Goal: Task Accomplishment & Management: Manage account settings

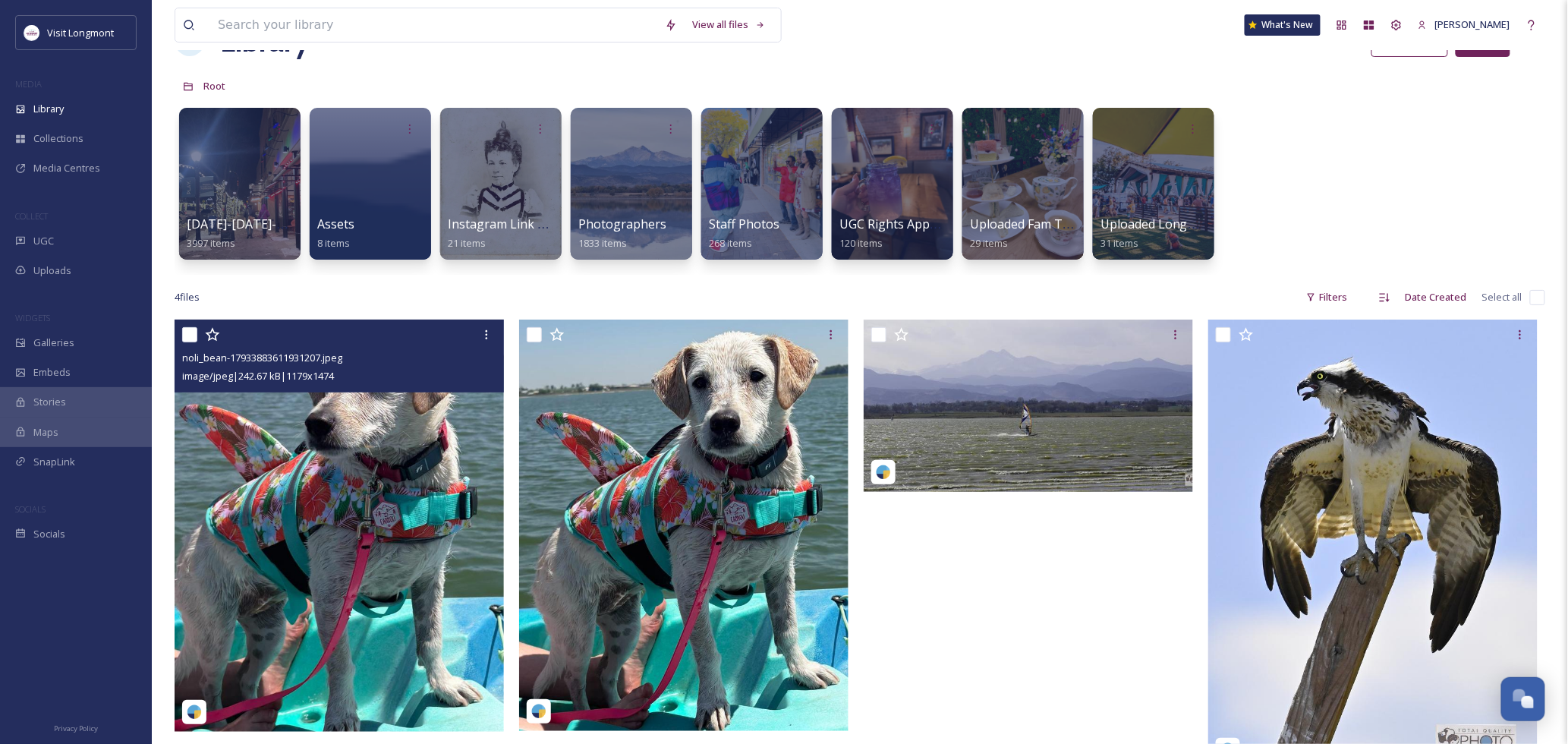
scroll to position [84, 0]
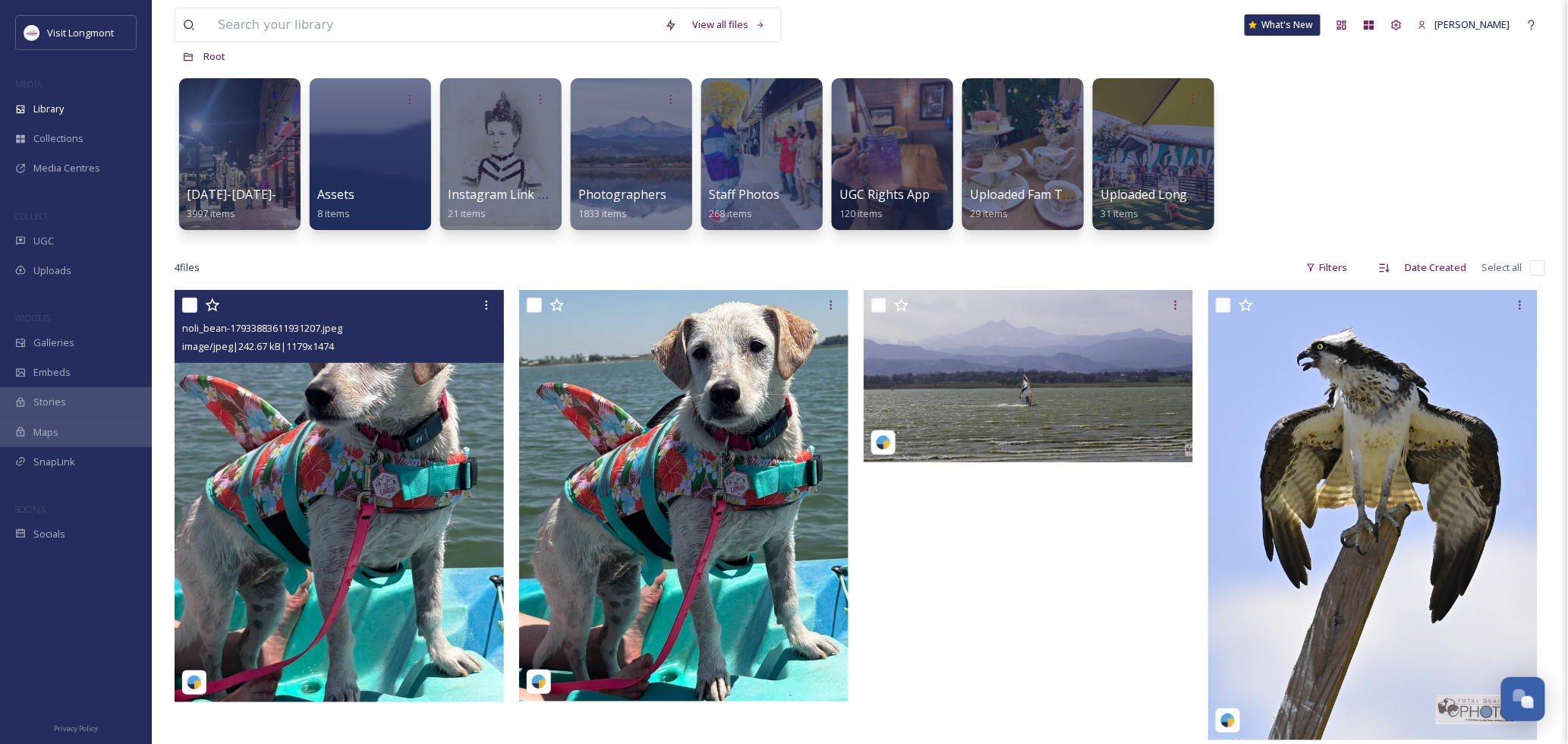
click at [278, 436] on img at bounding box center [339, 496] width 330 height 413
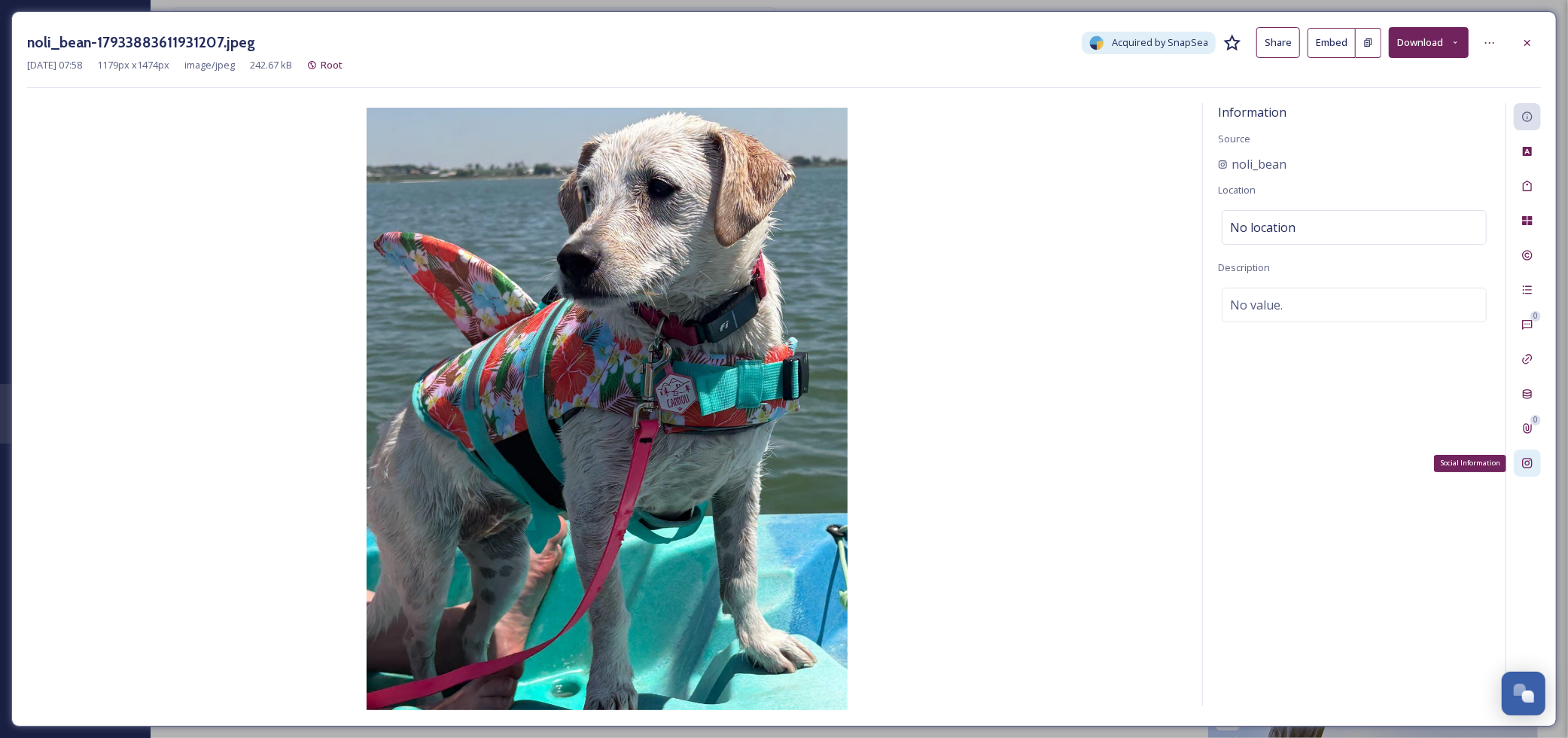
click at [1535, 465] on div "Social Information" at bounding box center [1527, 463] width 27 height 27
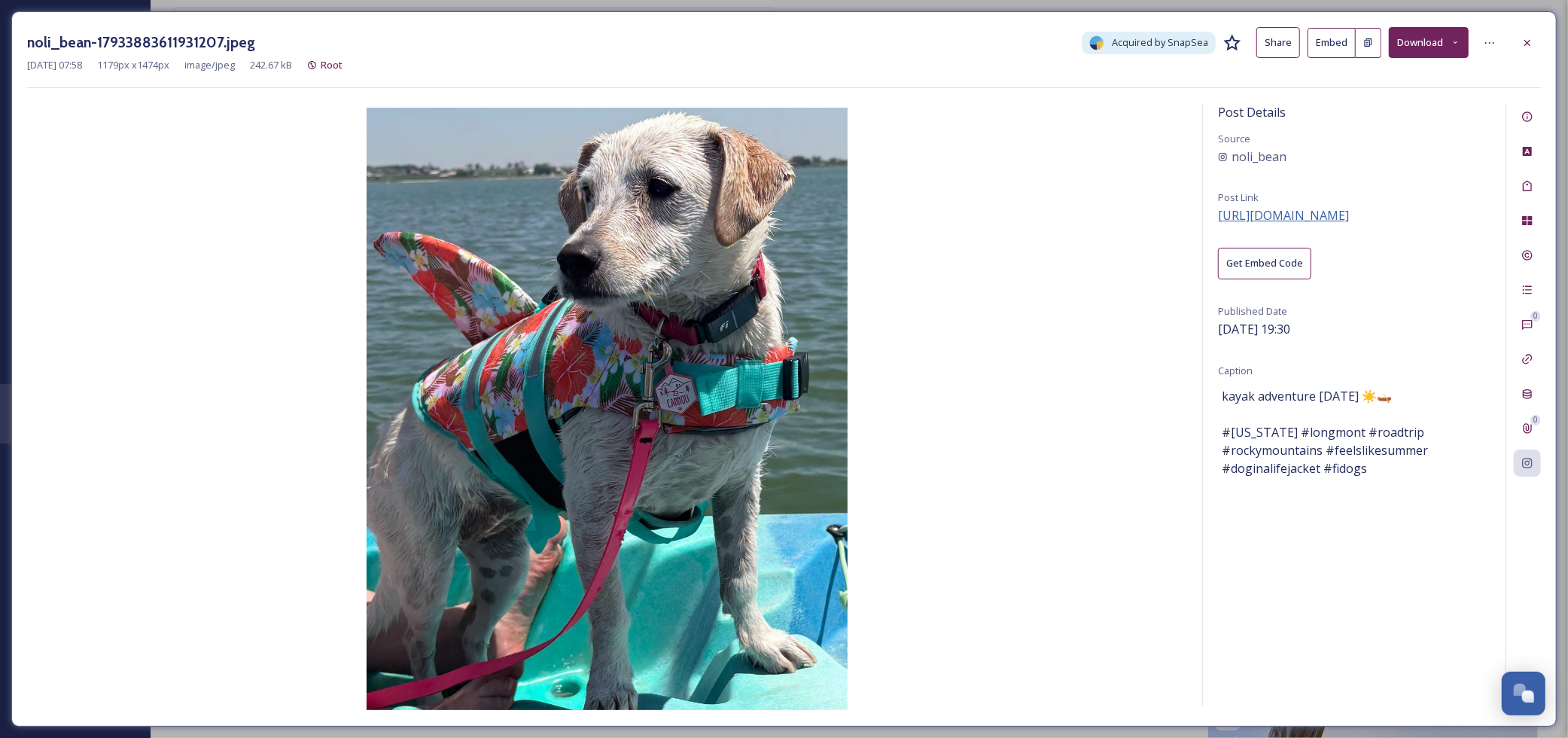
click at [1304, 214] on span "[URL][DOMAIN_NAME]" at bounding box center [1284, 215] width 131 height 17
click at [1526, 48] on icon at bounding box center [1527, 42] width 12 height 12
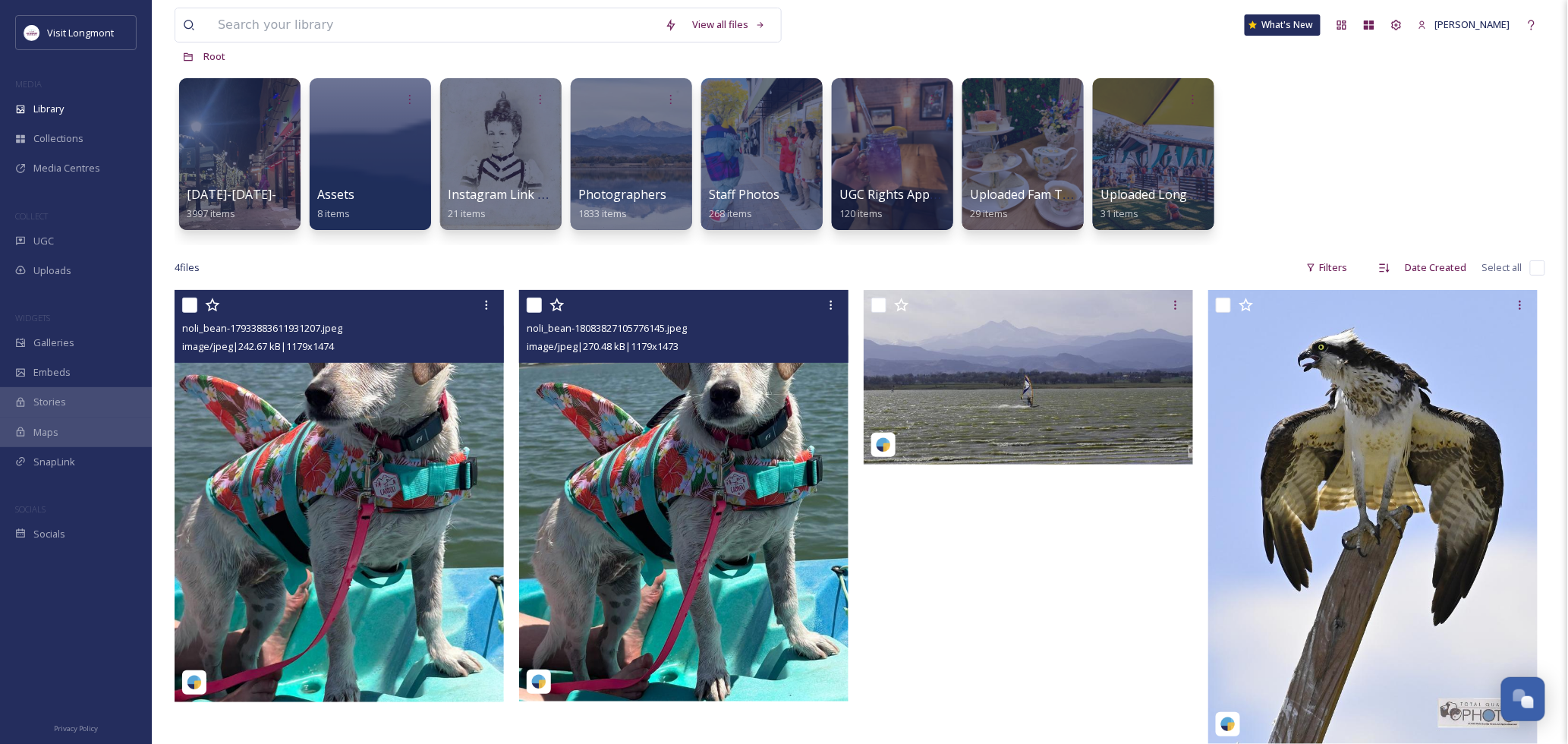
click at [668, 382] on img at bounding box center [684, 495] width 330 height 412
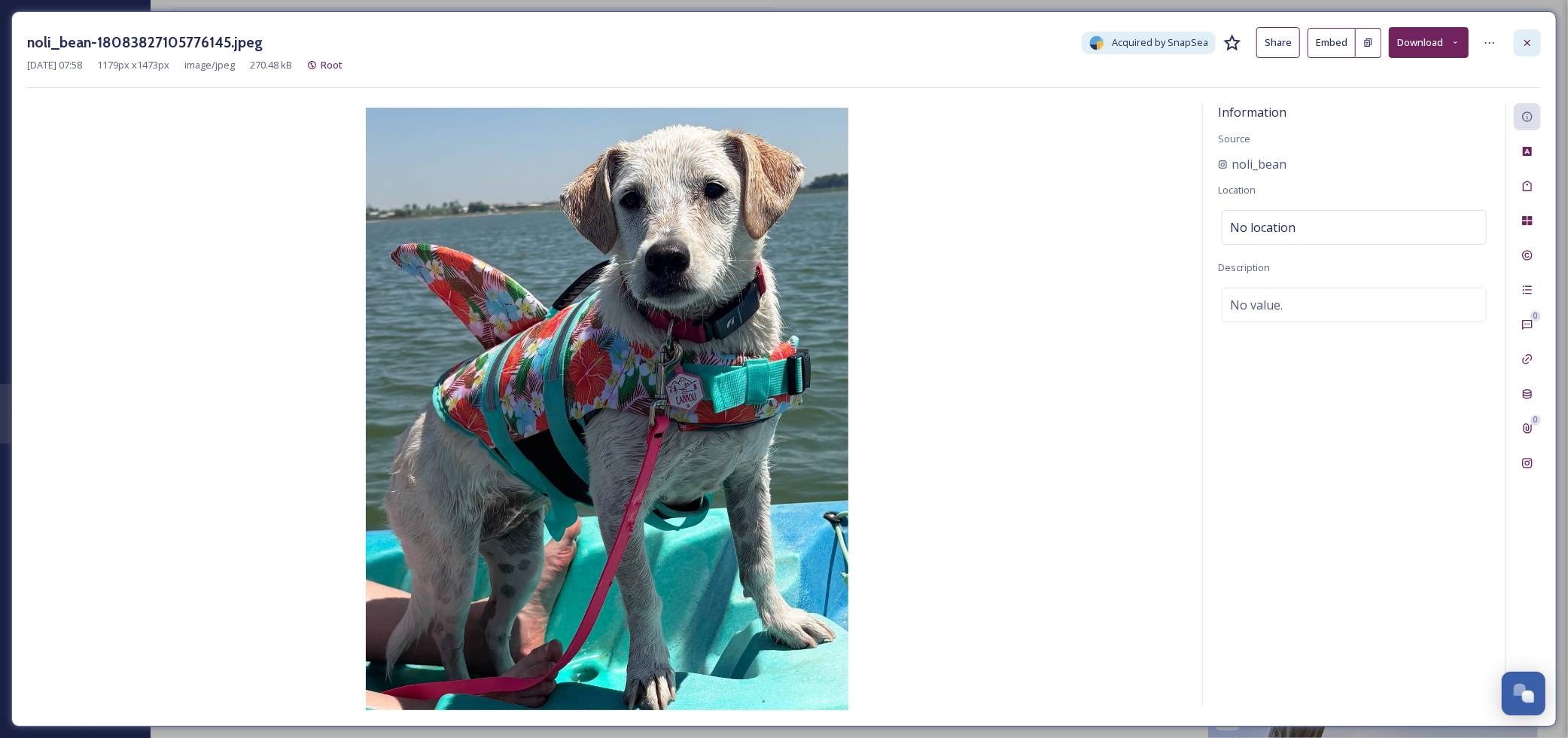
click at [1532, 46] on icon at bounding box center [1527, 42] width 12 height 12
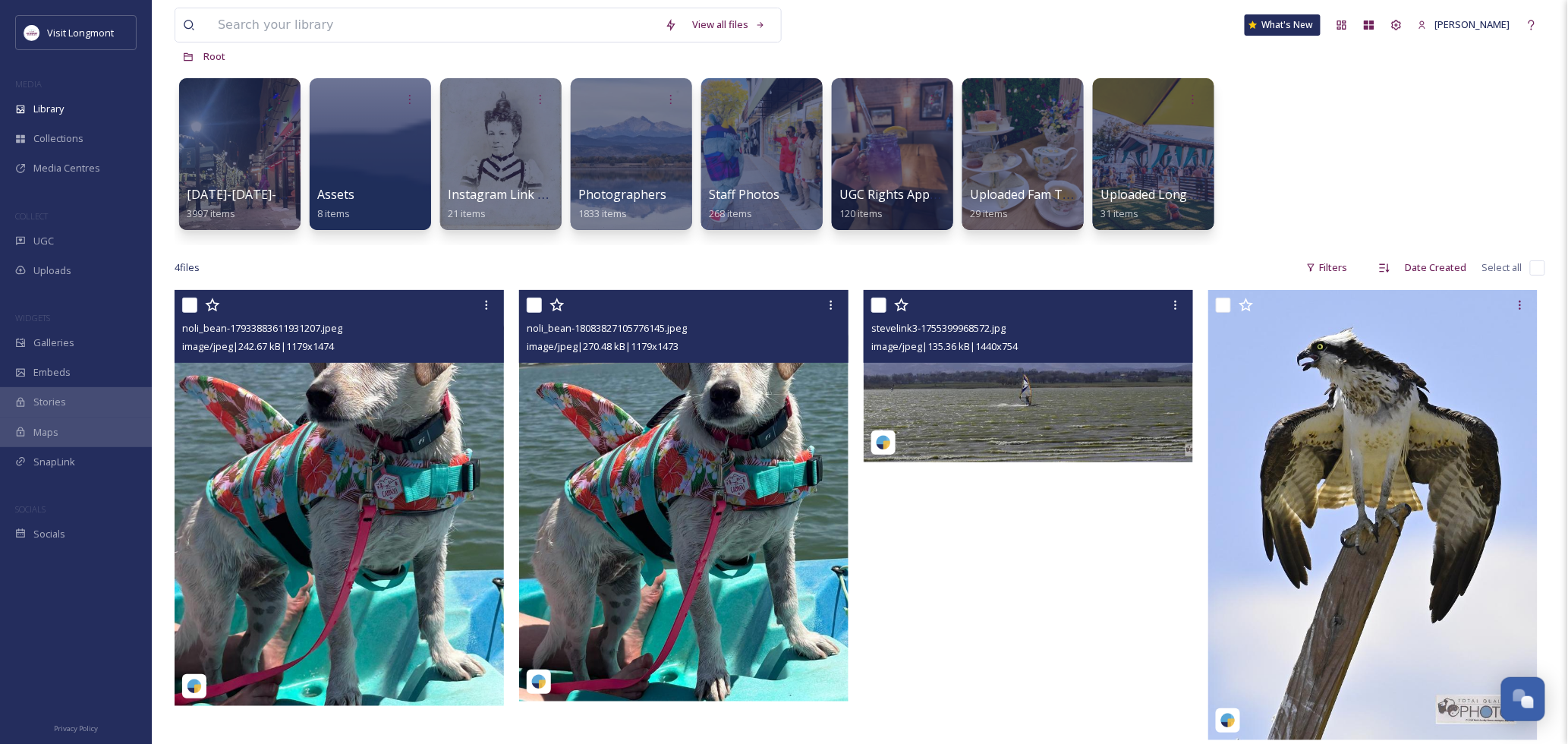
click at [1047, 396] on img at bounding box center [1028, 376] width 330 height 173
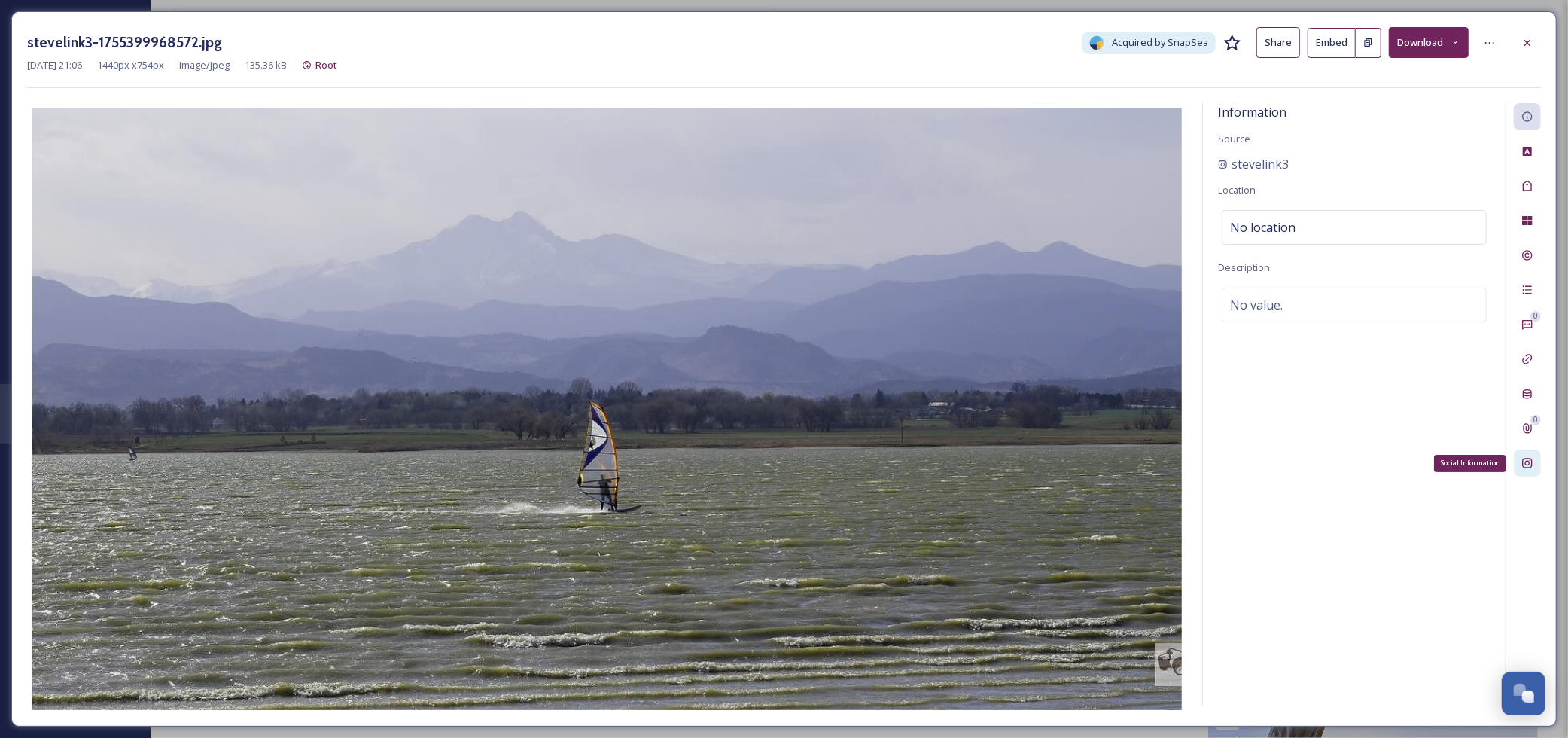
click at [1531, 458] on icon at bounding box center [1527, 463] width 12 height 12
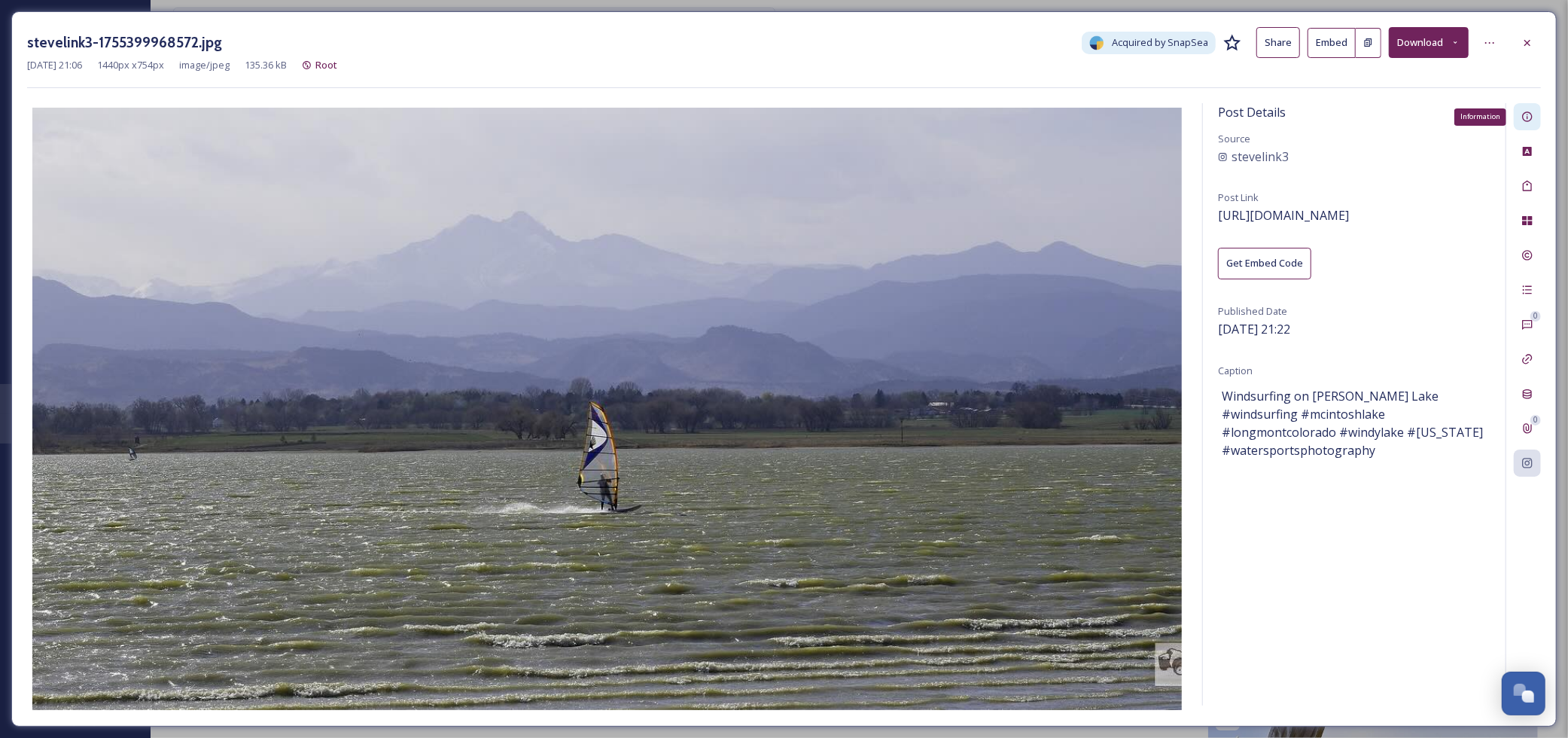
click at [1531, 123] on icon at bounding box center [1527, 116] width 12 height 12
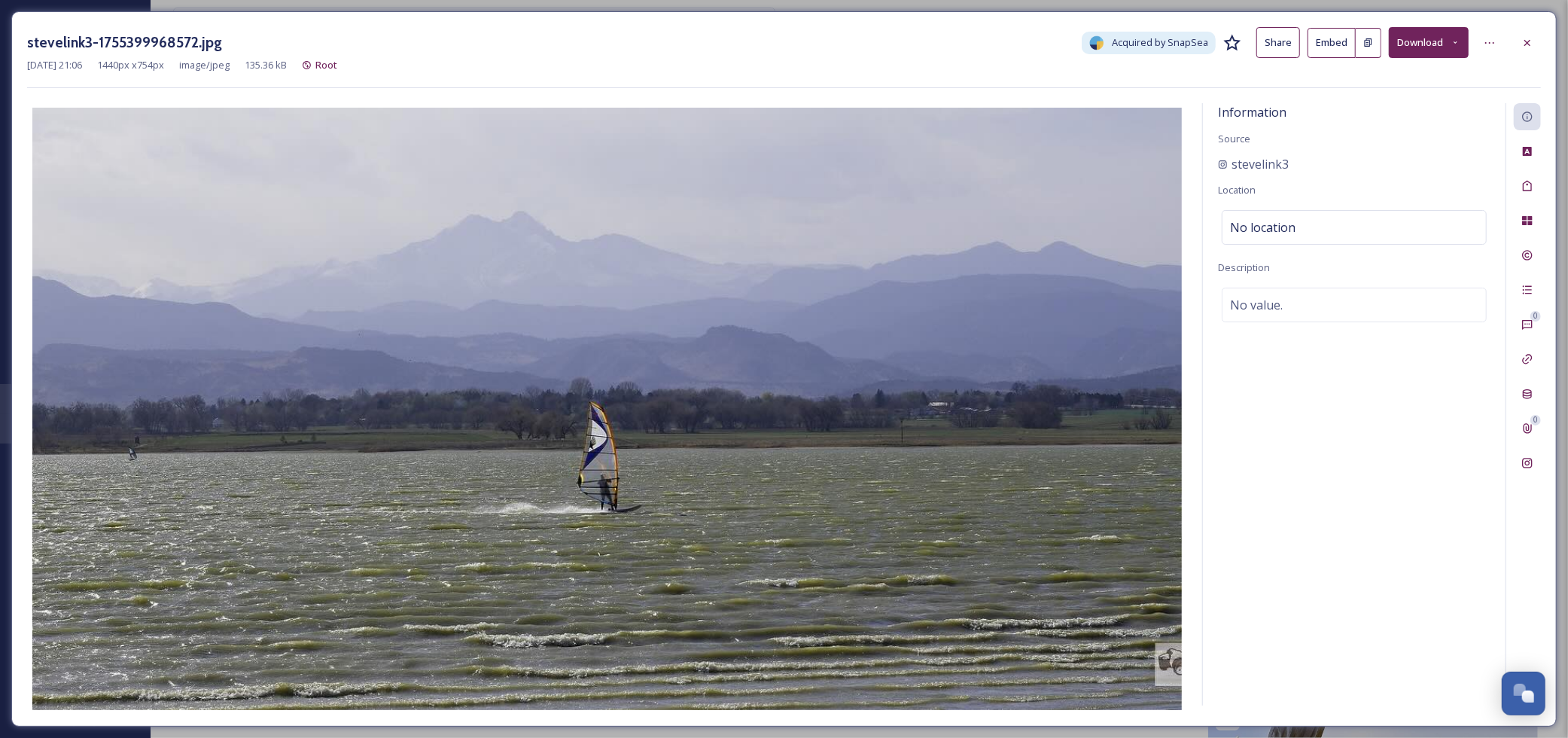
click at [1291, 205] on div "Information Source stevelink3 Location No location Description No value." at bounding box center [1355, 404] width 302 height 603
click at [1291, 231] on span "No location" at bounding box center [1263, 227] width 65 height 18
click at [1285, 225] on input at bounding box center [1354, 228] width 263 height 33
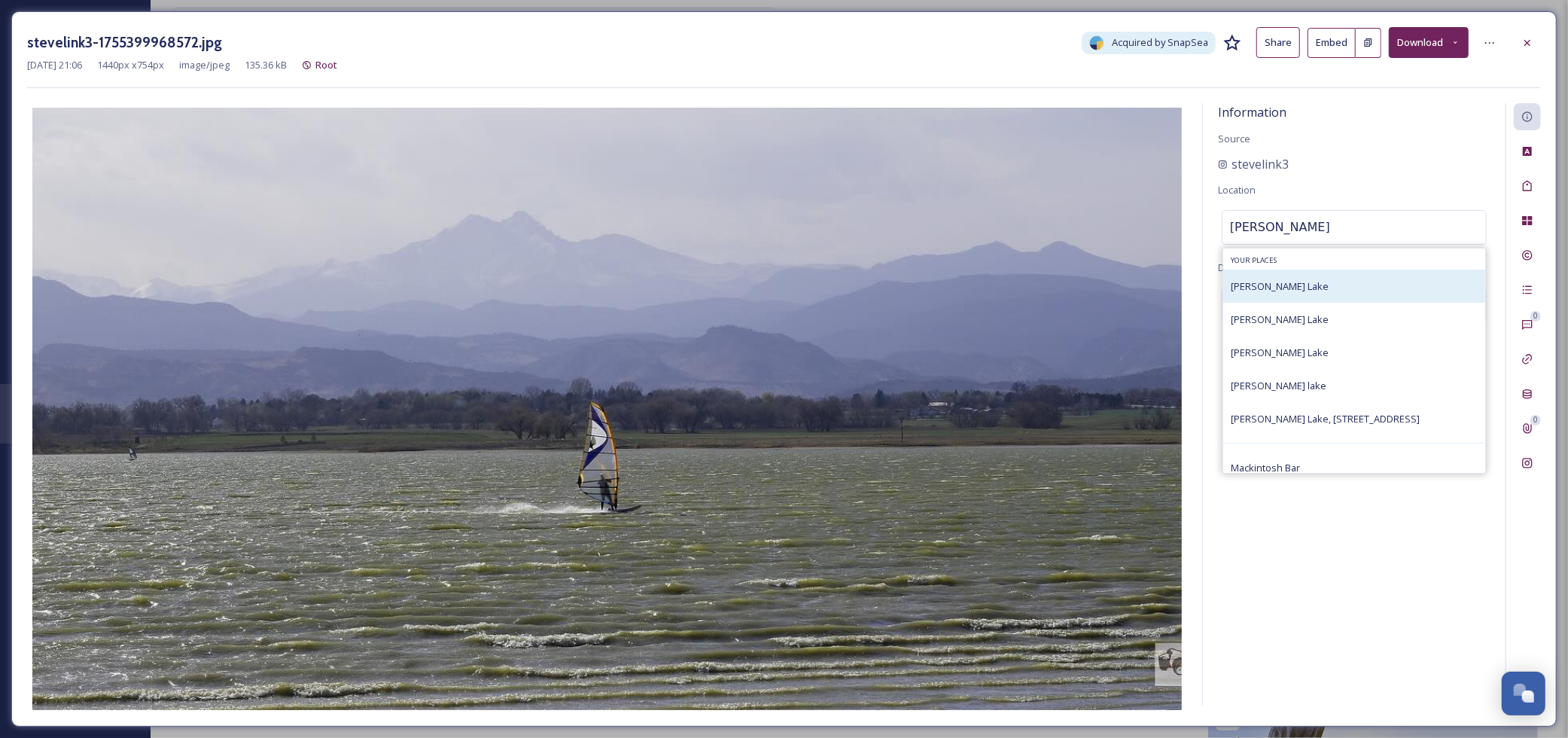
type input "[PERSON_NAME]"
click at [1263, 283] on span "[PERSON_NAME] Lake" at bounding box center [1280, 286] width 98 height 14
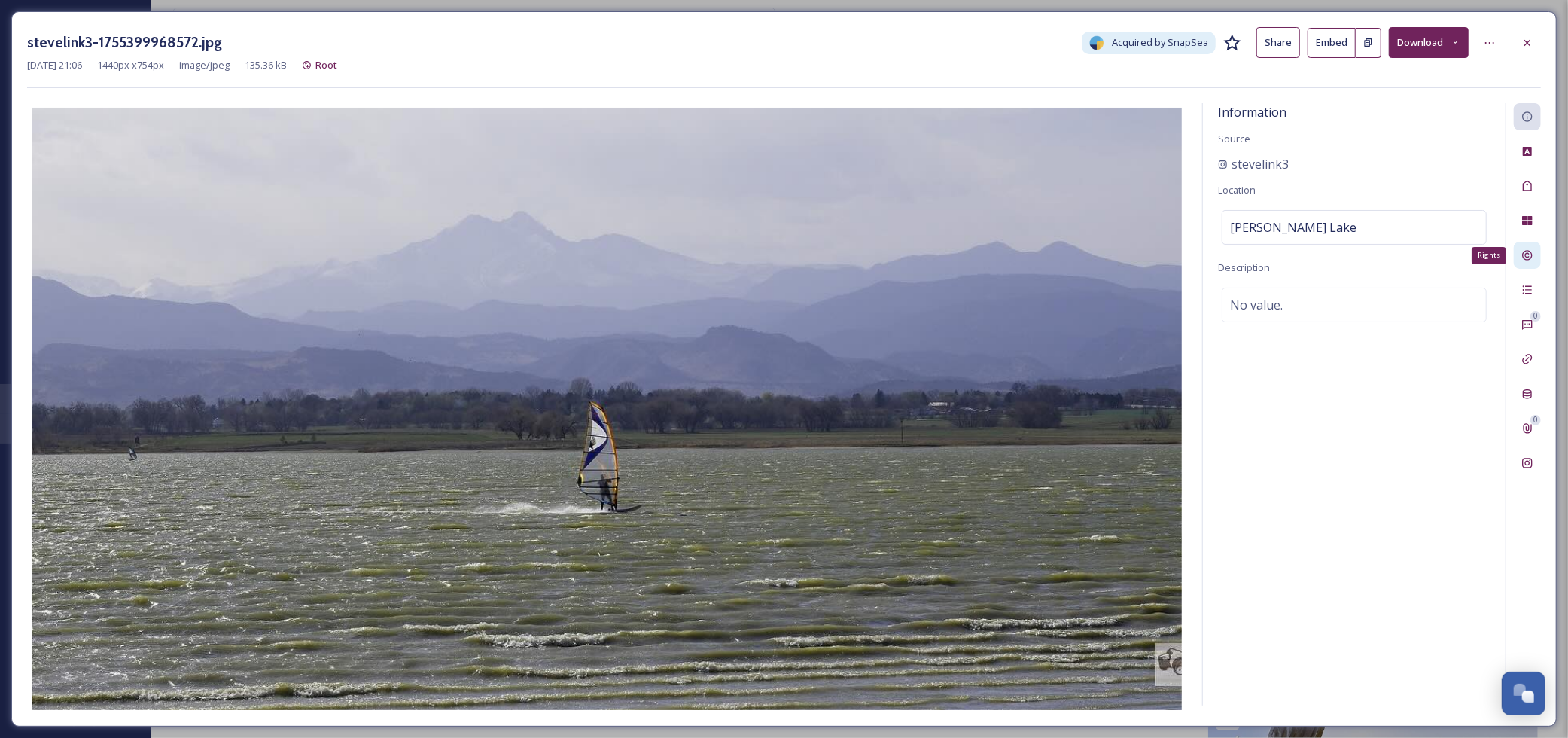
click at [1528, 258] on icon at bounding box center [1527, 256] width 10 height 10
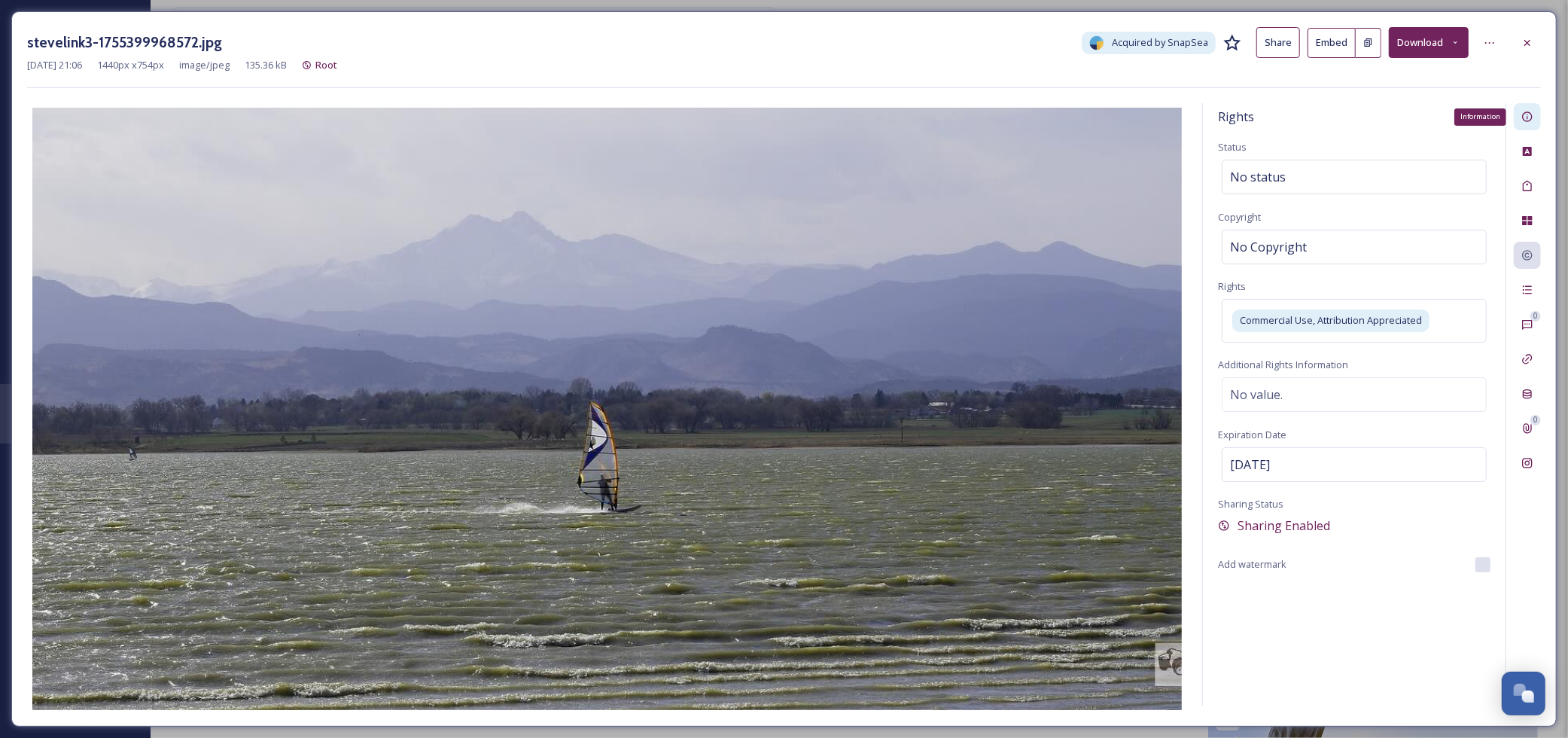
click at [1531, 117] on icon at bounding box center [1527, 116] width 12 height 12
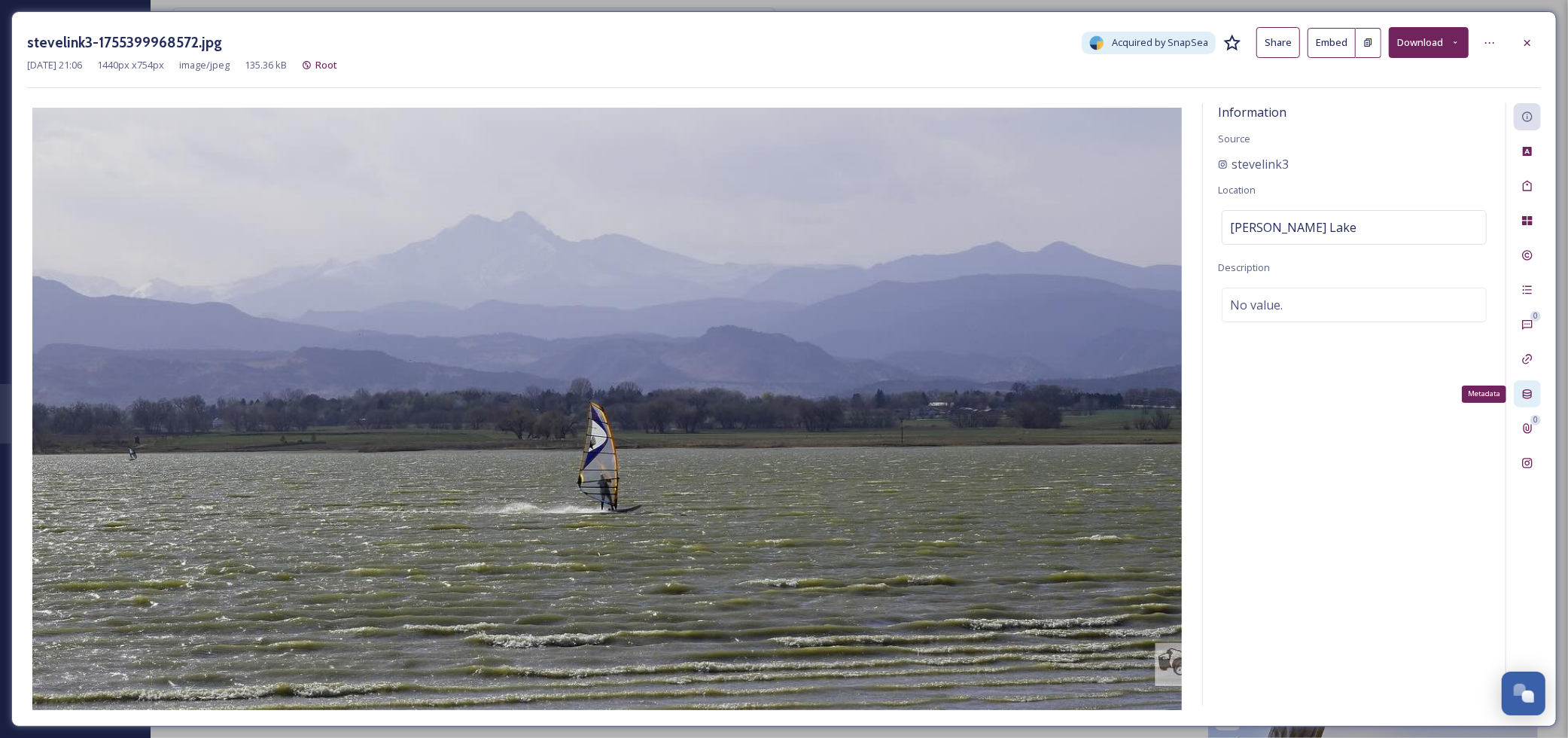
click at [1519, 388] on div "Metadata" at bounding box center [1527, 394] width 27 height 27
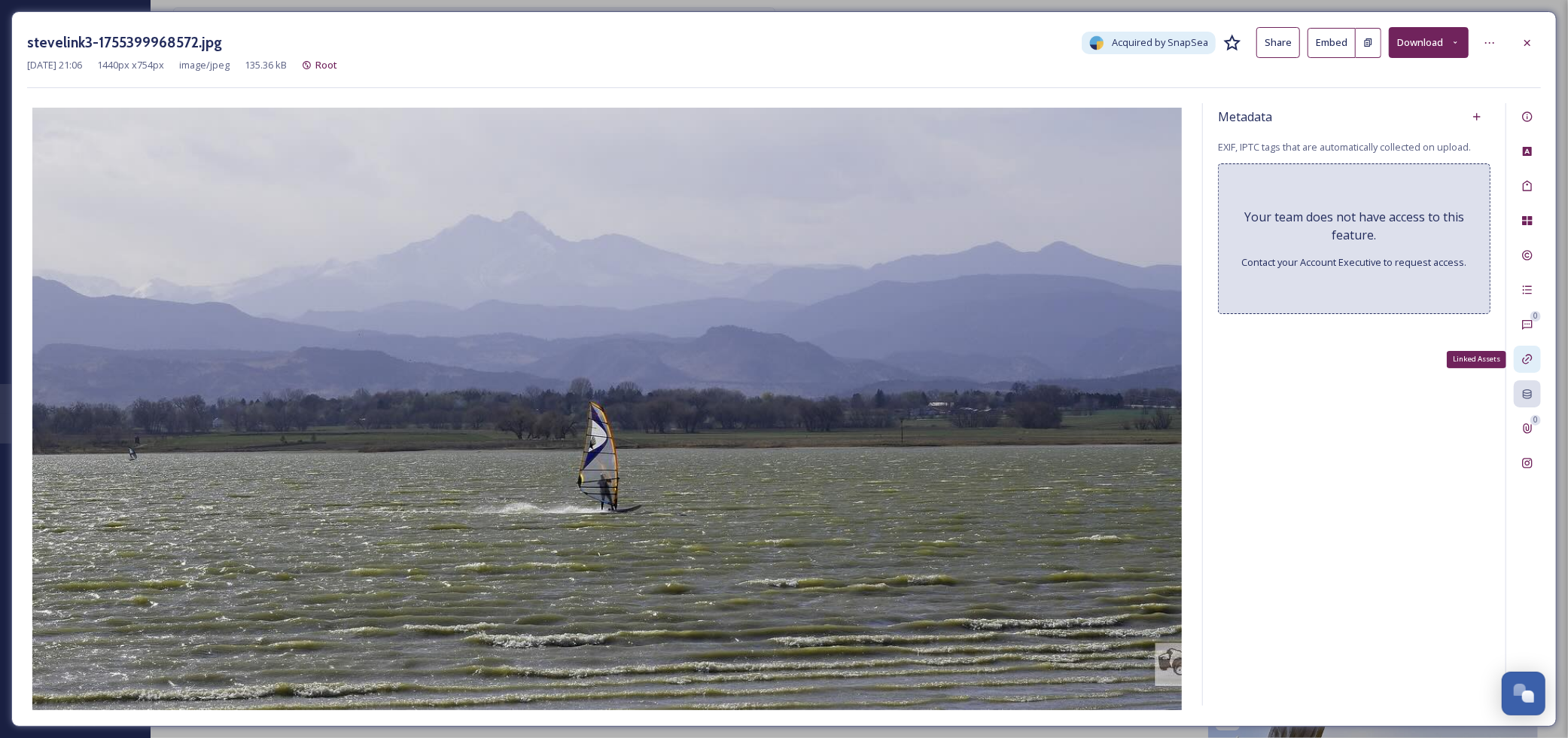
click at [1525, 365] on icon at bounding box center [1527, 359] width 12 height 12
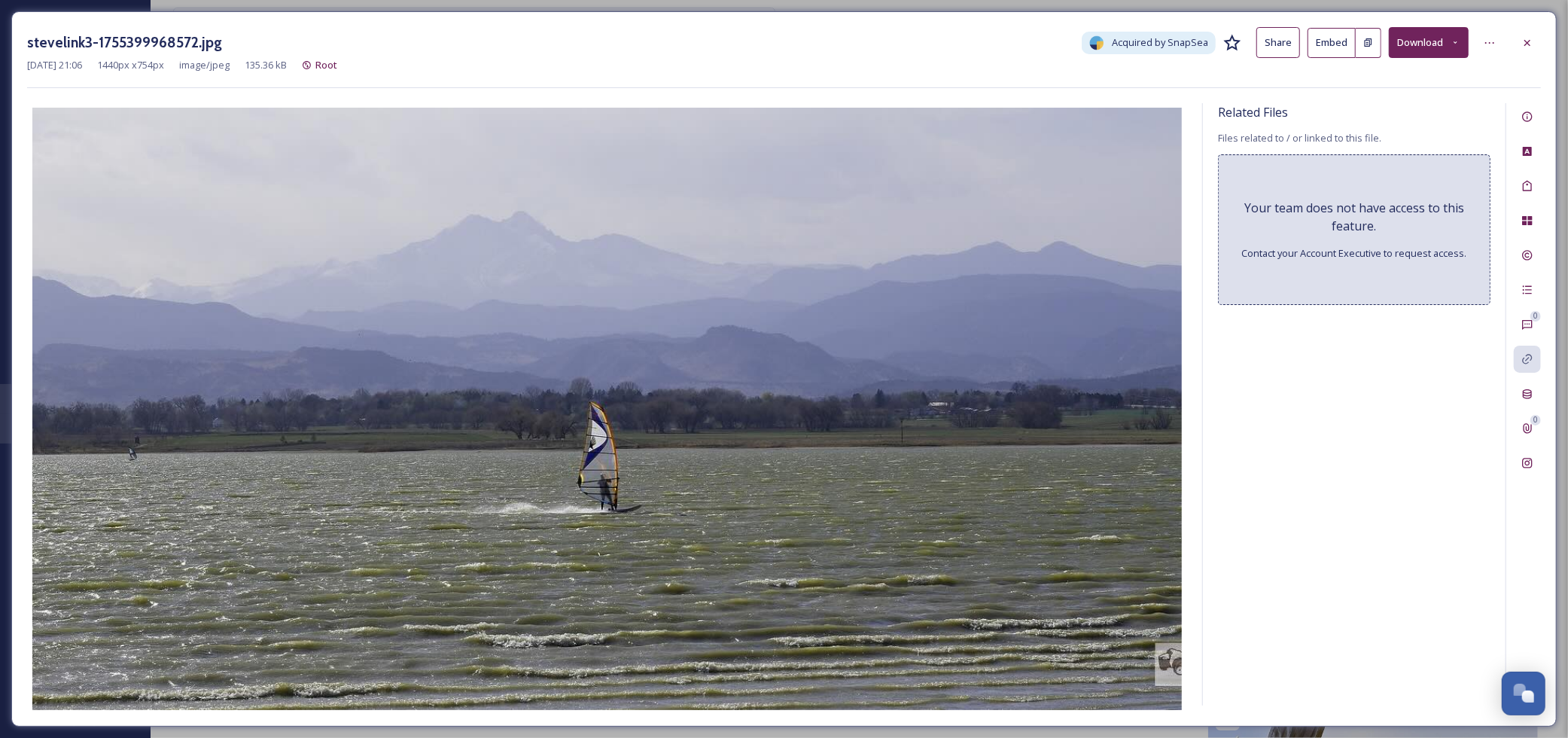
click at [1531, 310] on div "0 0" at bounding box center [1523, 404] width 35 height 603
click at [1528, 324] on icon at bounding box center [1527, 324] width 12 height 12
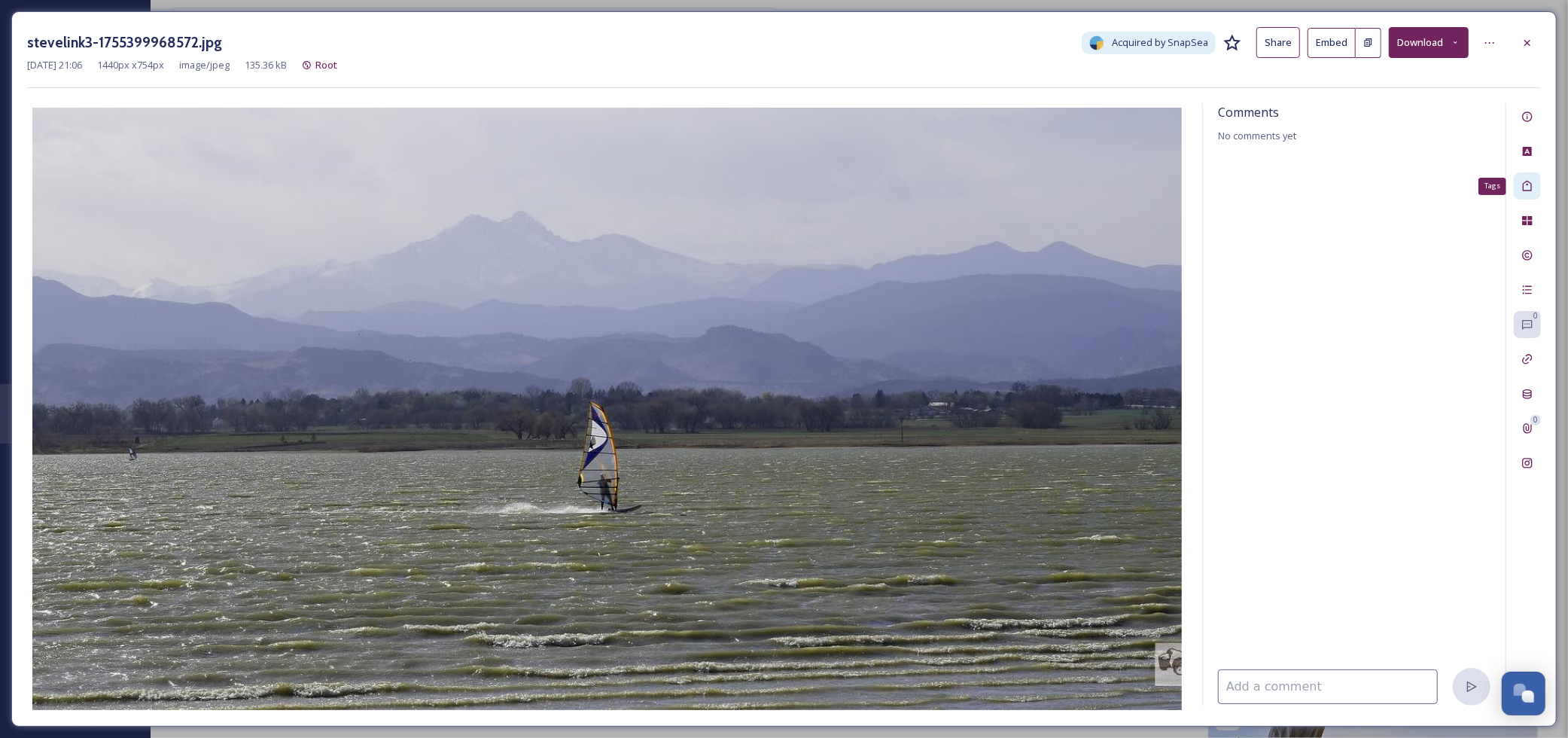
click at [1528, 184] on icon at bounding box center [1527, 185] width 12 height 12
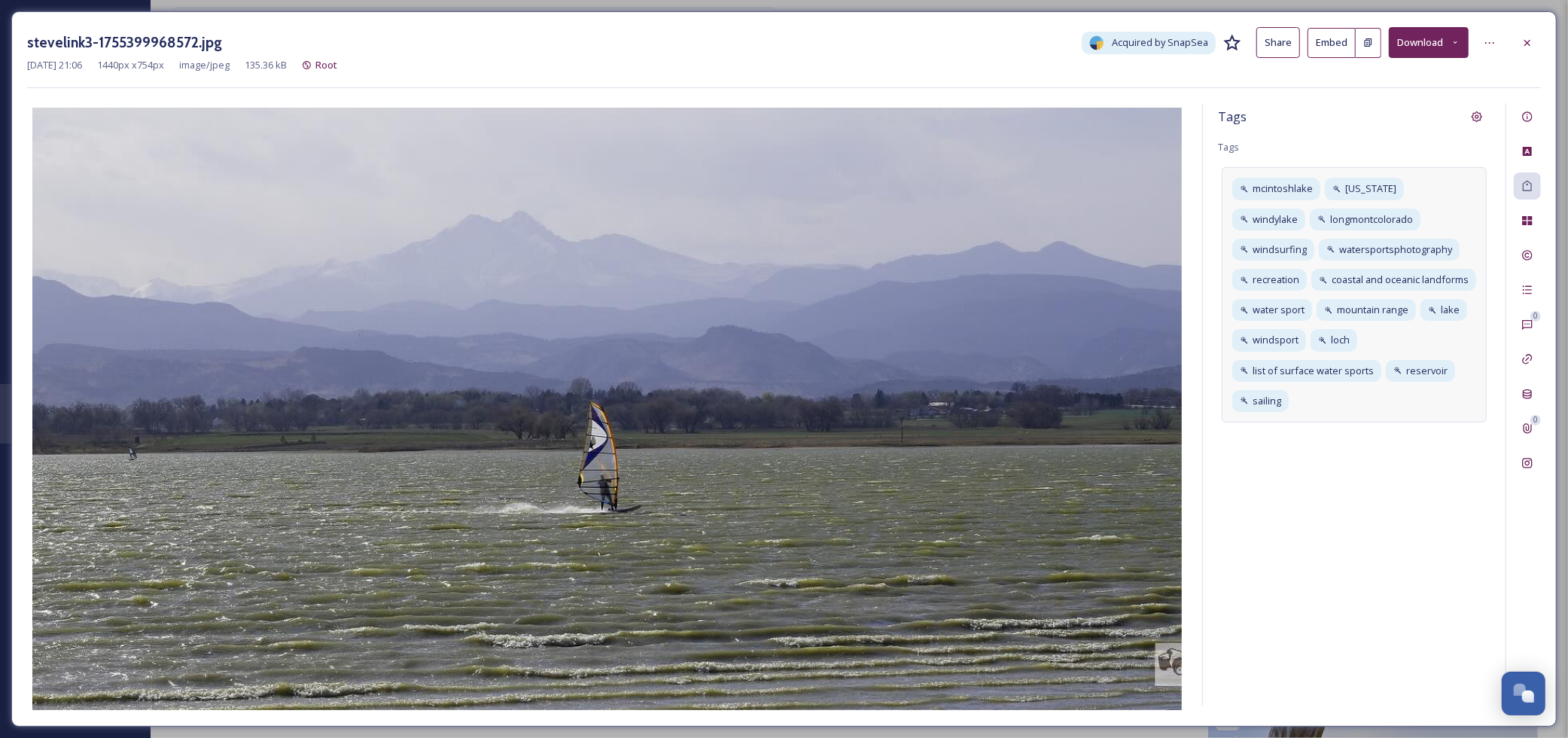
click at [1352, 404] on div "mcintoshlake [US_STATE] windylake longmontcolorado windsurfing watersportsphoto…" at bounding box center [1354, 295] width 265 height 256
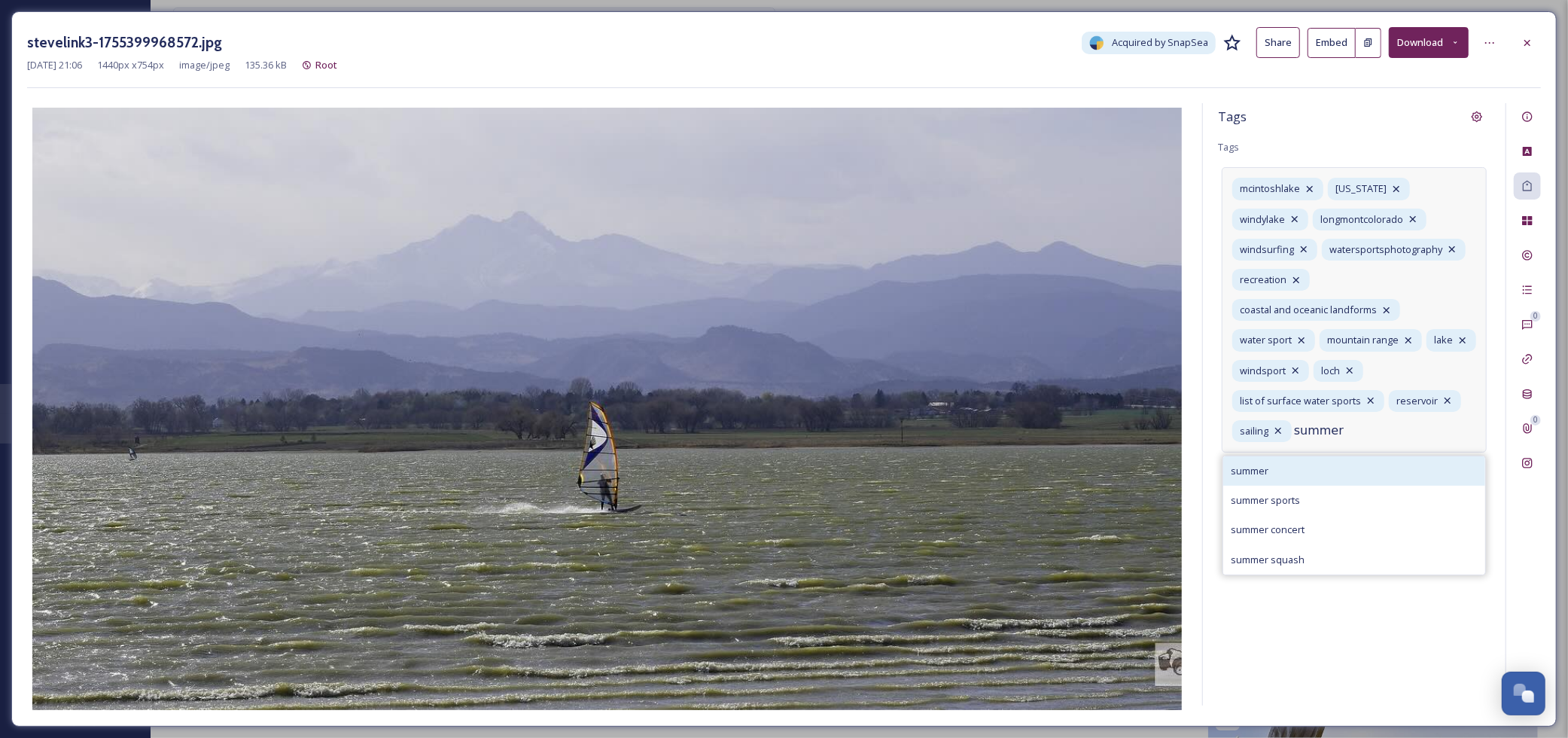
type input "summer"
click at [1281, 481] on div "summer" at bounding box center [1354, 471] width 262 height 29
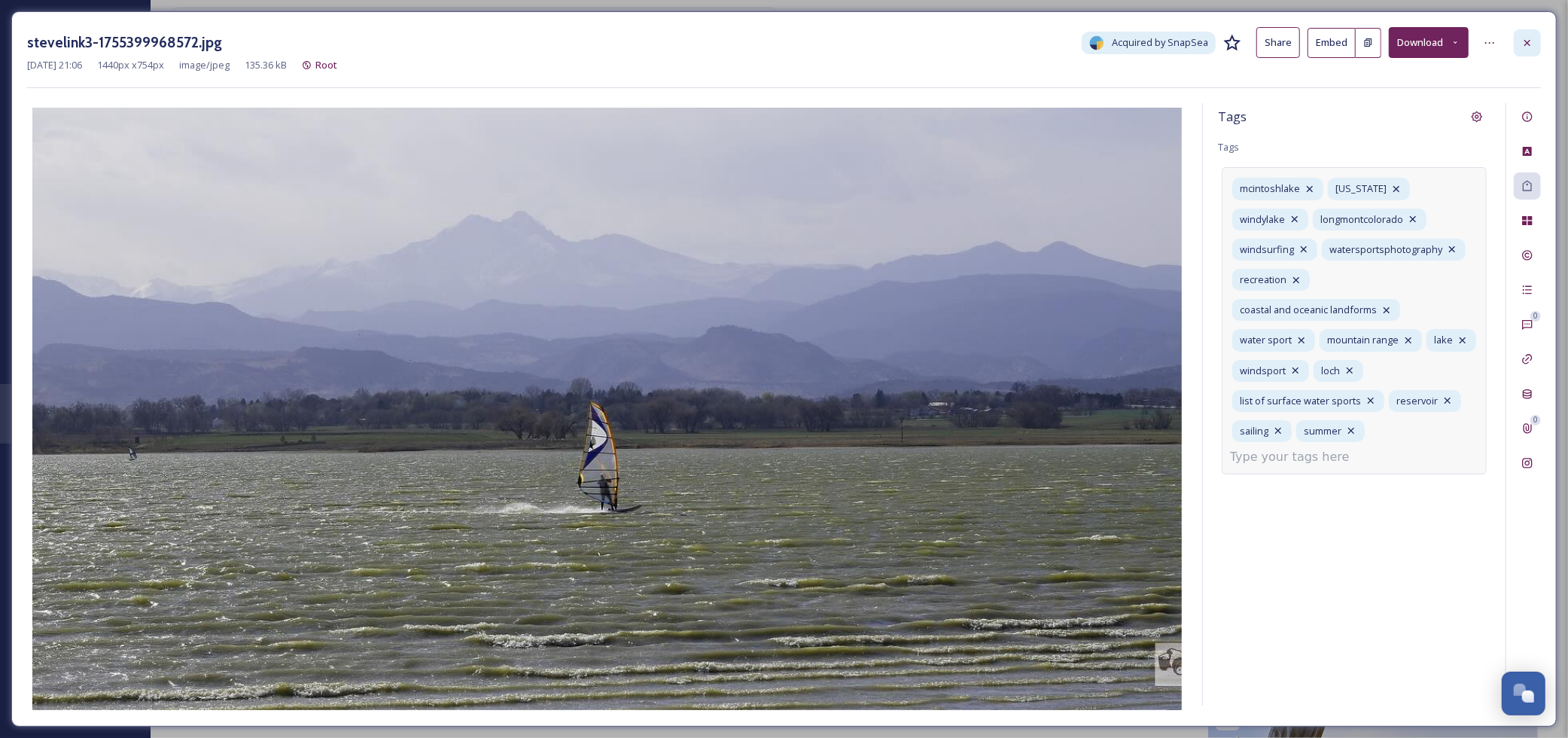
click at [1530, 43] on icon at bounding box center [1527, 42] width 12 height 12
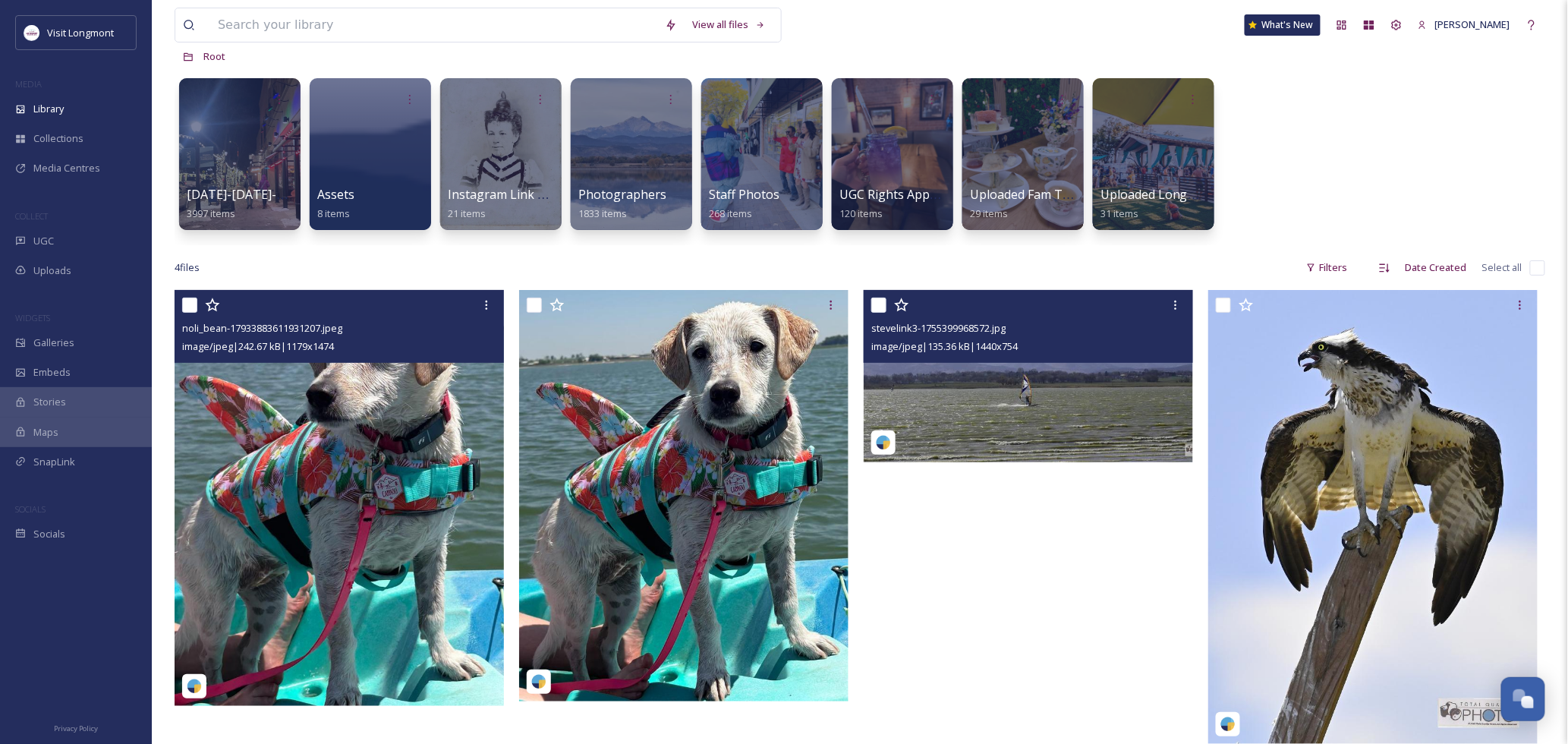
click at [881, 306] on input "checkbox" at bounding box center [879, 305] width 15 height 15
checkbox input "true"
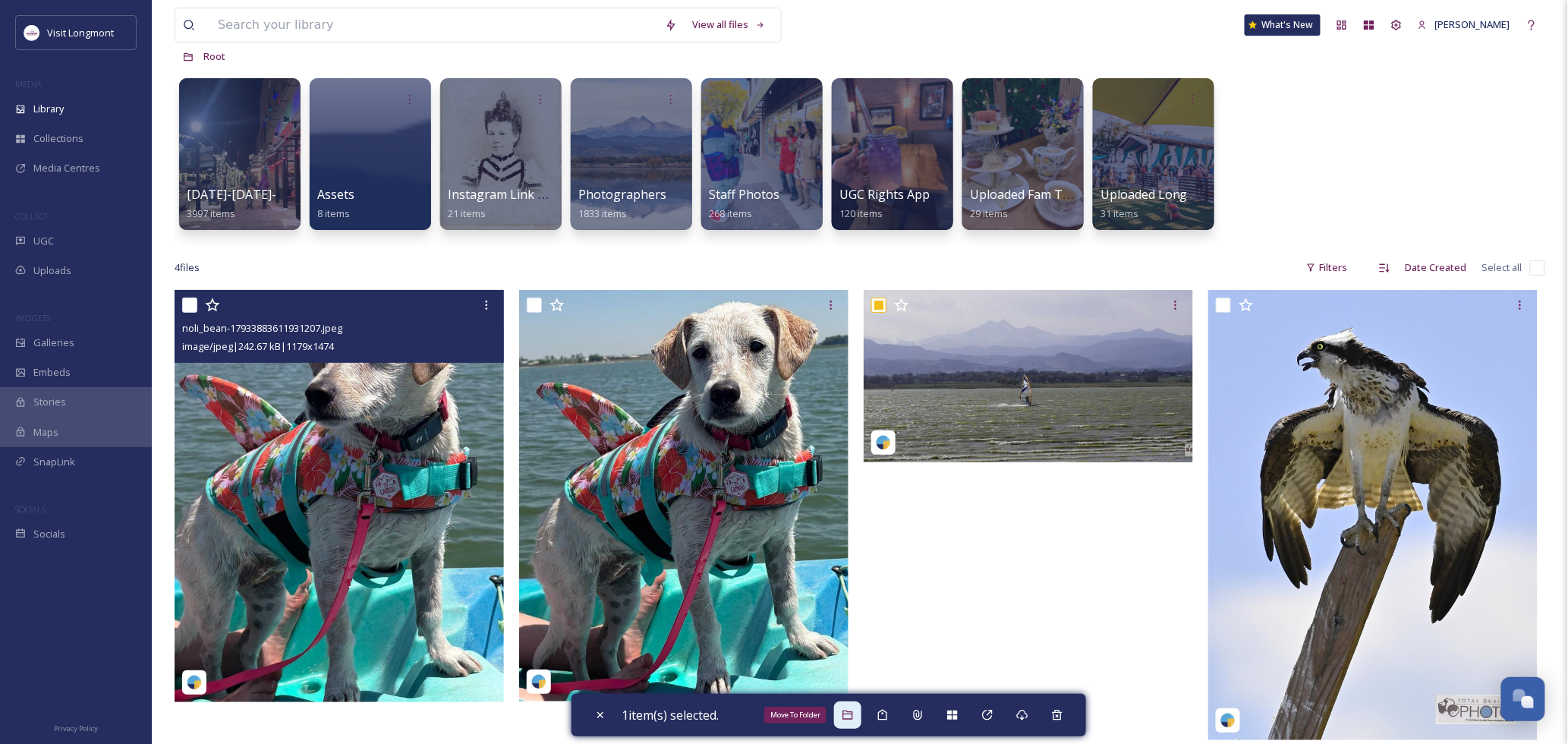
click at [851, 716] on icon at bounding box center [847, 714] width 12 height 12
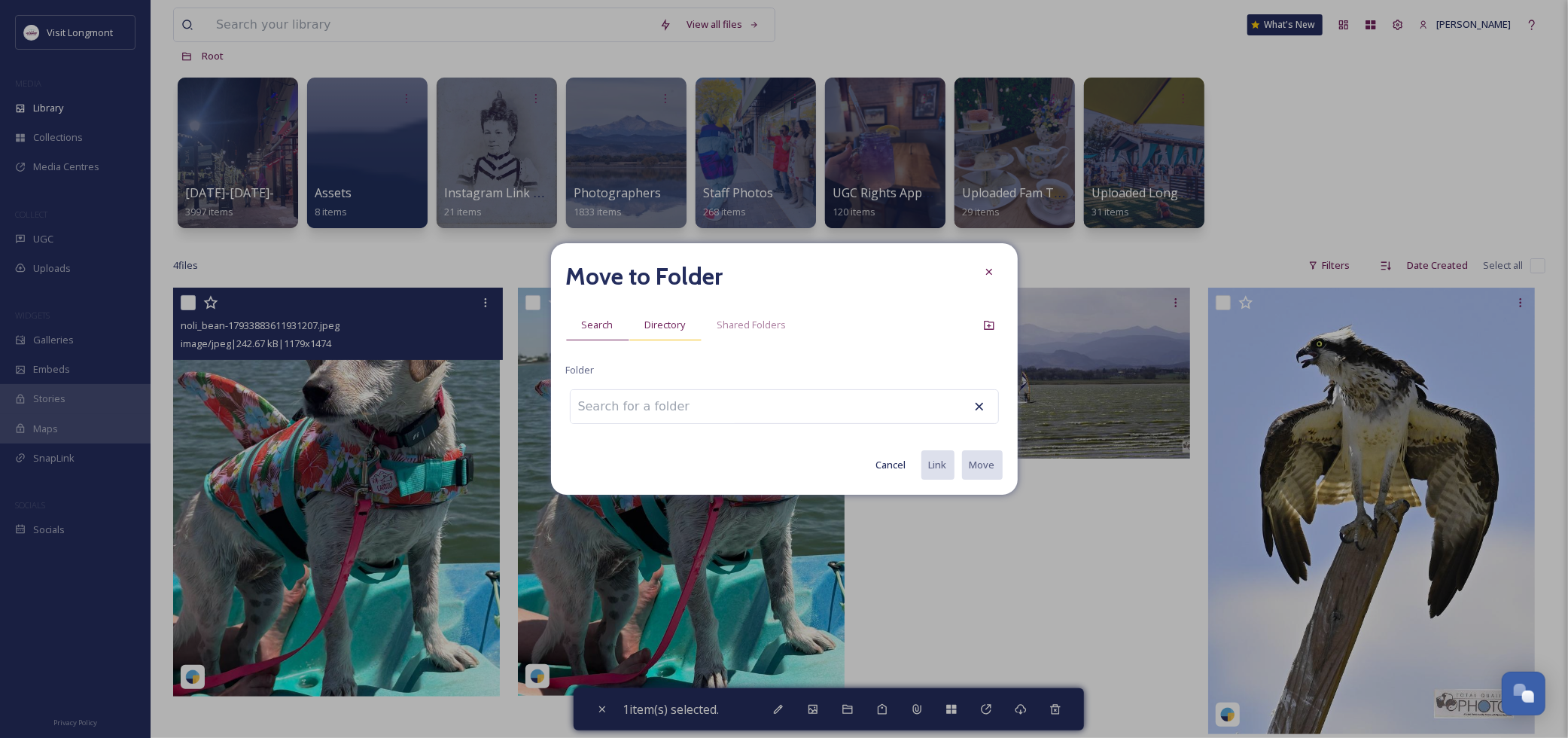
click at [669, 313] on div "Directory" at bounding box center [665, 325] width 72 height 31
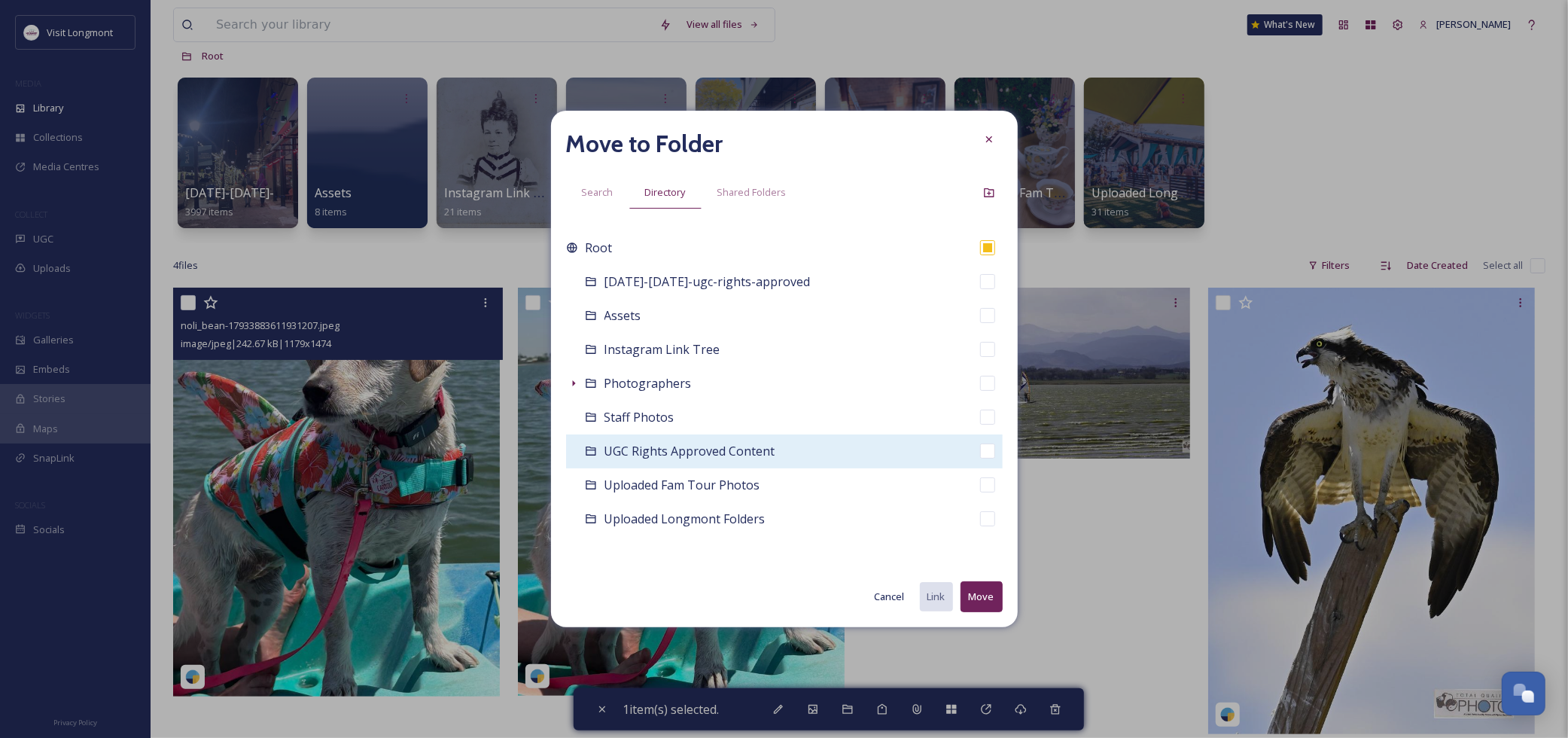
click at [661, 453] on span "UGC Rights Approved Content" at bounding box center [690, 451] width 171 height 17
checkbox input "false"
checkbox input "true"
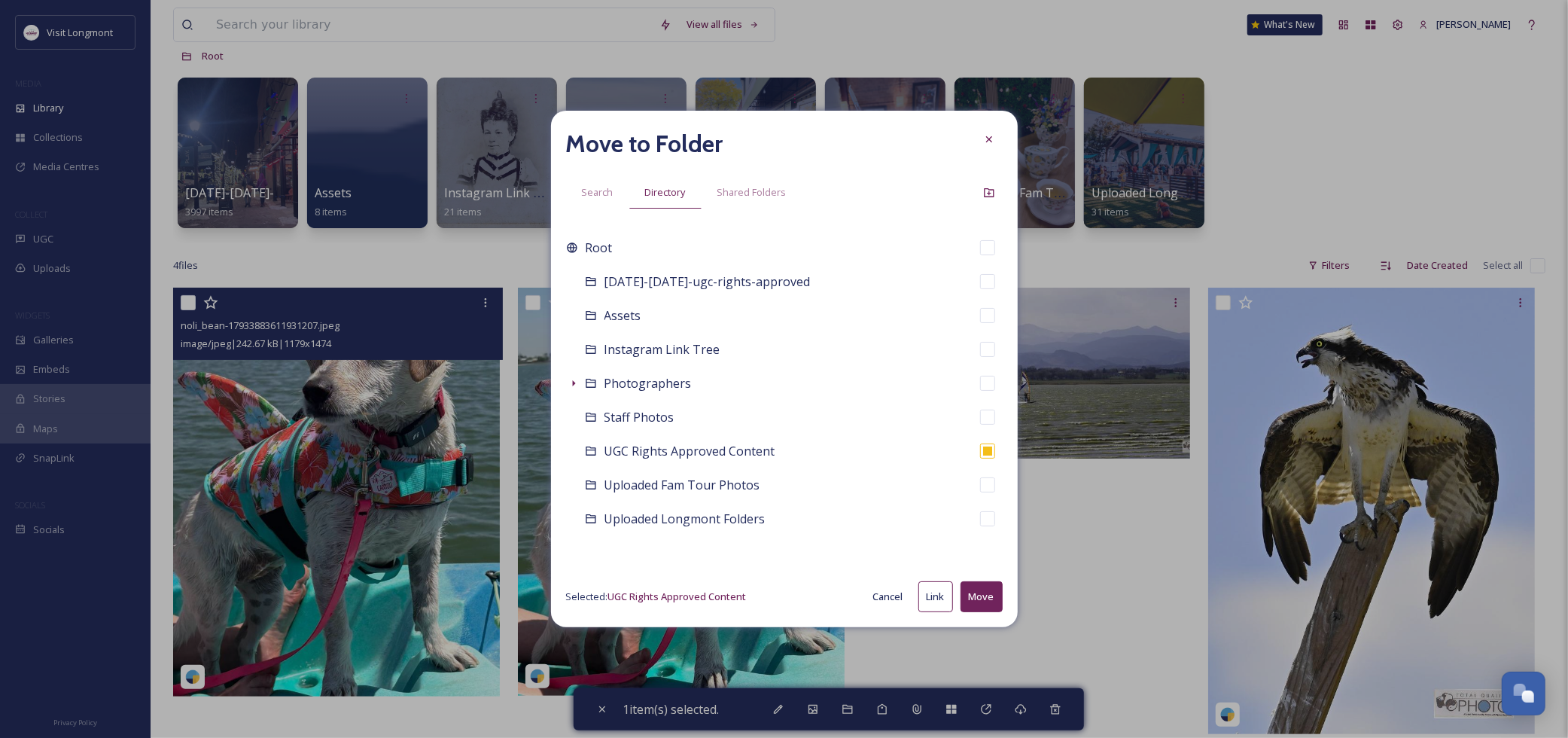
click at [969, 596] on button "Move" at bounding box center [981, 596] width 42 height 31
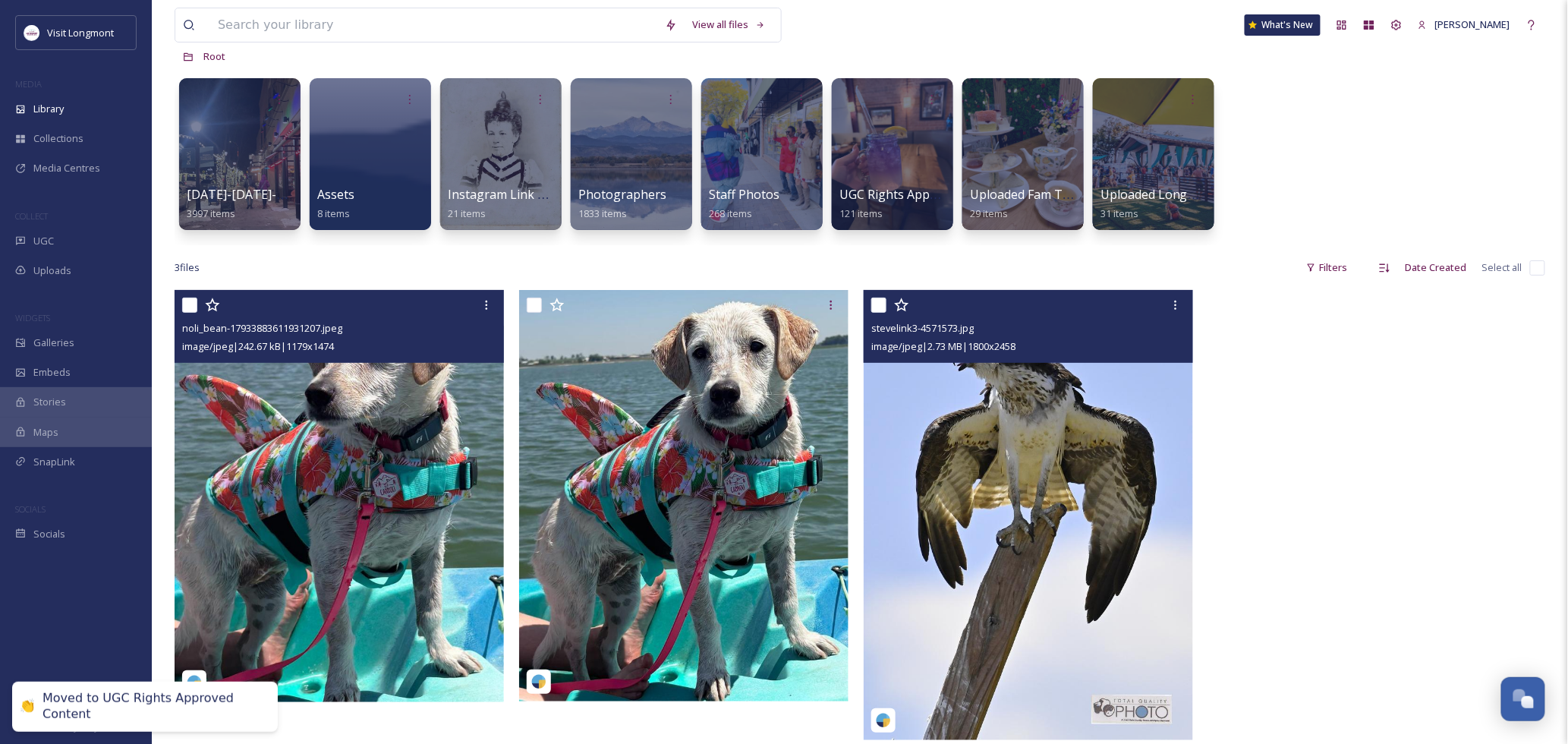
click at [1028, 482] on img at bounding box center [1028, 514] width 330 height 450
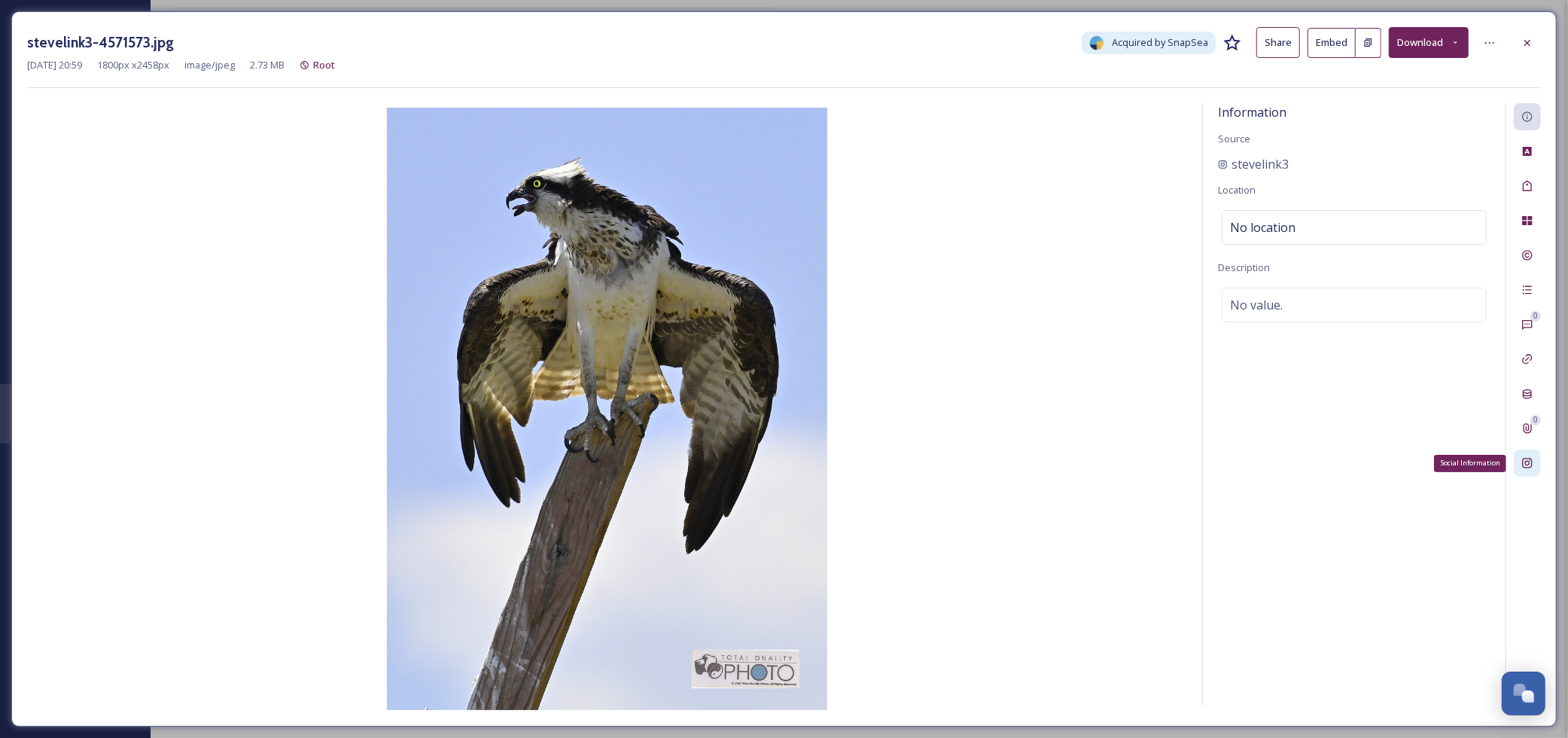
click at [1528, 466] on icon at bounding box center [1527, 463] width 10 height 10
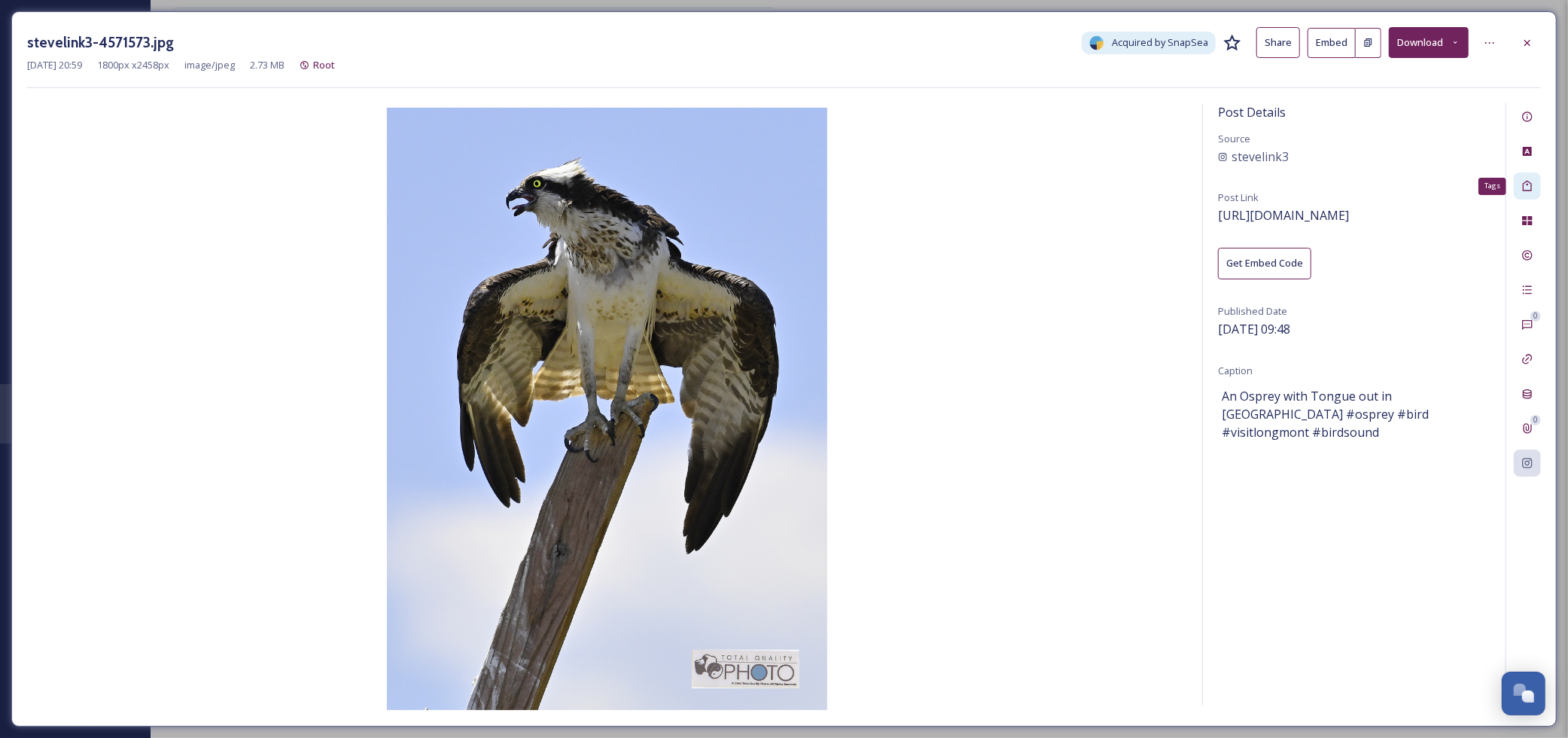
click at [1523, 188] on icon at bounding box center [1527, 185] width 9 height 10
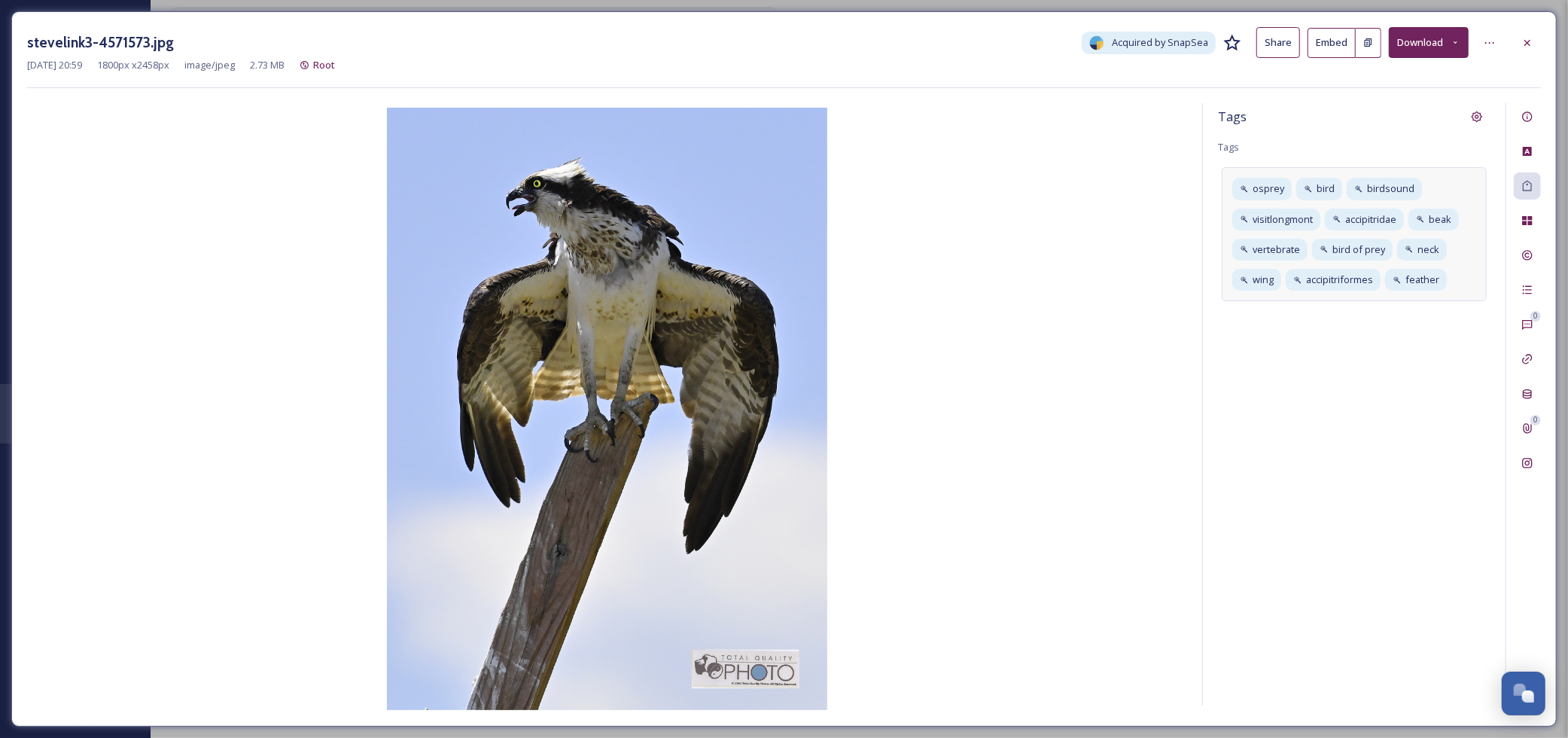
click at [1472, 277] on div "osprey bird birdsound visitlongmont accipitridae beak vertebrate bird of prey n…" at bounding box center [1354, 234] width 265 height 134
click at [1350, 310] on input at bounding box center [1305, 306] width 150 height 18
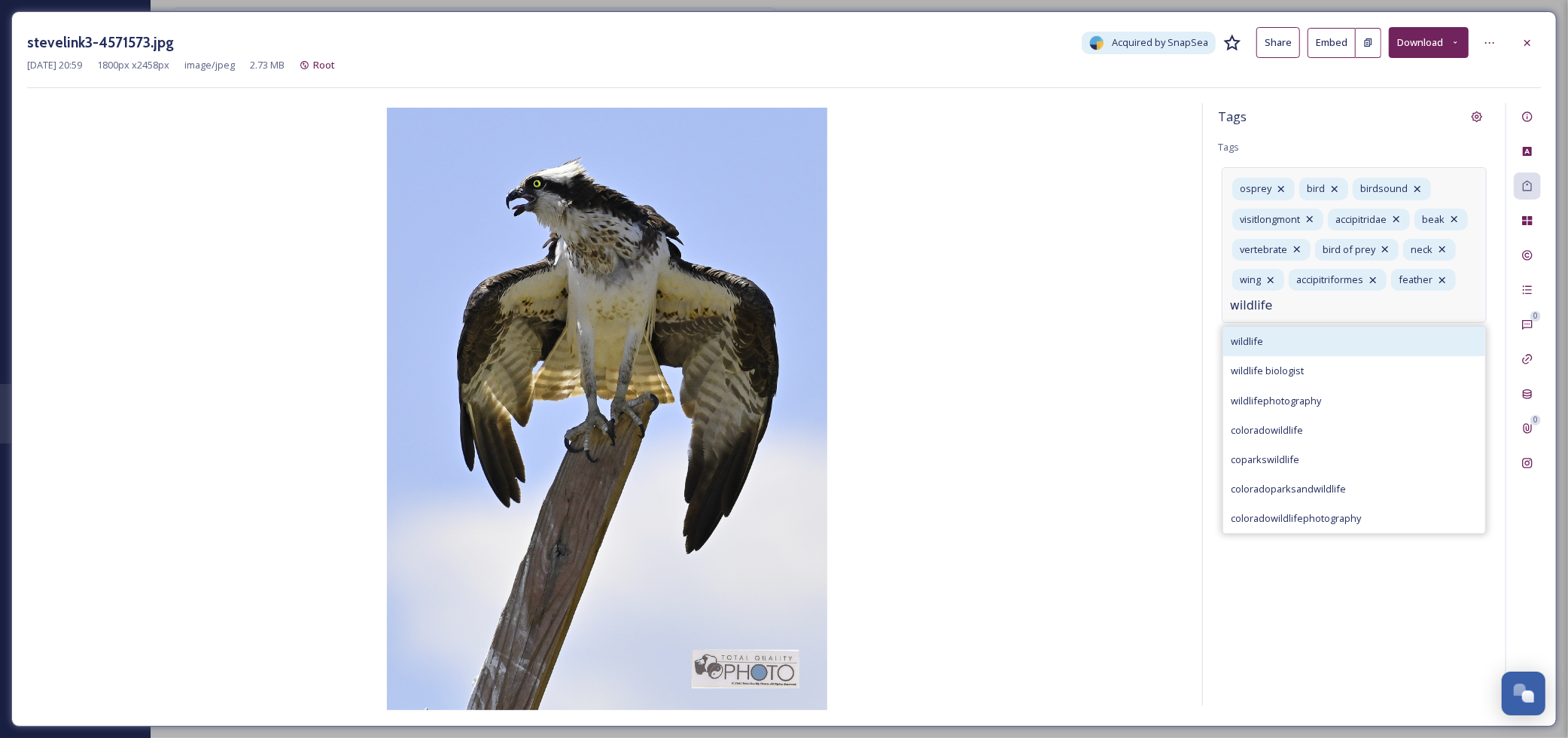
type input "wildlife"
click at [1273, 351] on div "wildlife" at bounding box center [1354, 342] width 262 height 29
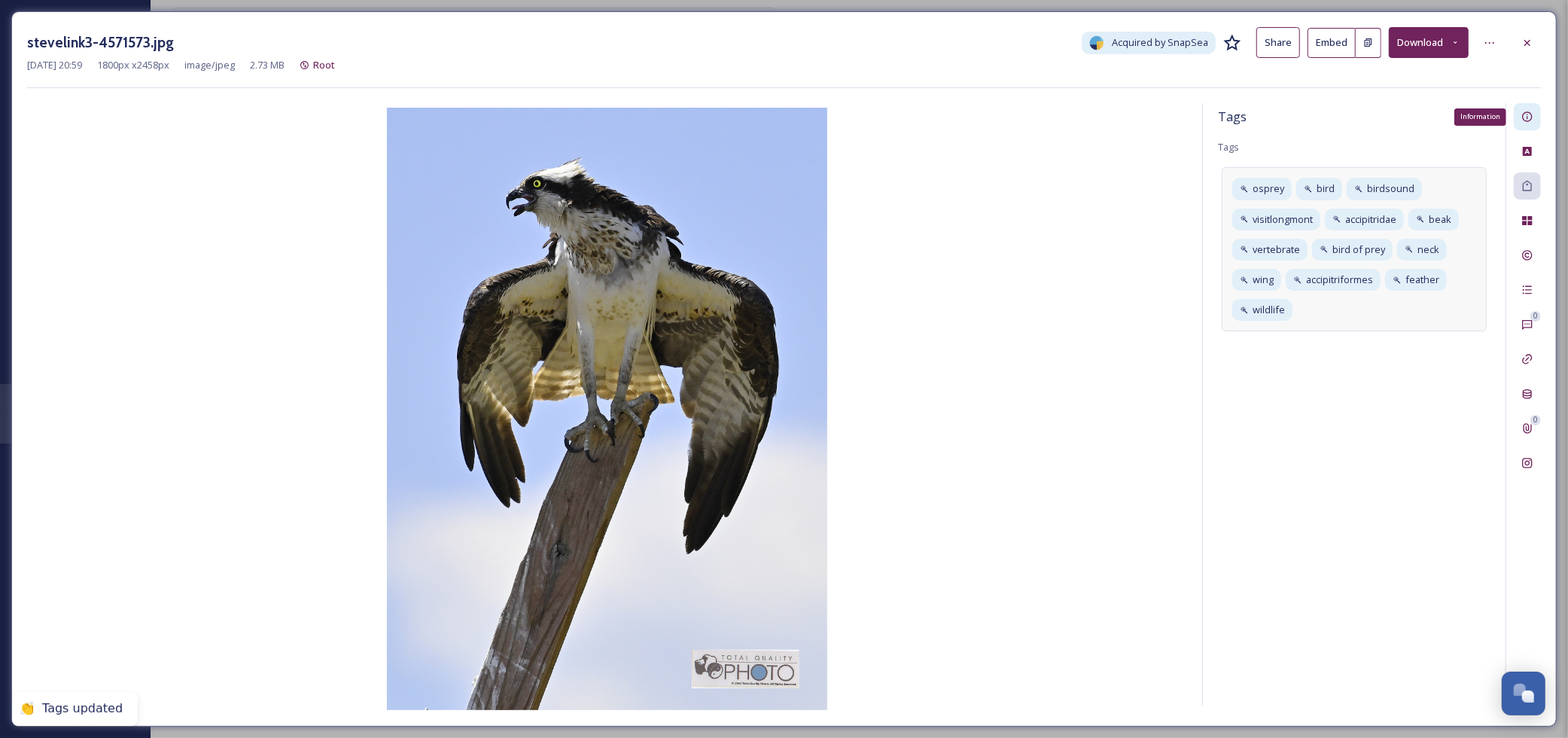
click at [1523, 115] on icon at bounding box center [1527, 117] width 10 height 10
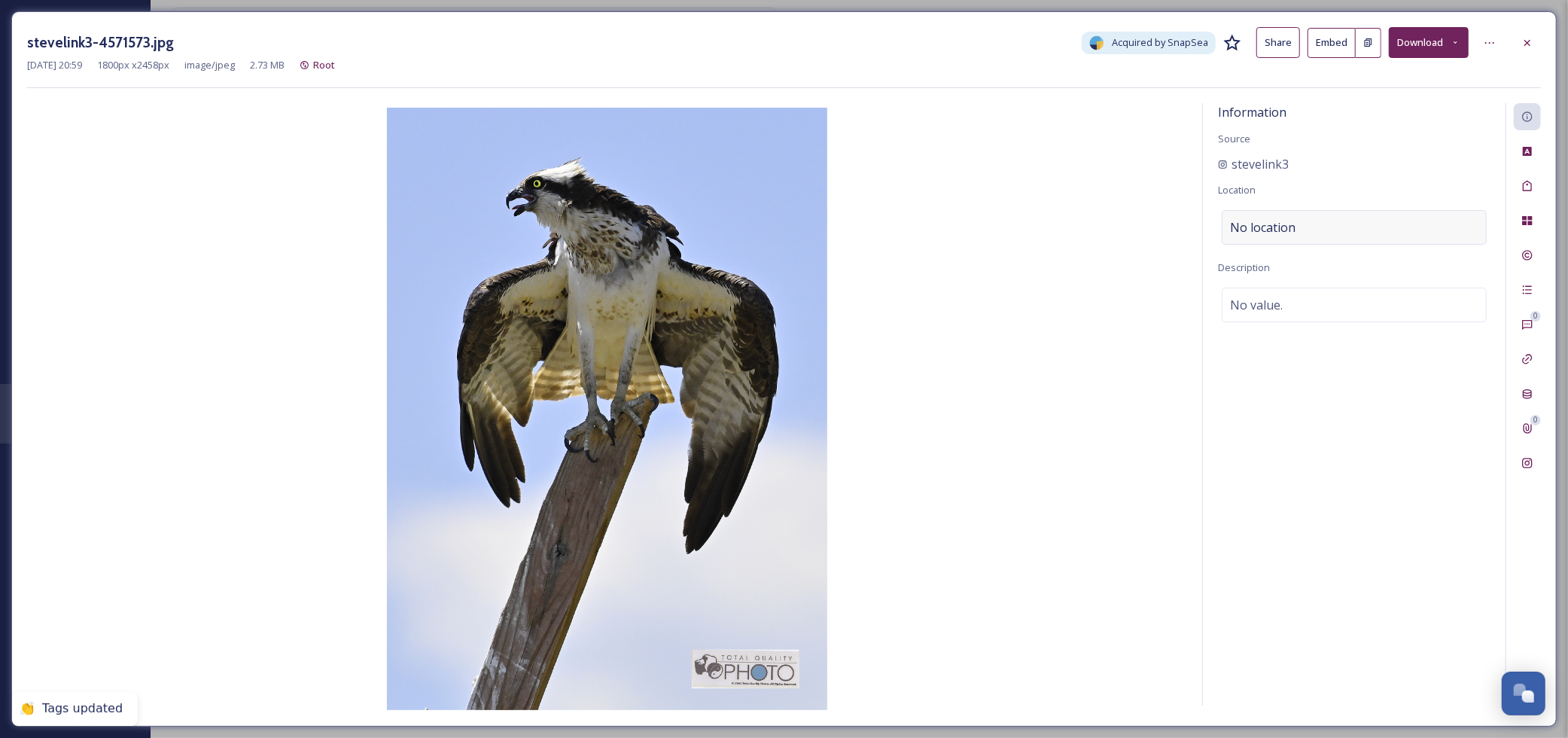
click at [1297, 217] on div "No location" at bounding box center [1354, 228] width 265 height 35
click at [1276, 216] on input at bounding box center [1354, 228] width 263 height 33
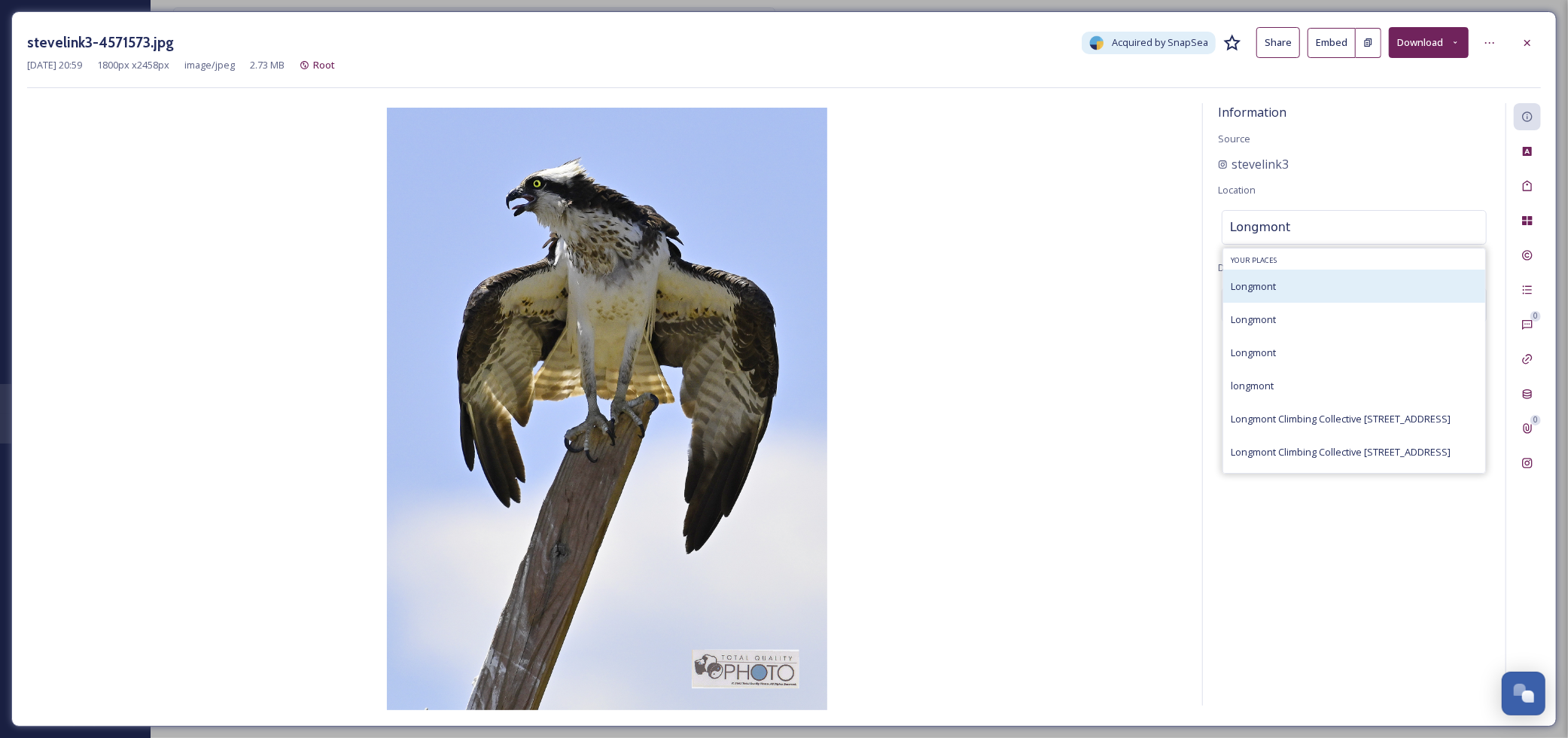
type input "Longmont"
click at [1269, 281] on span "Longmont" at bounding box center [1254, 286] width 45 height 14
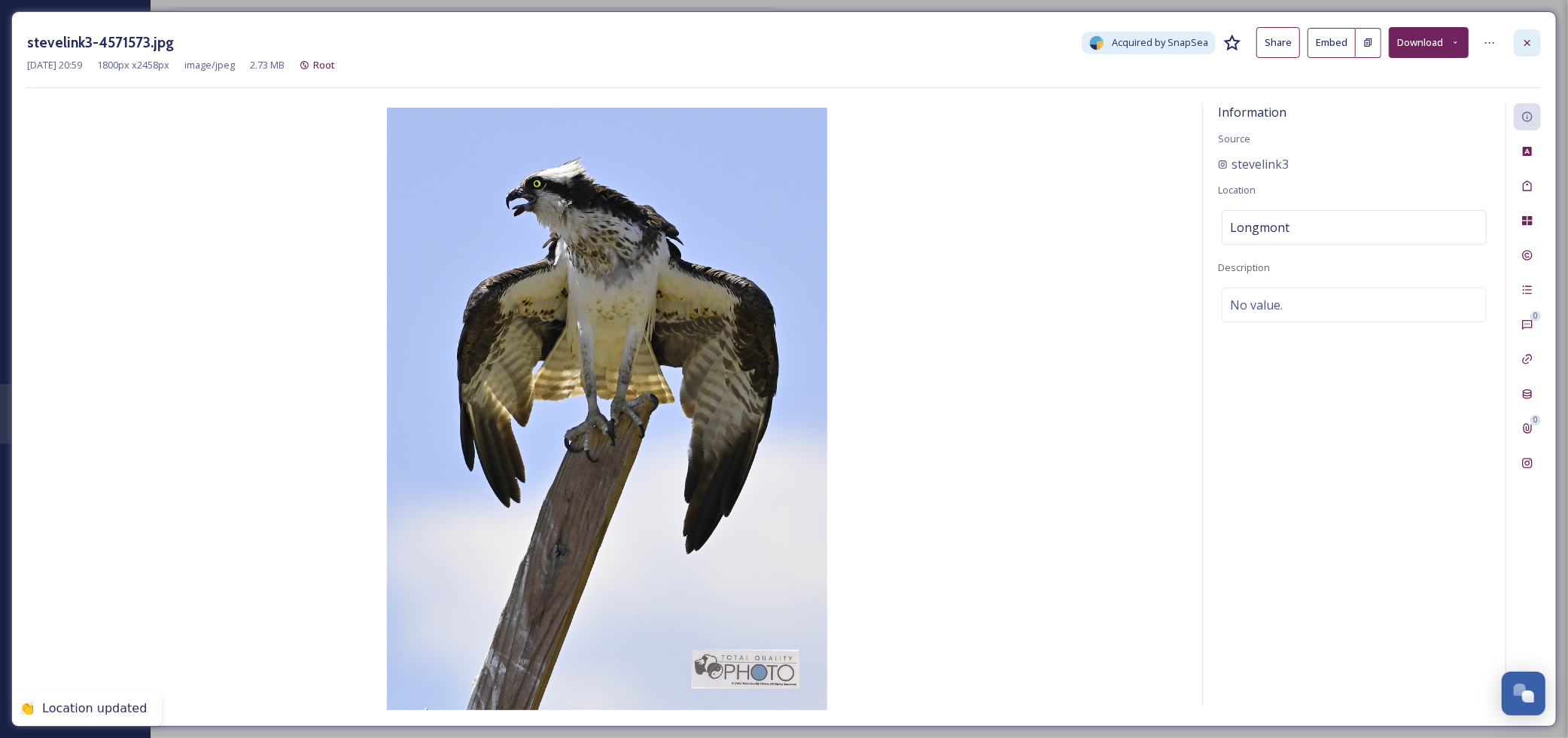
click at [1530, 38] on icon at bounding box center [1527, 42] width 12 height 12
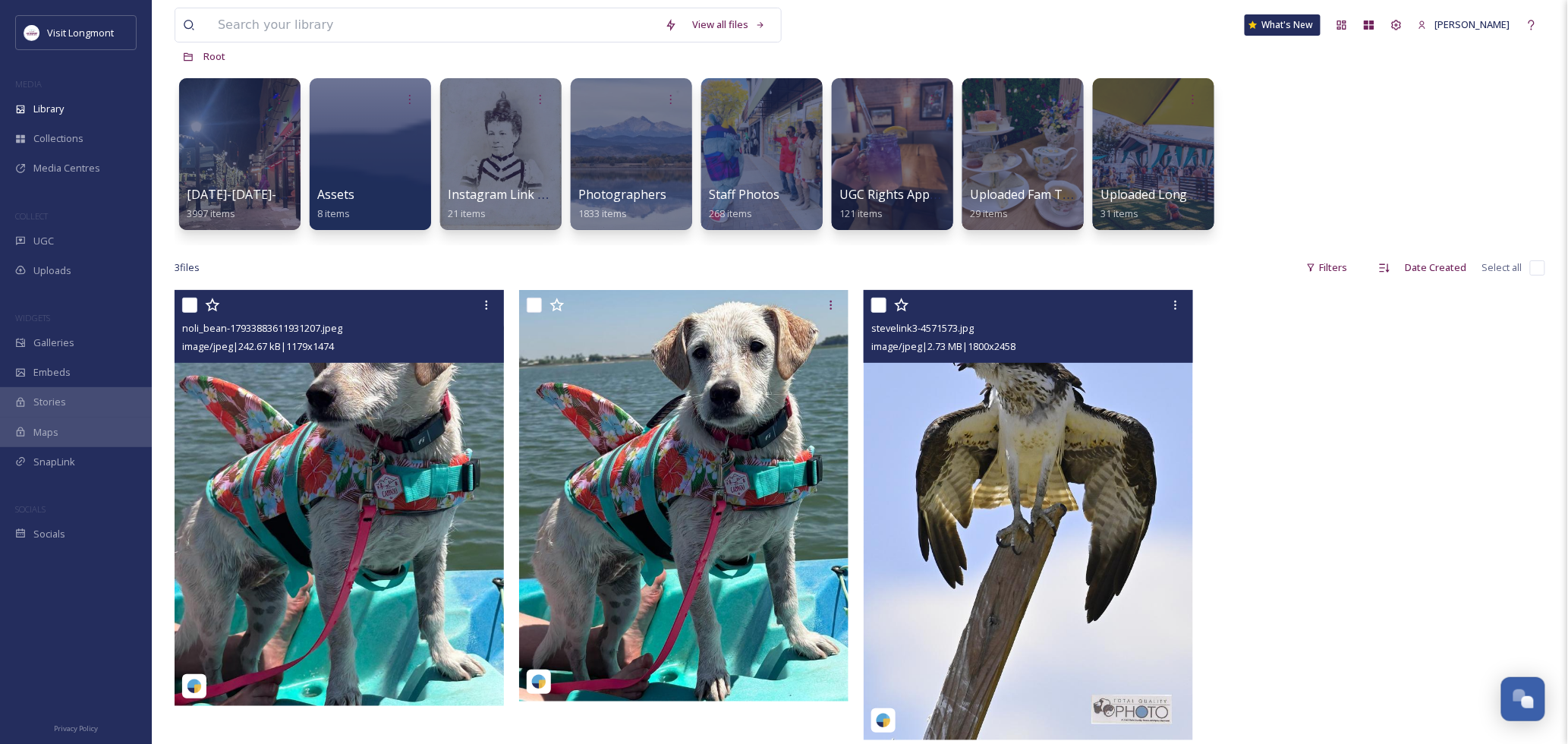
click at [884, 307] on input "checkbox" at bounding box center [879, 305] width 15 height 15
checkbox input "true"
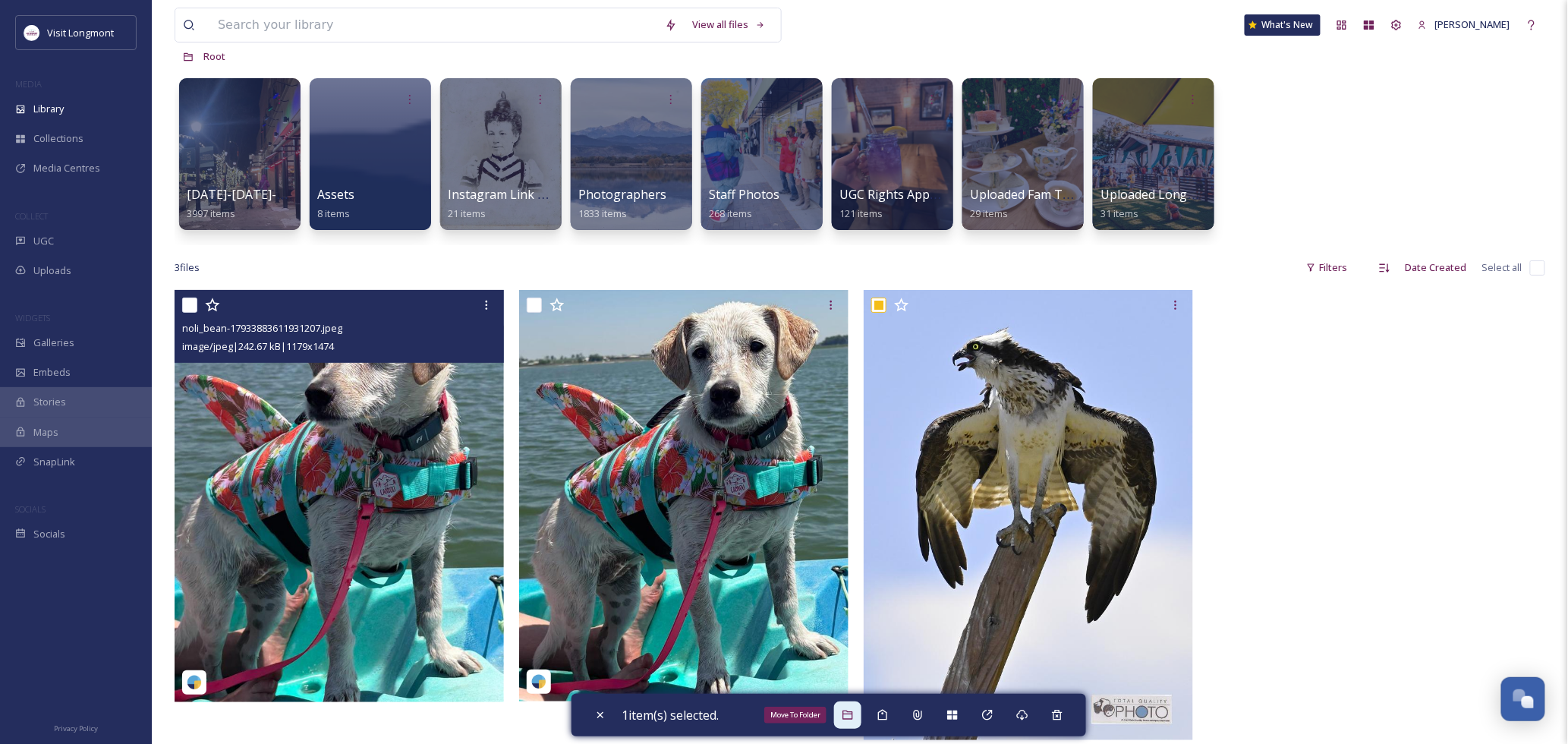
click at [849, 711] on icon at bounding box center [847, 714] width 12 height 12
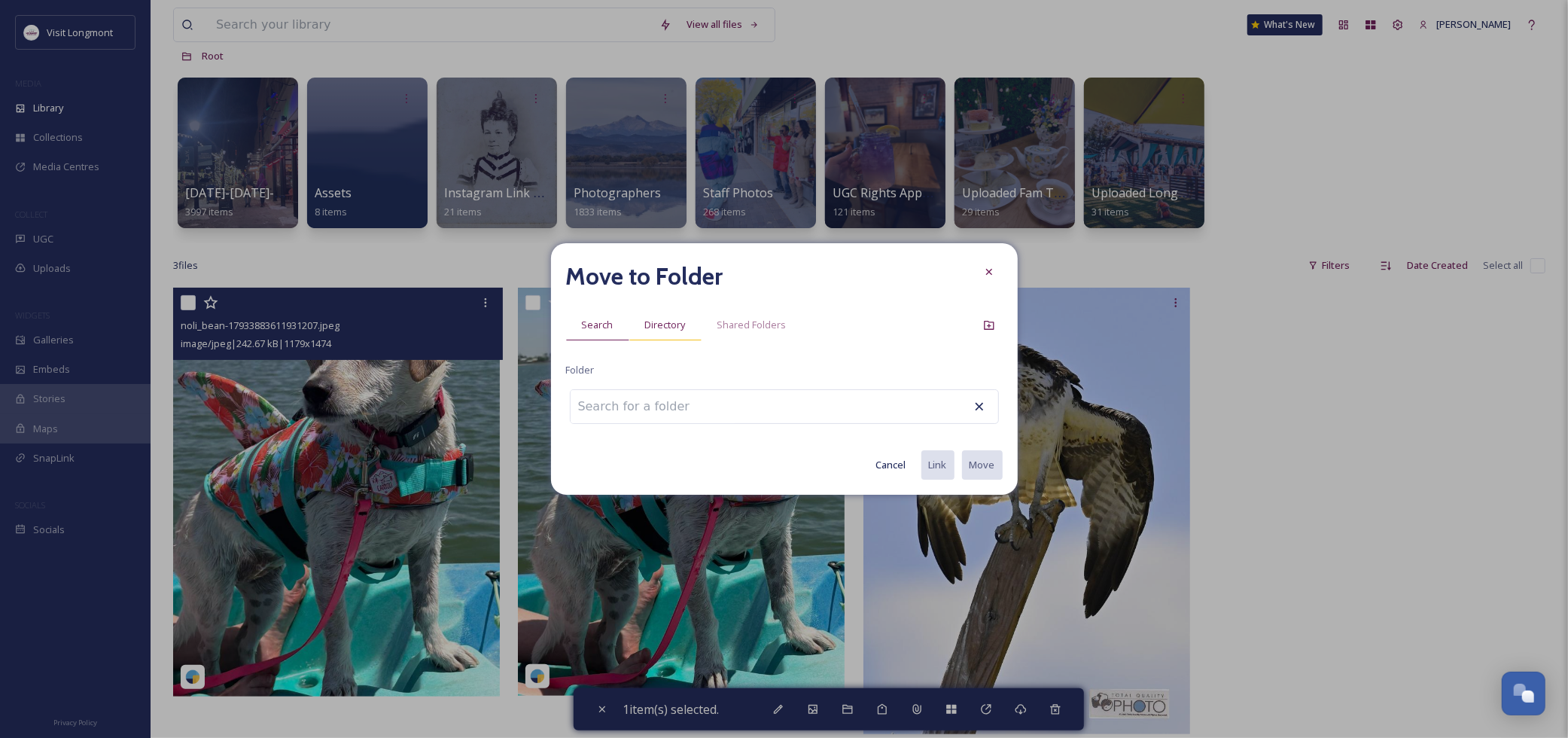
click at [664, 332] on span "Directory" at bounding box center [665, 325] width 41 height 14
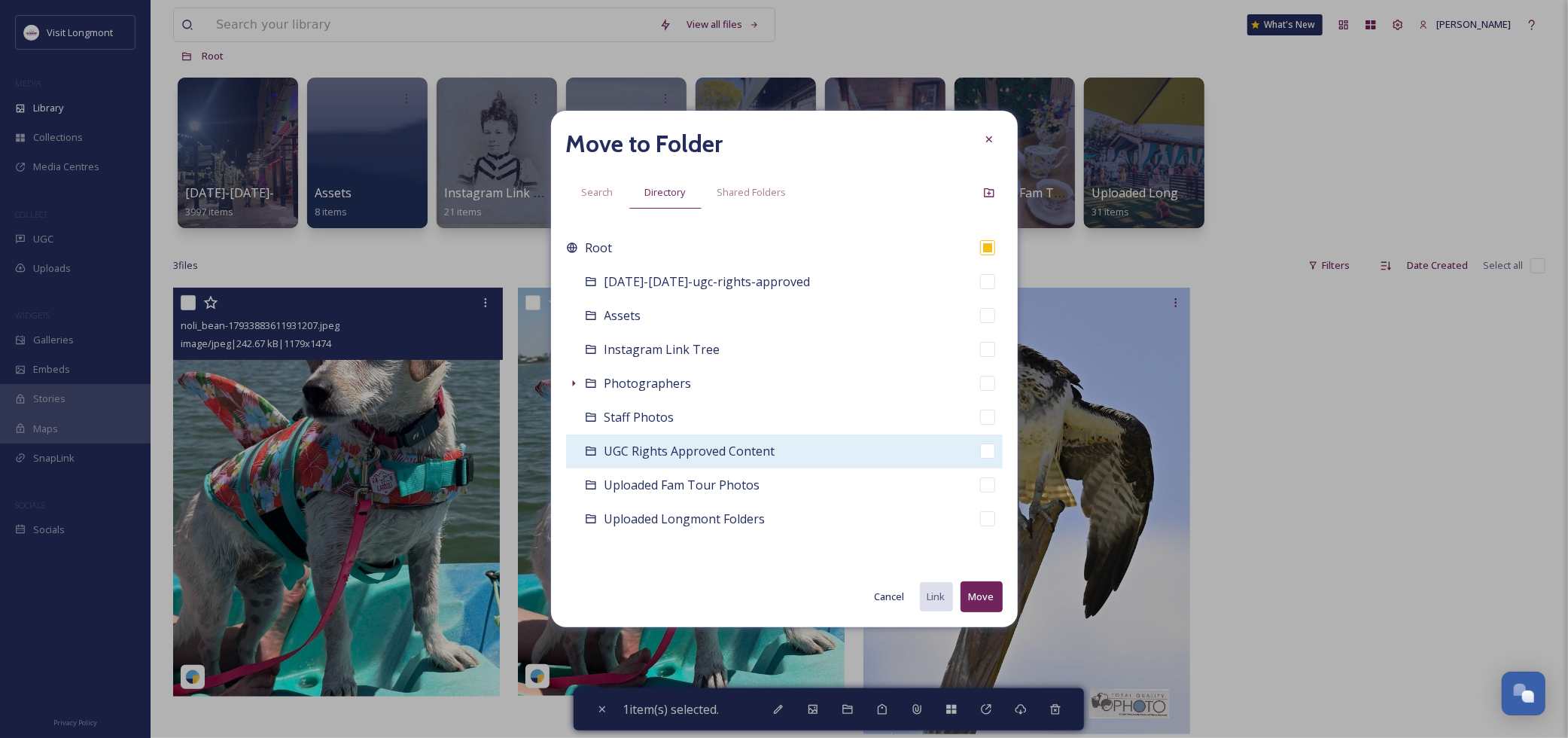
click at [669, 449] on span "UGC Rights Approved Content" at bounding box center [690, 451] width 171 height 17
checkbox input "false"
checkbox input "true"
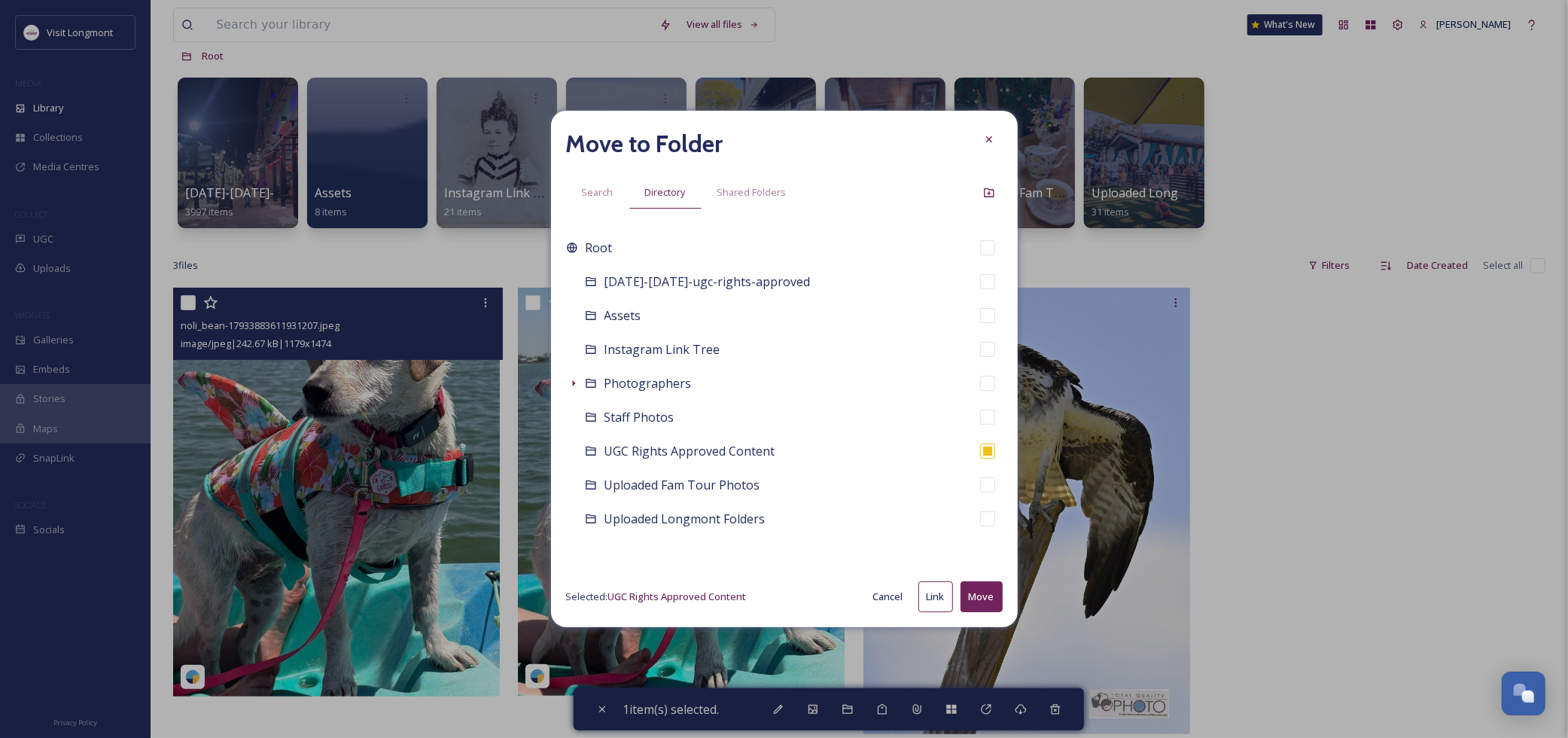
click at [977, 593] on button "Move" at bounding box center [981, 596] width 42 height 31
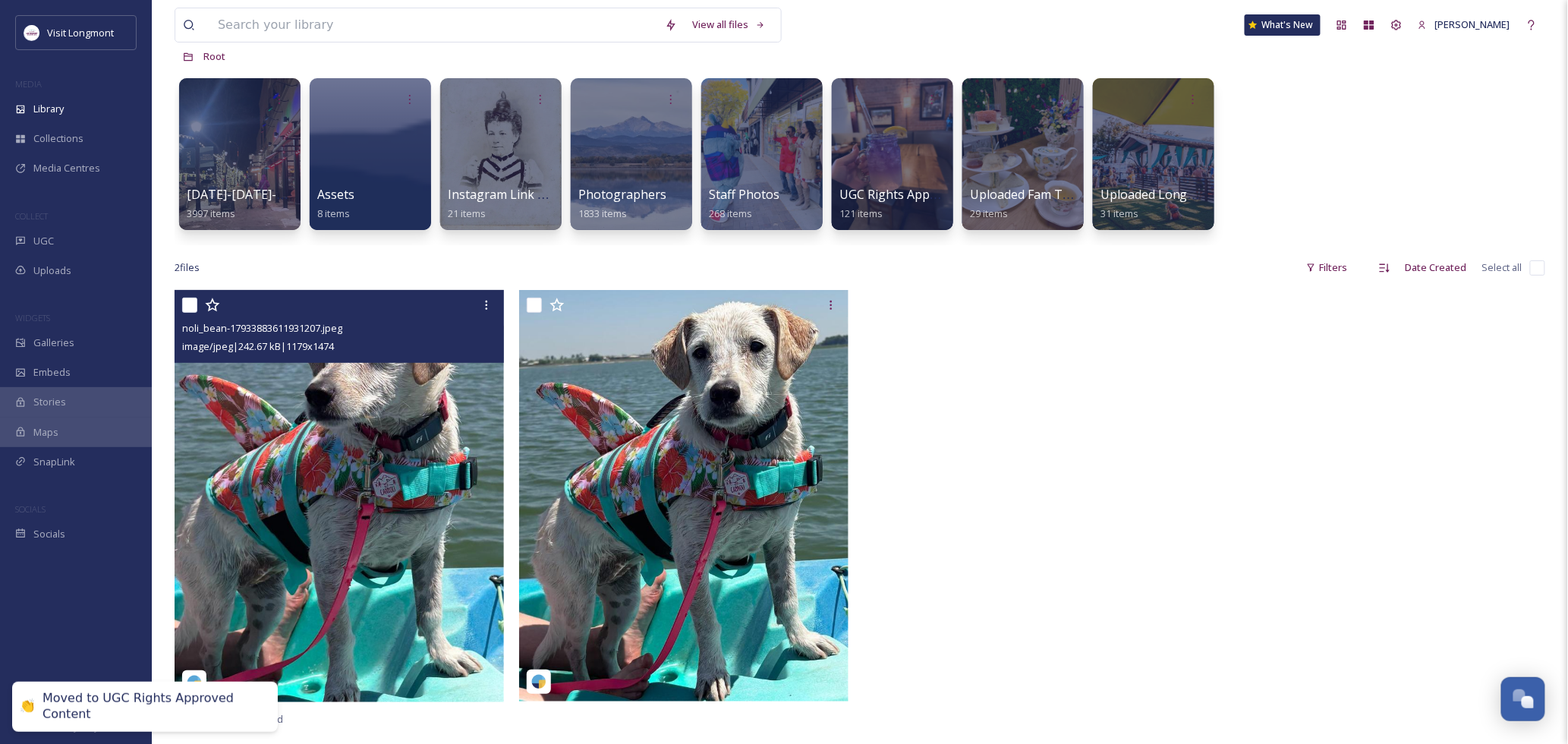
click at [1042, 563] on div at bounding box center [1032, 499] width 337 height 420
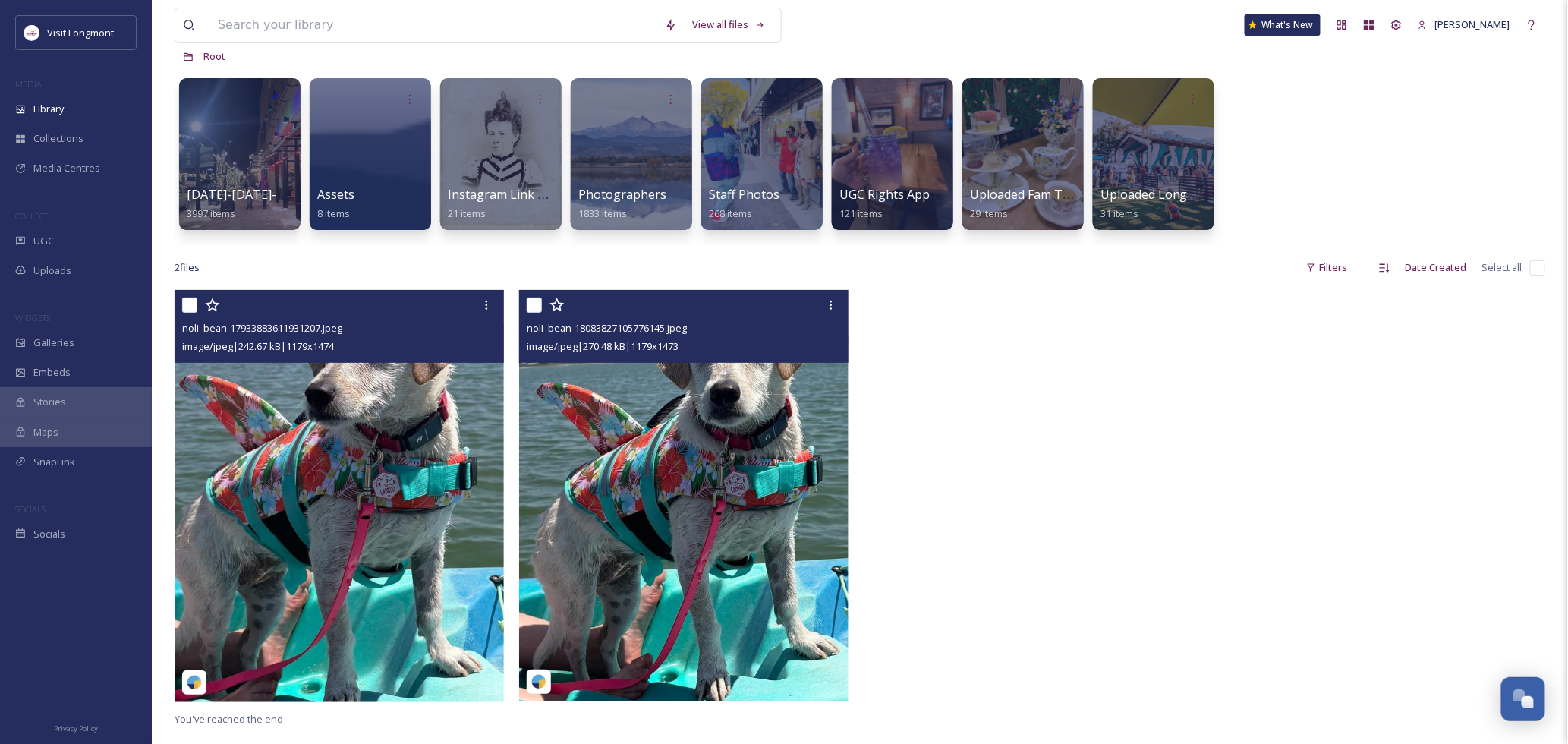
click at [753, 405] on img at bounding box center [684, 495] width 330 height 412
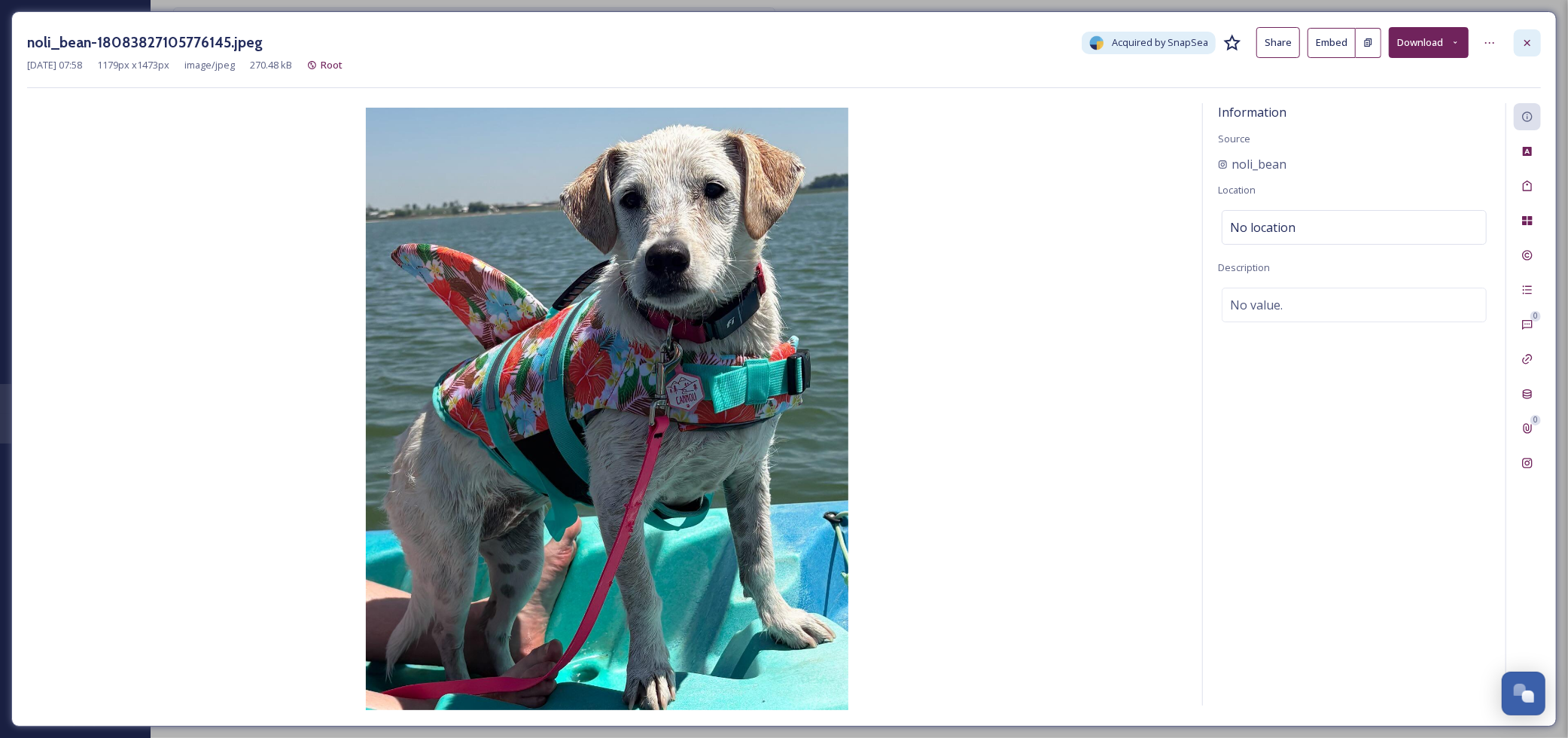
click at [1533, 37] on icon at bounding box center [1527, 42] width 12 height 12
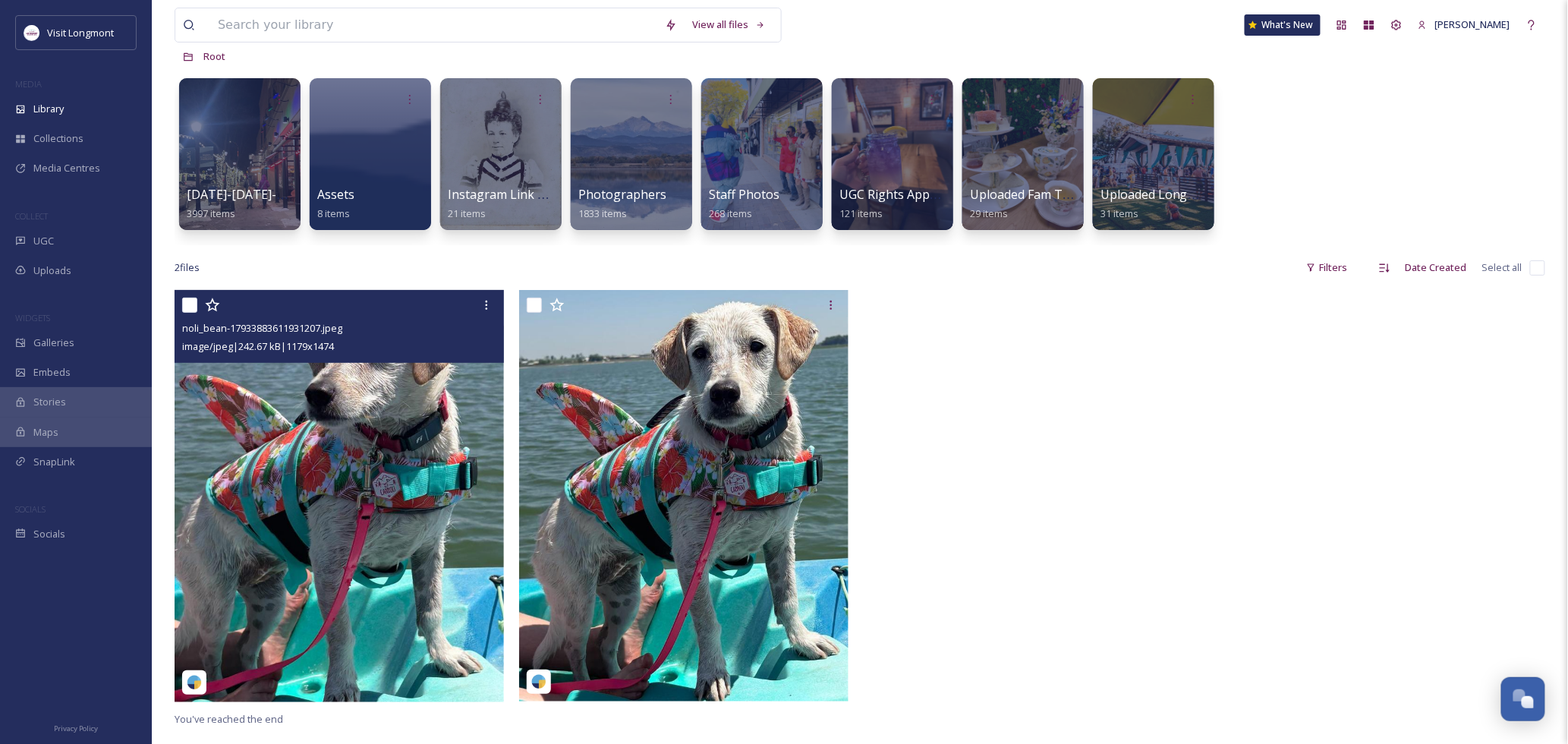
drag, startPoint x: 180, startPoint y: 297, endPoint x: 191, endPoint y: 299, distance: 11.2
click at [181, 296] on div "noli_bean-17933883611931207.jpeg image/jpeg | 242.67 kB | 1179 x 1474" at bounding box center [339, 326] width 330 height 73
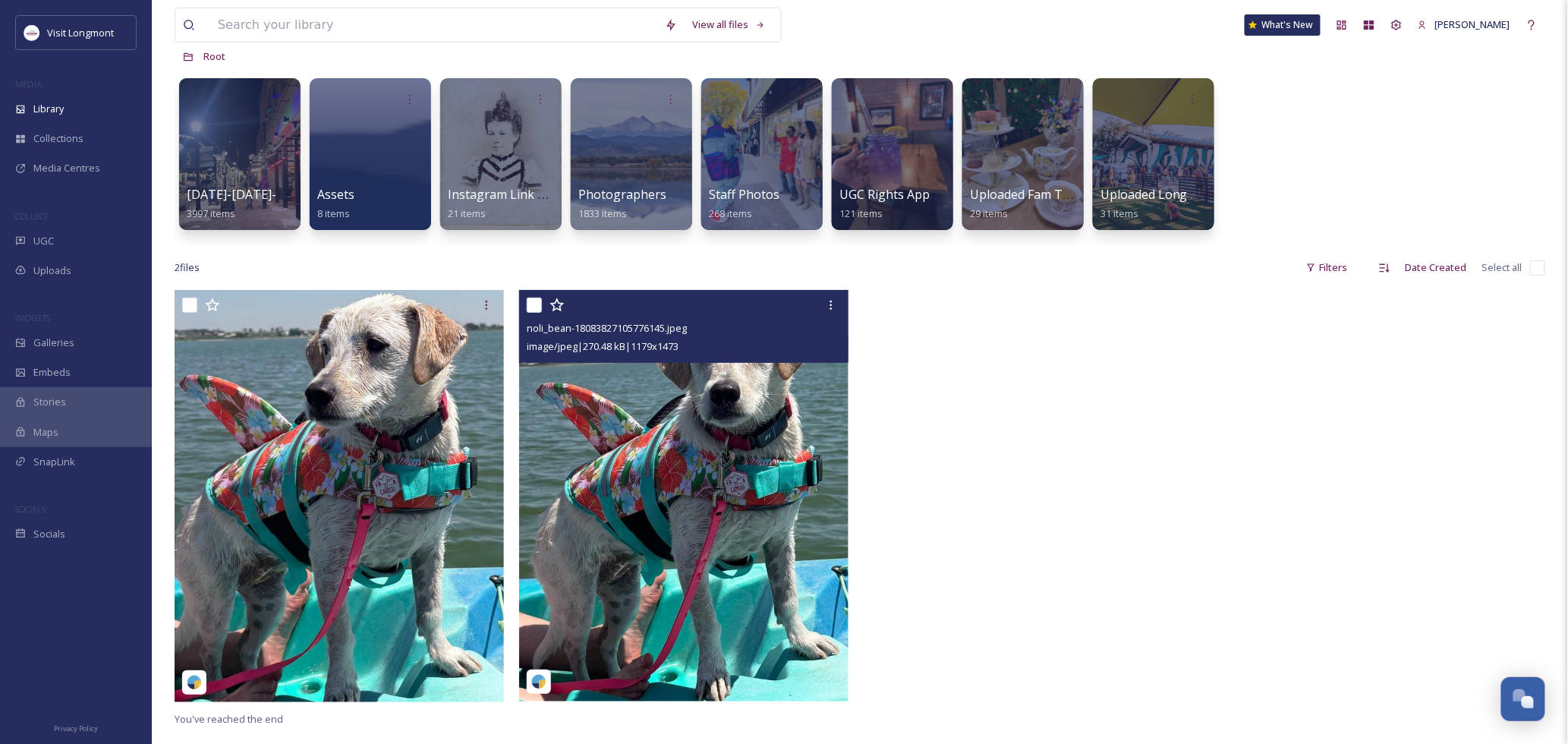
click at [532, 305] on input "checkbox" at bounding box center [534, 305] width 15 height 15
checkbox input "true"
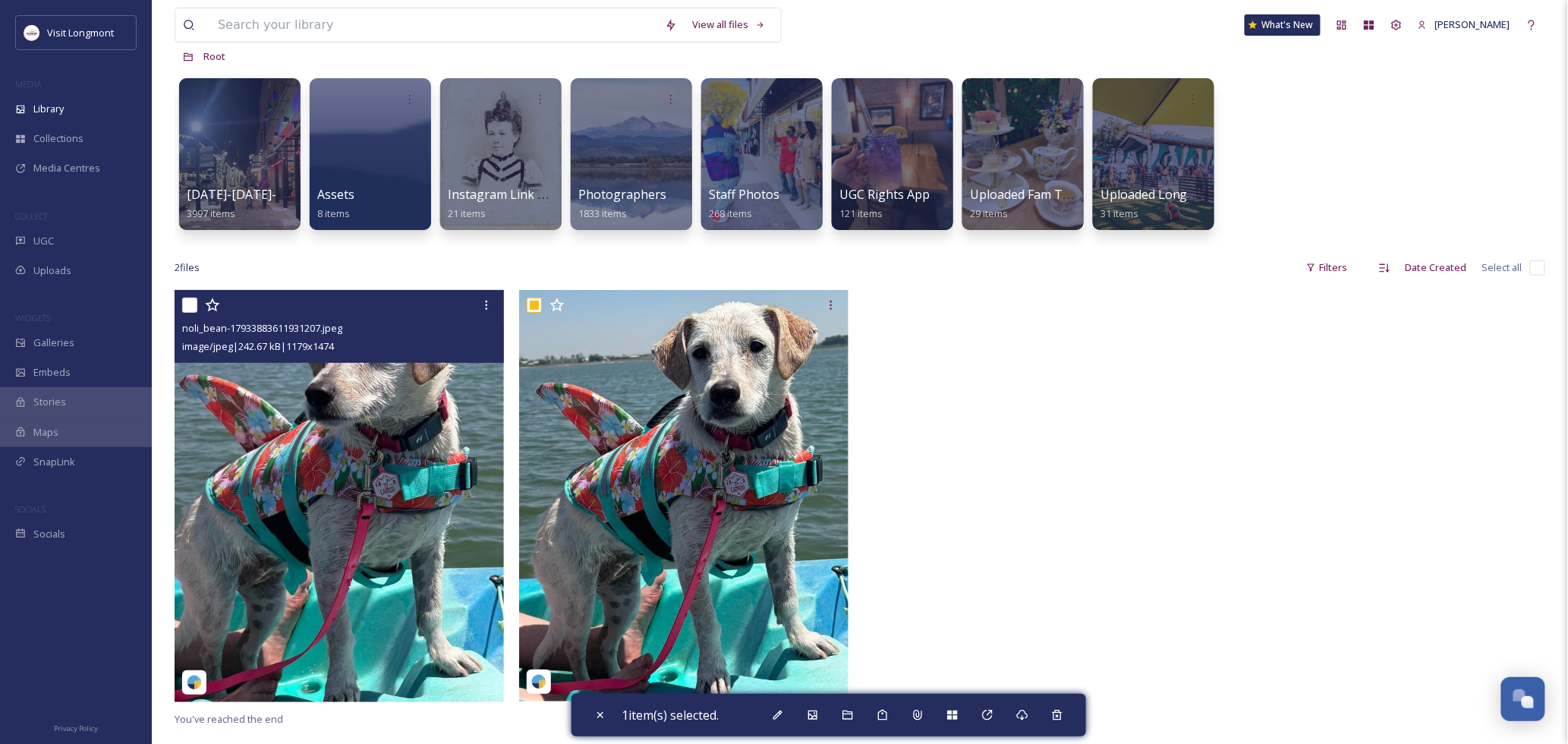
click at [185, 303] on input "checkbox" at bounding box center [189, 305] width 15 height 15
checkbox input "true"
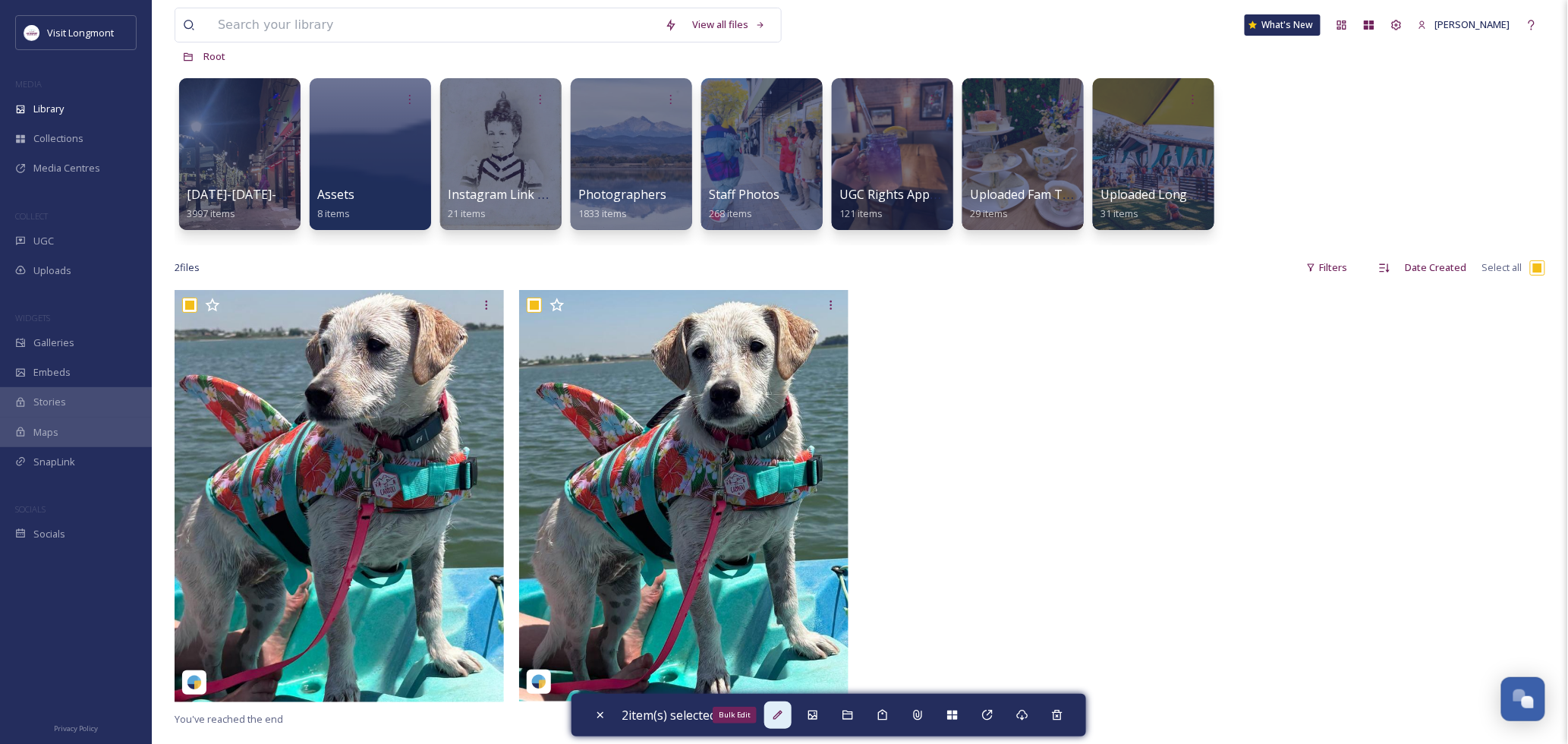
click at [790, 716] on div "Bulk Edit" at bounding box center [778, 715] width 27 height 27
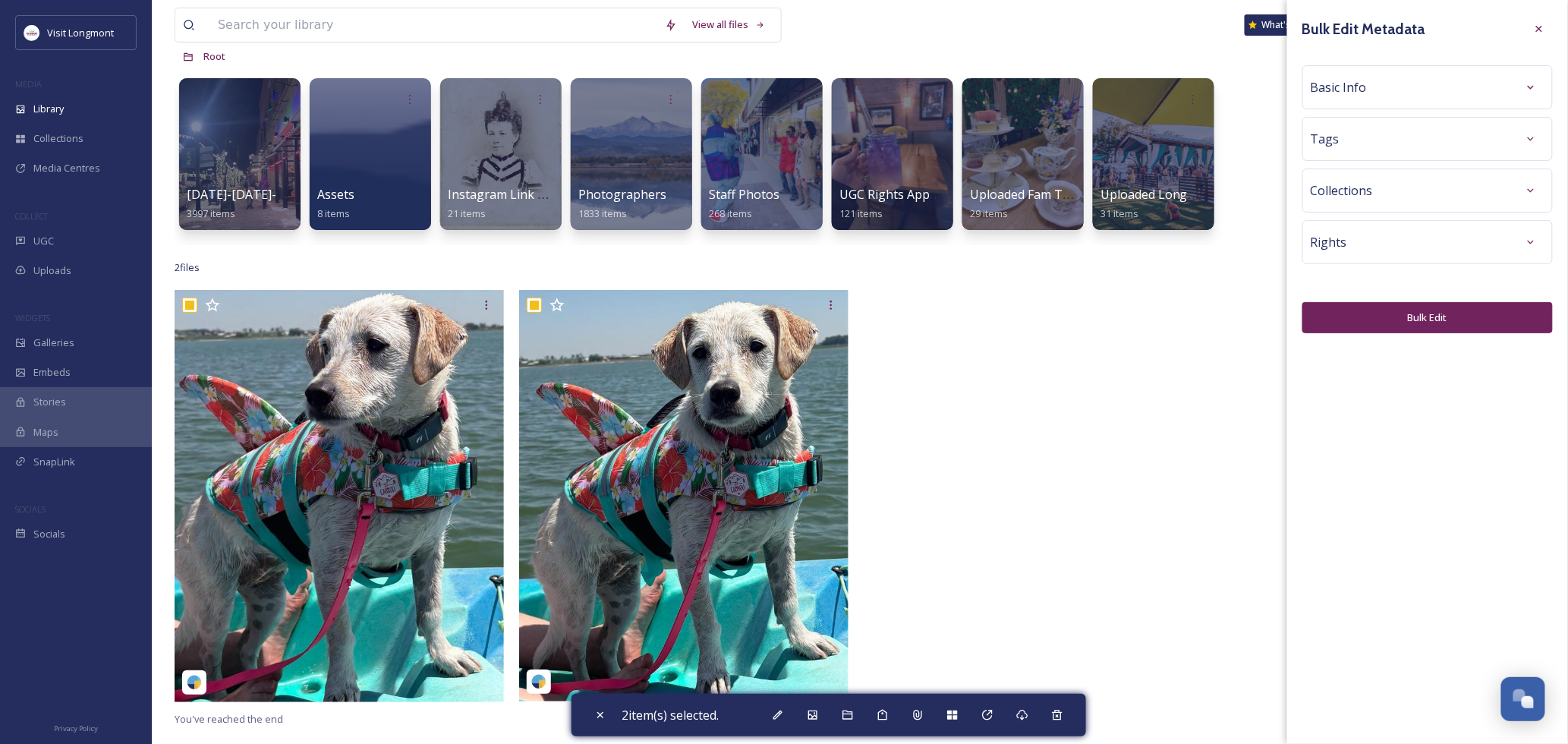
click at [1407, 101] on div "Basic Info" at bounding box center [1428, 87] width 250 height 44
drag, startPoint x: 1527, startPoint y: 82, endPoint x: 1509, endPoint y: 100, distance: 25.5
click at [1528, 82] on icon at bounding box center [1530, 87] width 12 height 12
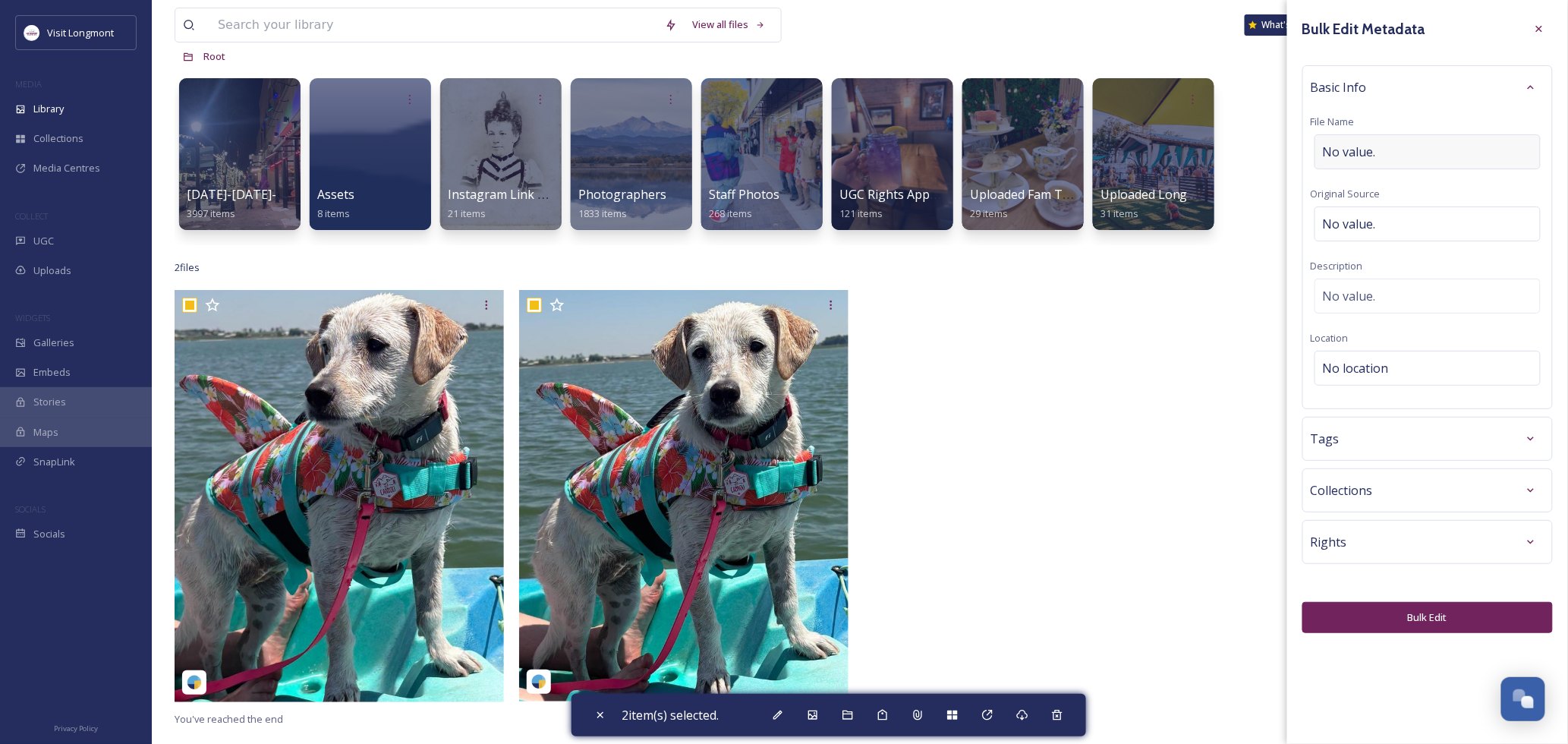
click at [1363, 158] on span "No value." at bounding box center [1350, 152] width 53 height 18
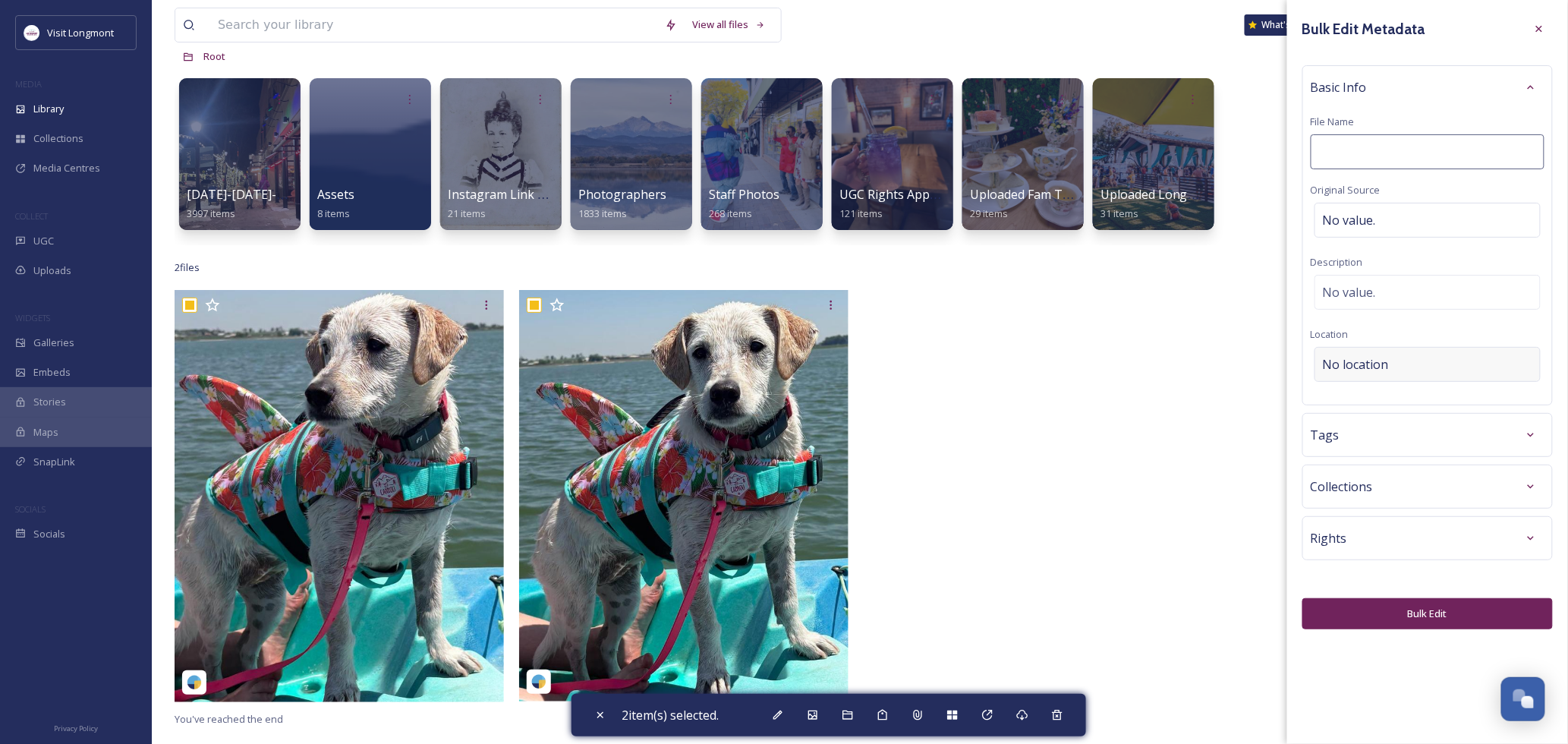
click at [1359, 356] on div "No location" at bounding box center [1428, 364] width 226 height 35
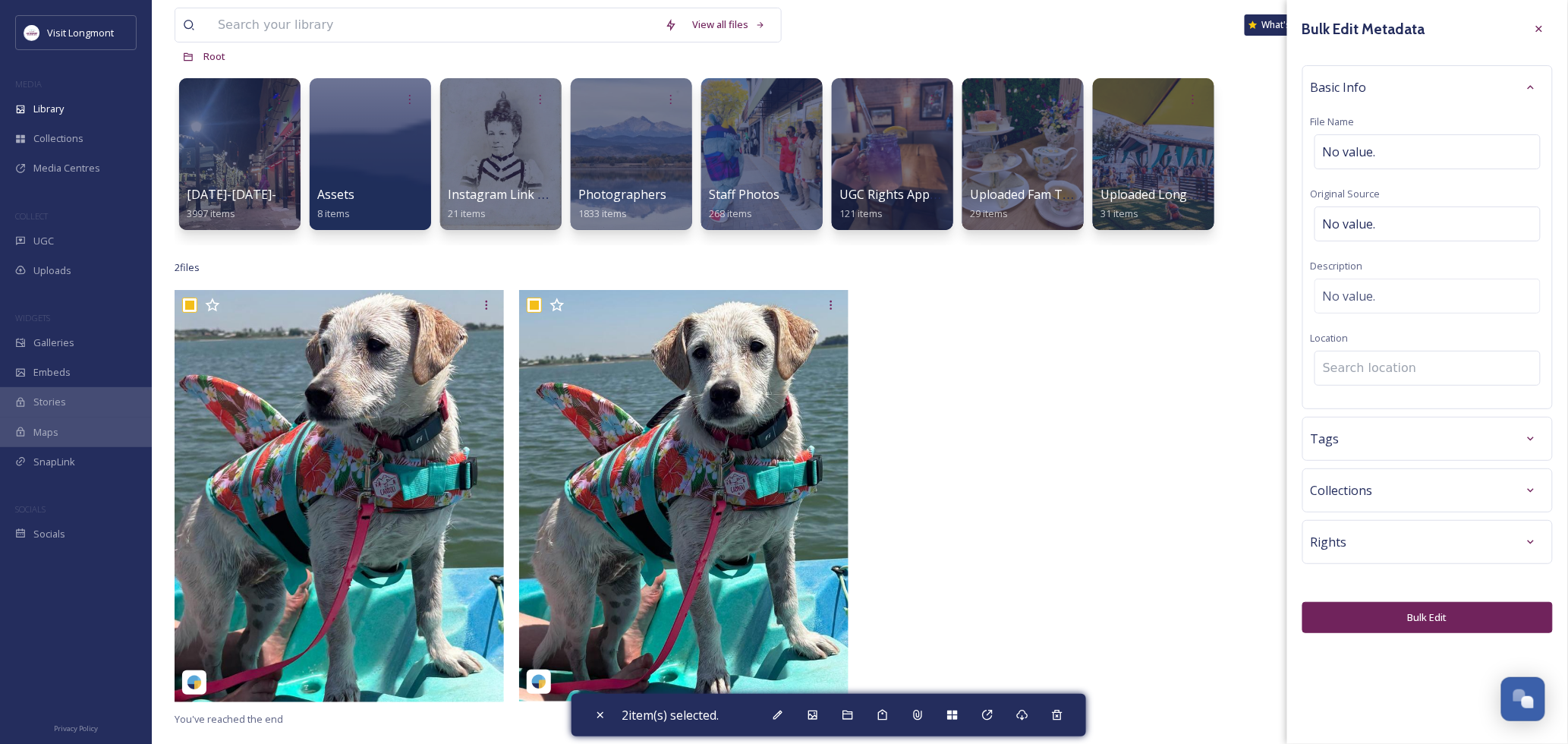
click at [1351, 373] on input at bounding box center [1428, 368] width 225 height 34
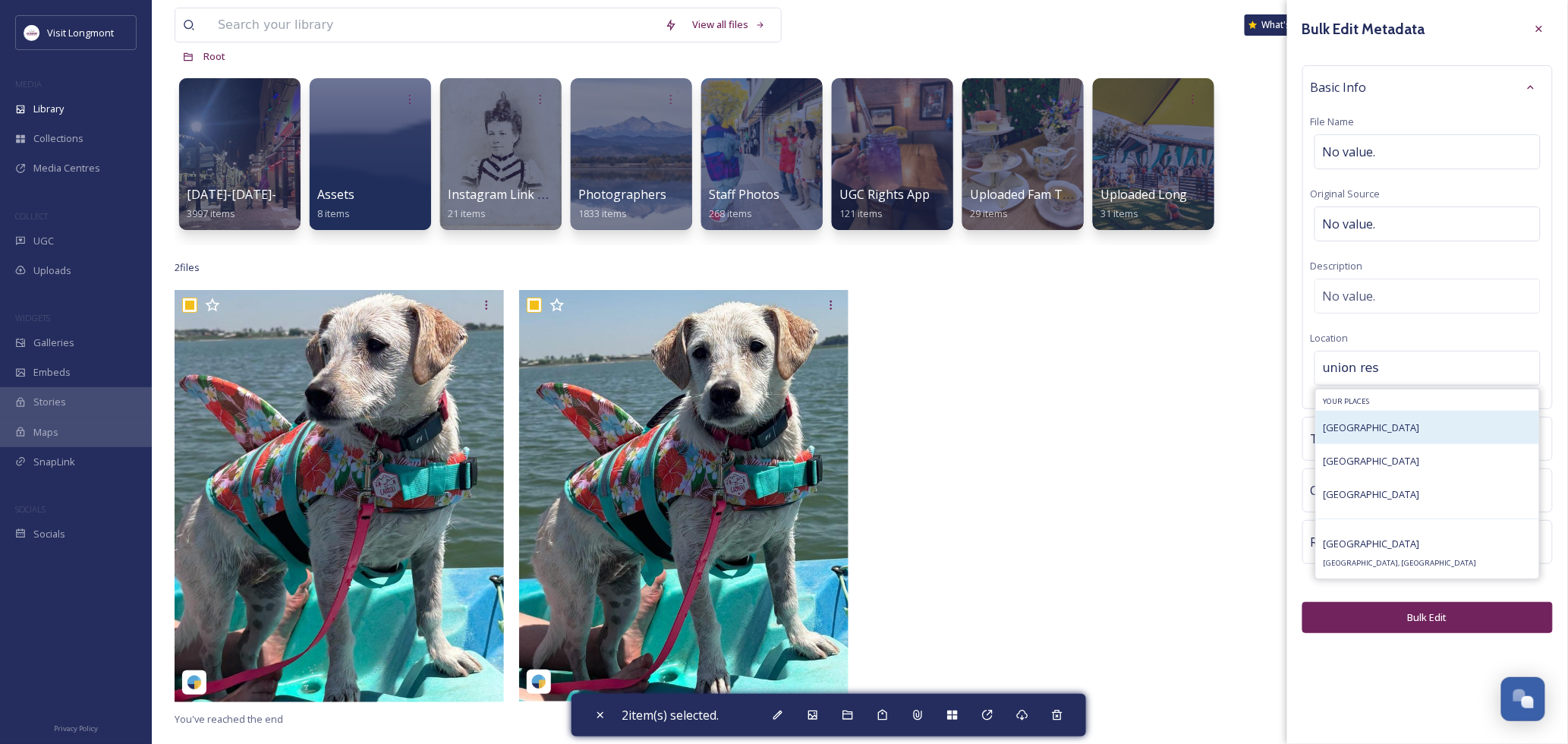
type input "union res"
click at [1355, 428] on span "[GEOGRAPHIC_DATA]" at bounding box center [1372, 427] width 96 height 14
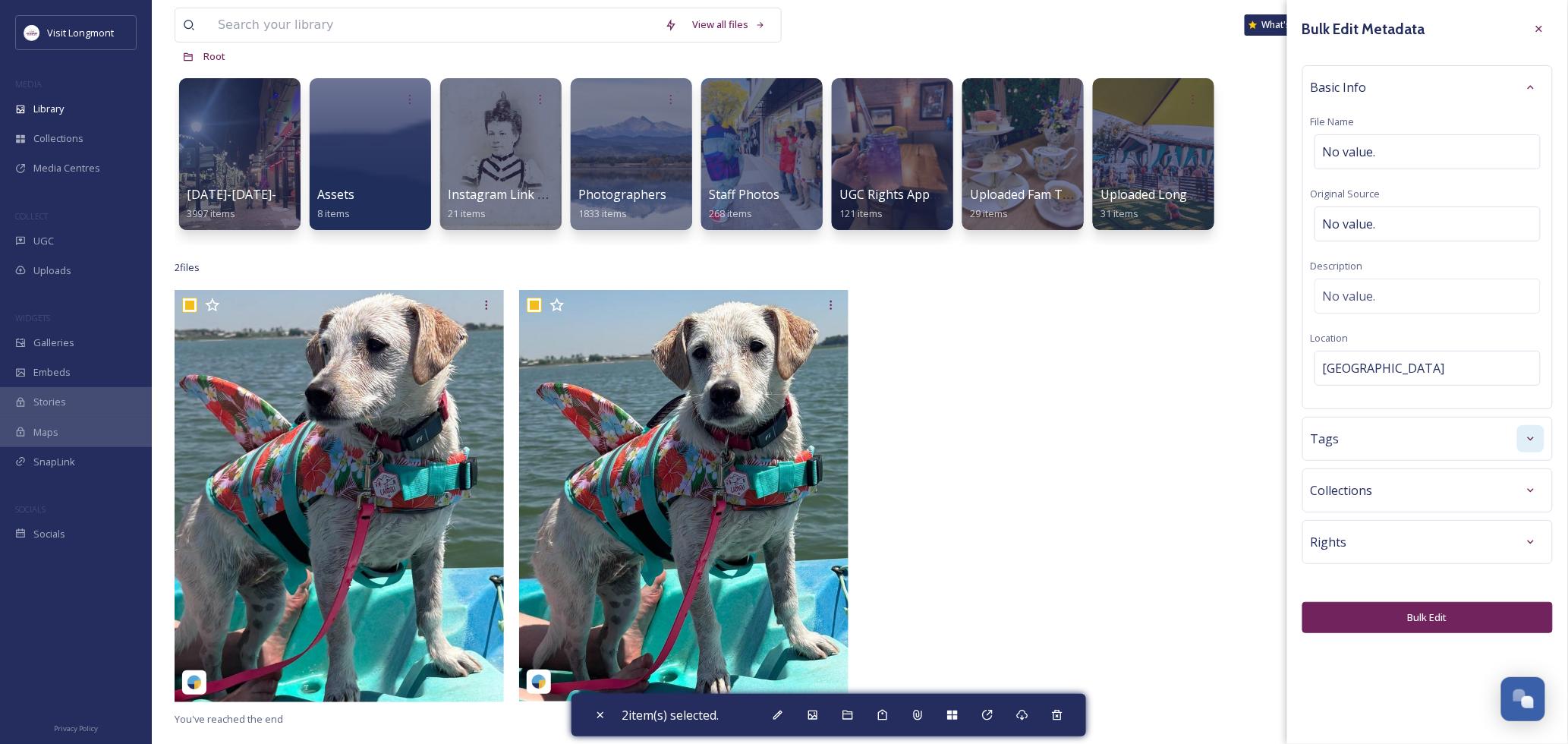
click at [1536, 438] on icon at bounding box center [1530, 438] width 12 height 12
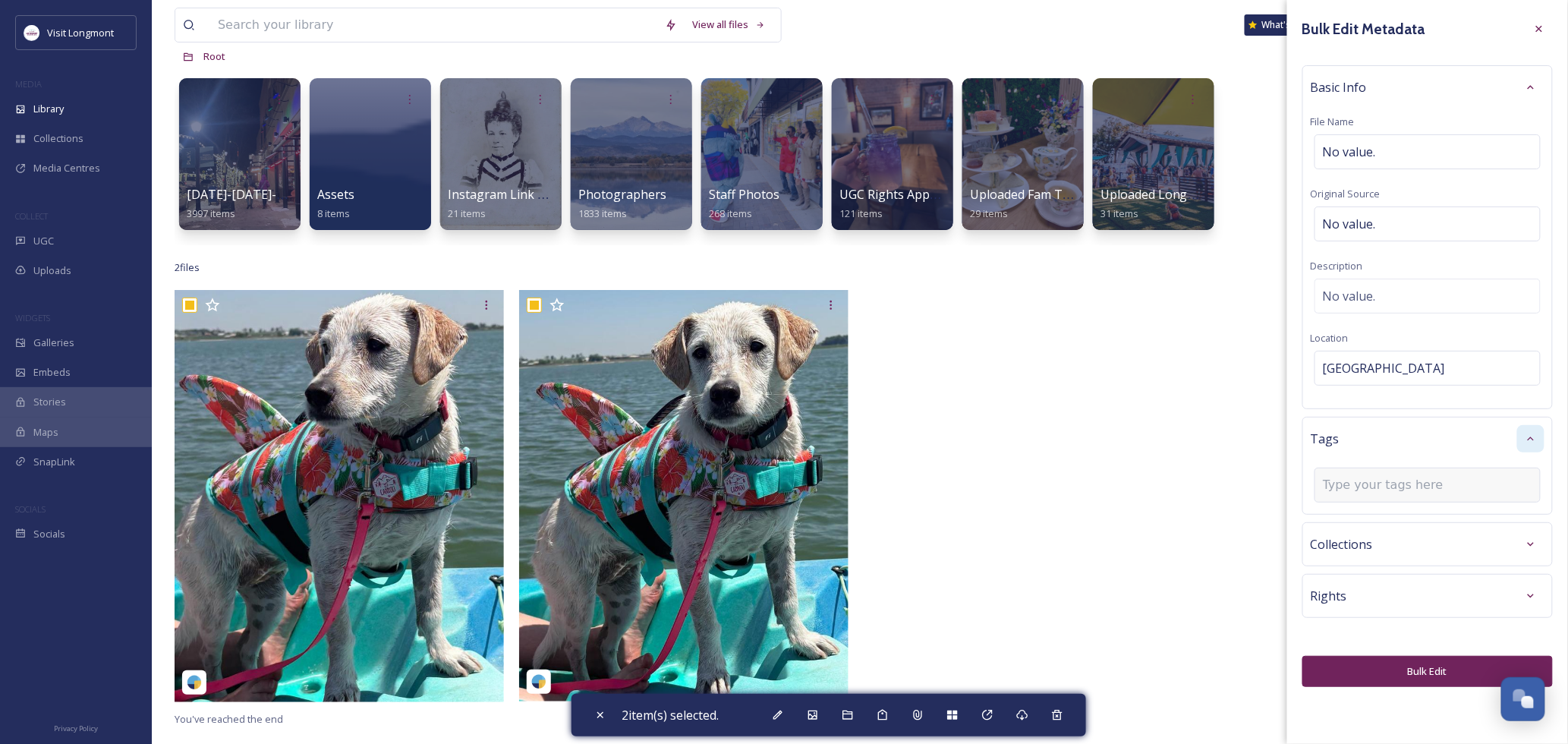
click at [1390, 484] on input at bounding box center [1399, 485] width 152 height 18
type input "dog"
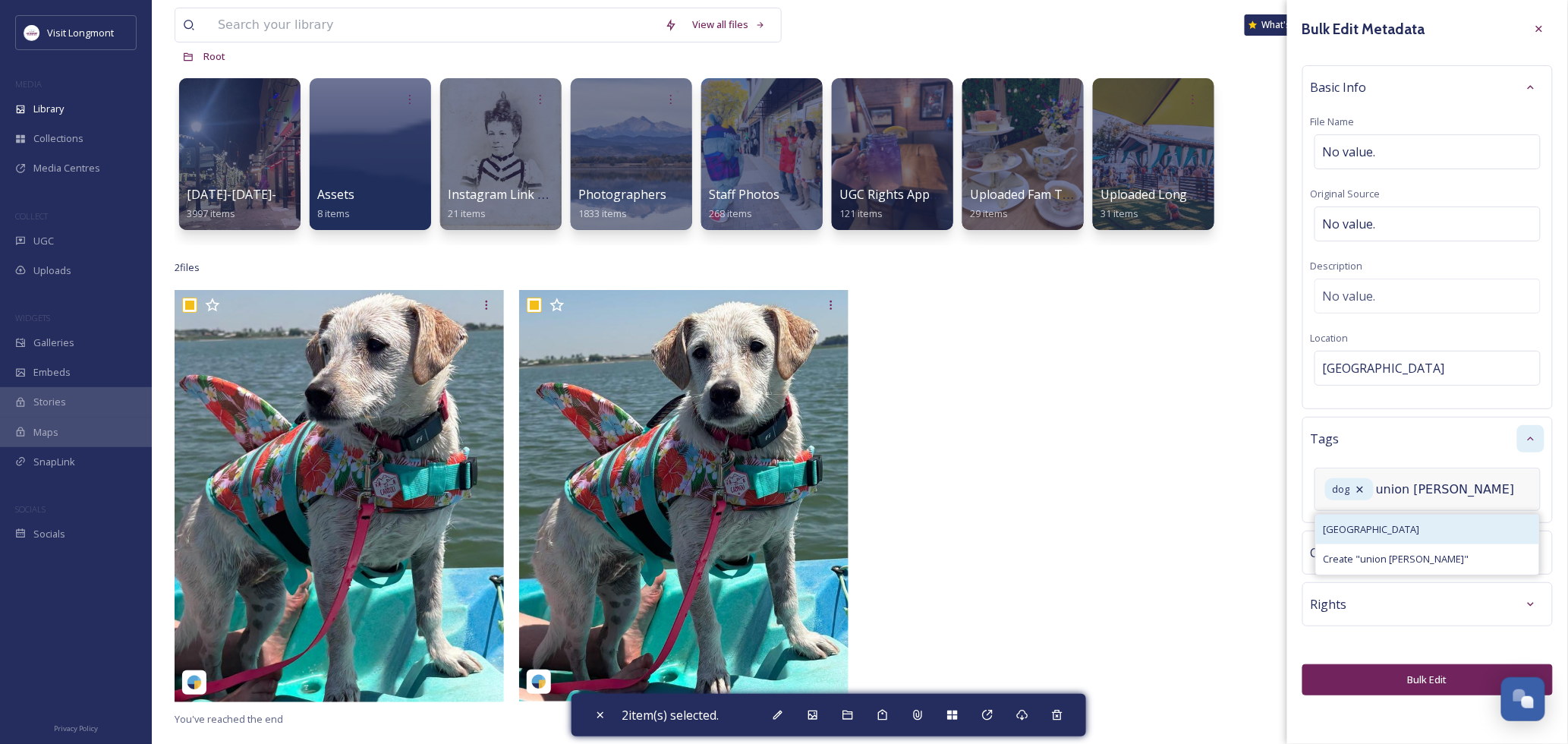
type input "union [PERSON_NAME]"
click at [1360, 528] on span "[GEOGRAPHIC_DATA]" at bounding box center [1372, 530] width 96 height 14
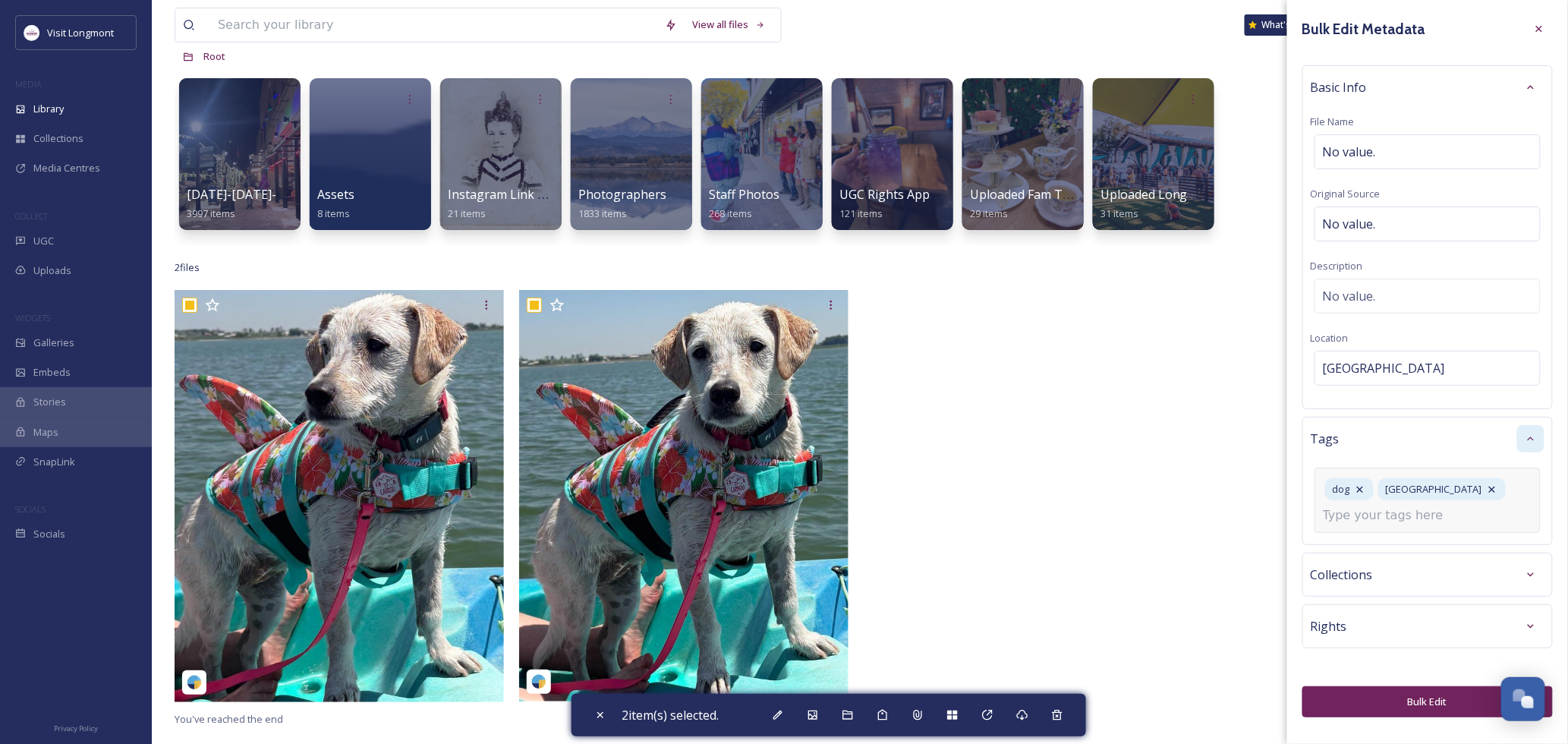
click at [1363, 520] on input at bounding box center [1399, 515] width 152 height 18
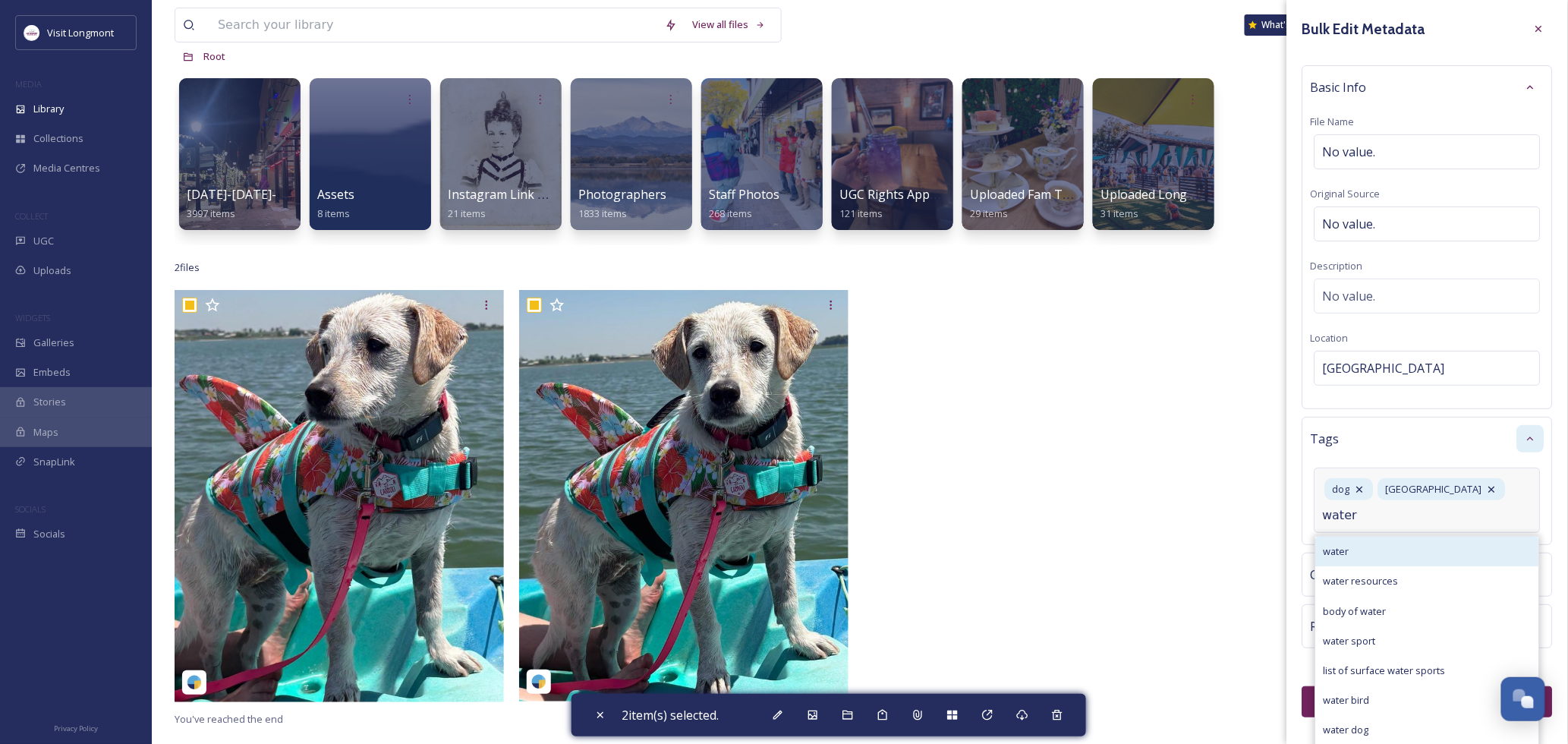
type input "water"
click at [1359, 549] on div "water" at bounding box center [1428, 551] width 223 height 30
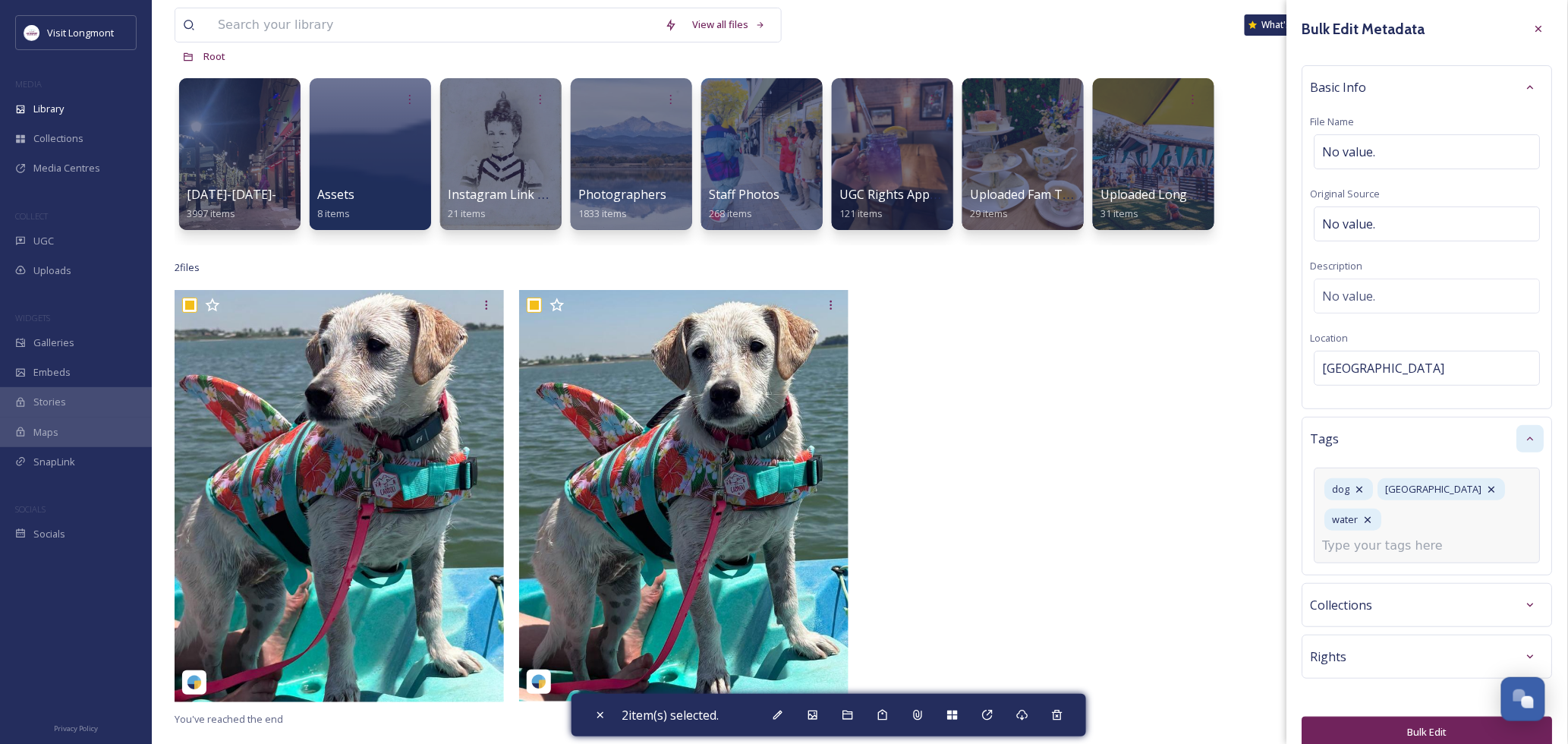
click at [1355, 549] on input at bounding box center [1399, 546] width 152 height 18
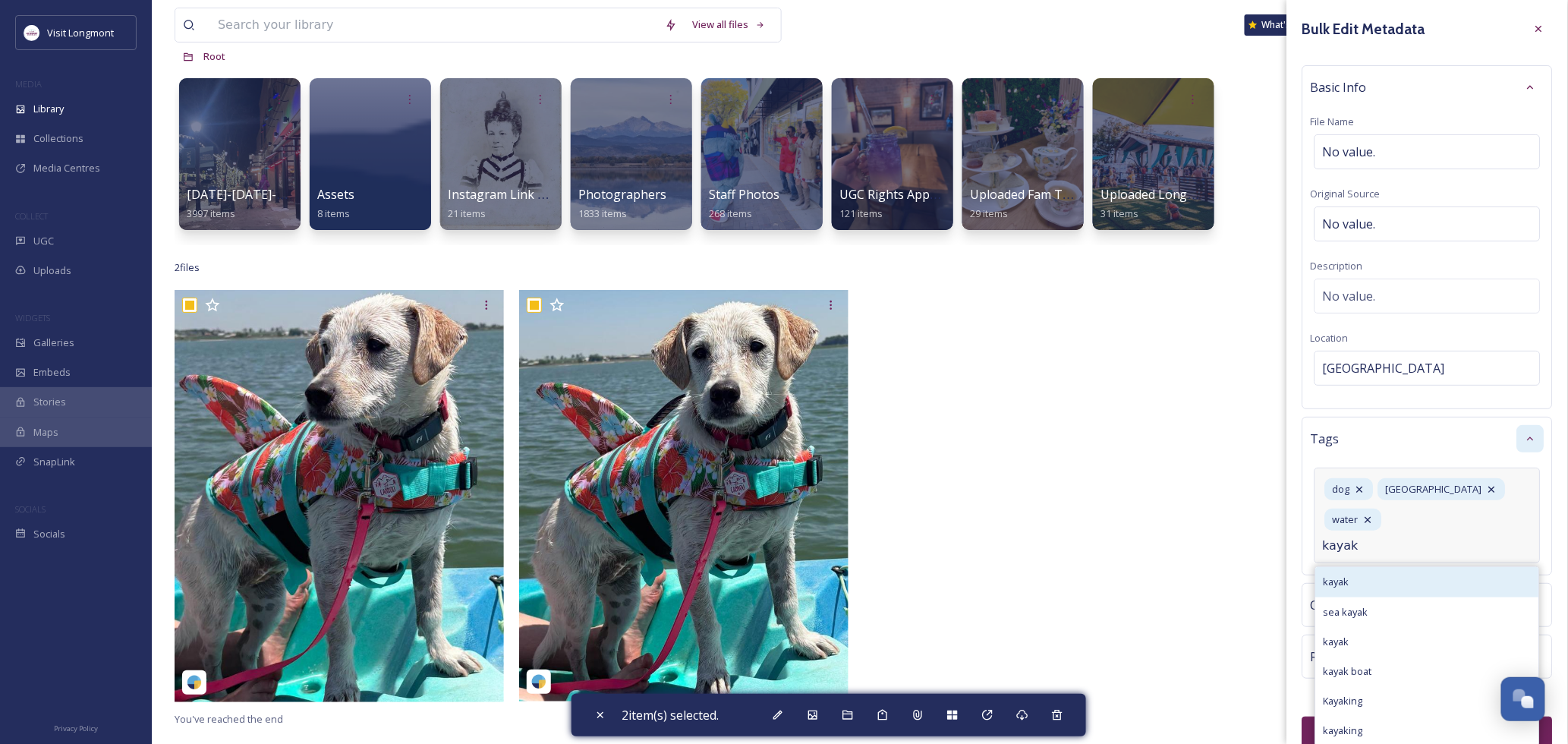
type input "kayak"
click at [1346, 586] on span "kayak" at bounding box center [1337, 582] width 26 height 14
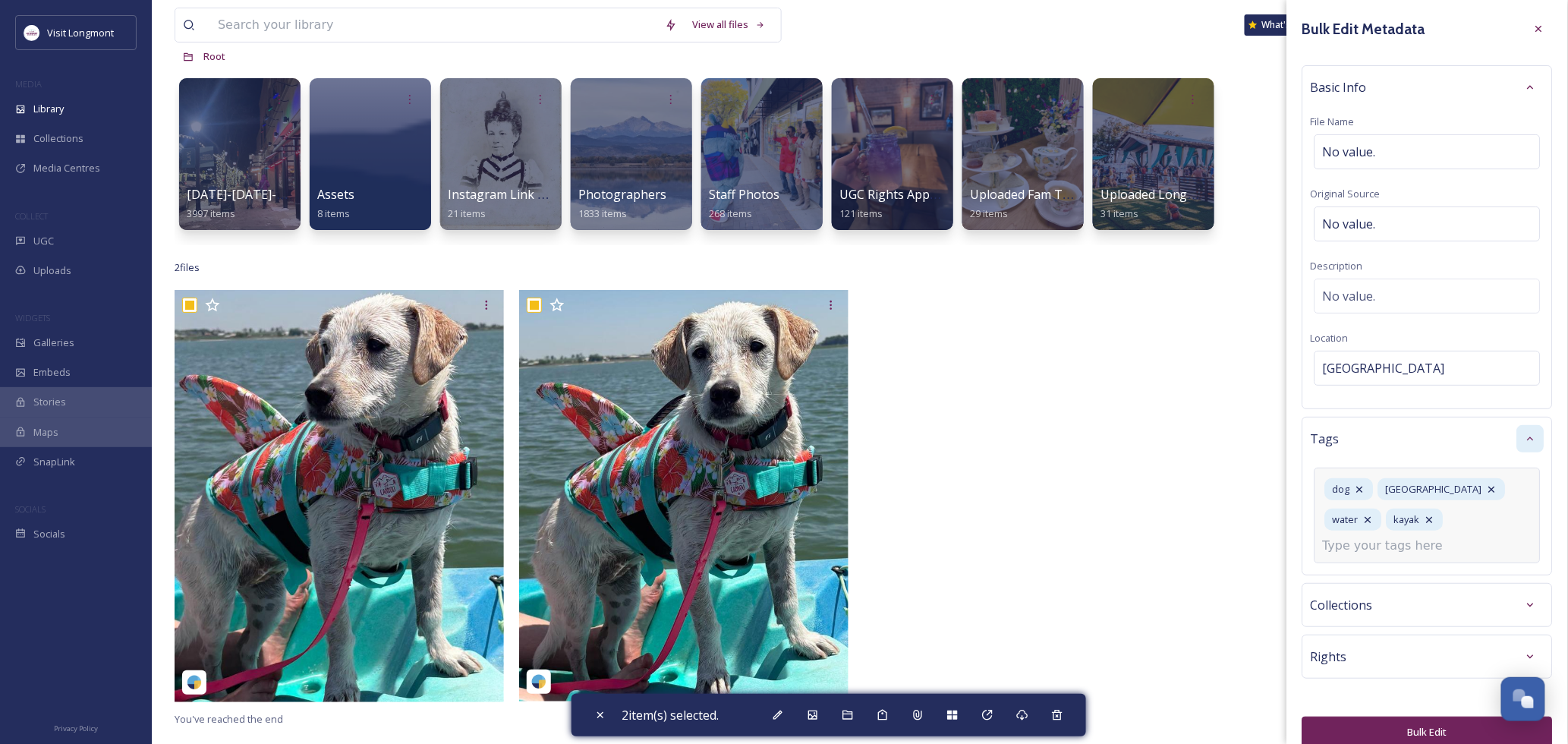
scroll to position [21, 0]
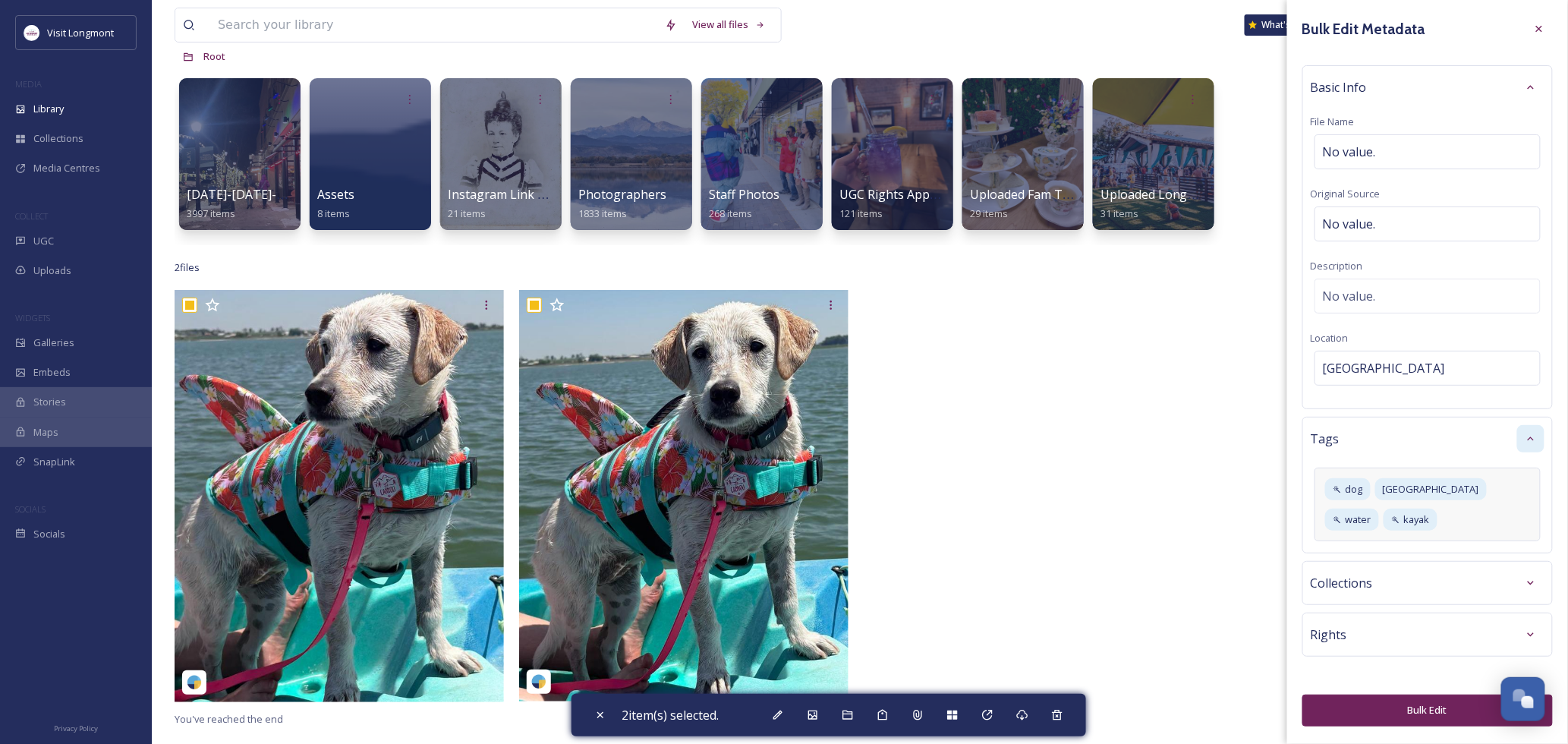
click at [1420, 702] on button "Bulk Edit" at bounding box center [1428, 710] width 250 height 31
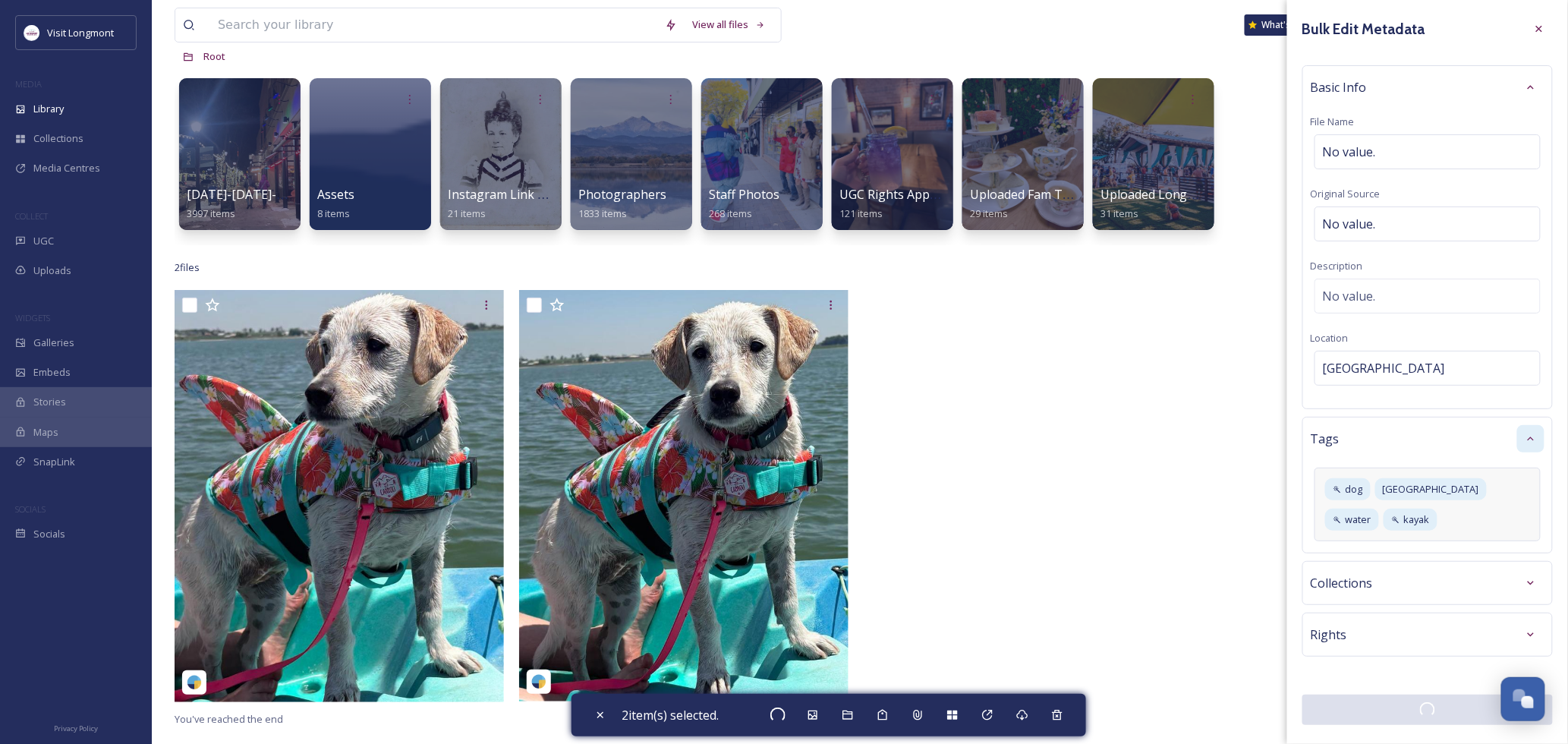
checkbox input "false"
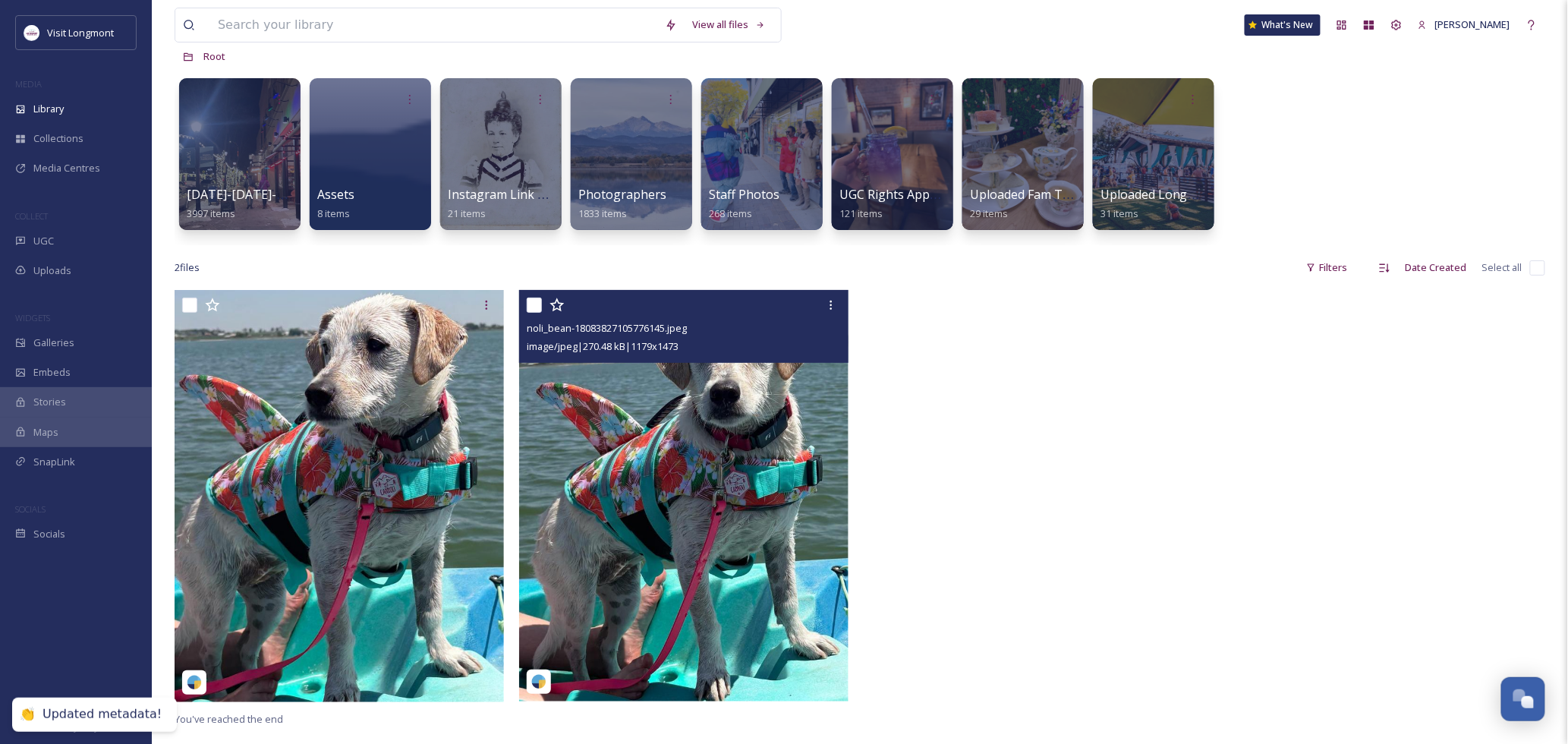
click at [530, 304] on input "checkbox" at bounding box center [534, 305] width 15 height 15
checkbox input "true"
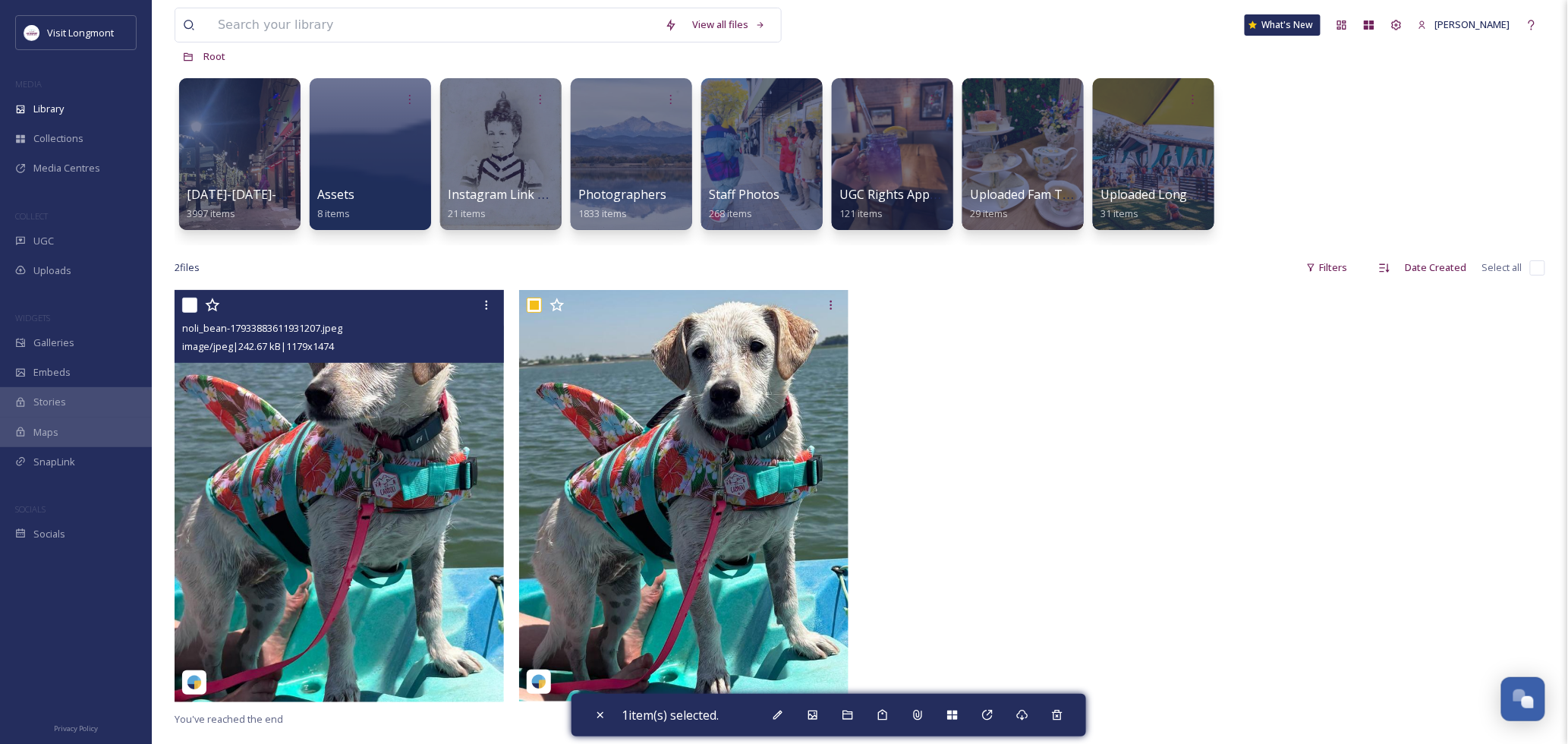
click at [192, 302] on input "checkbox" at bounding box center [189, 305] width 15 height 15
checkbox input "true"
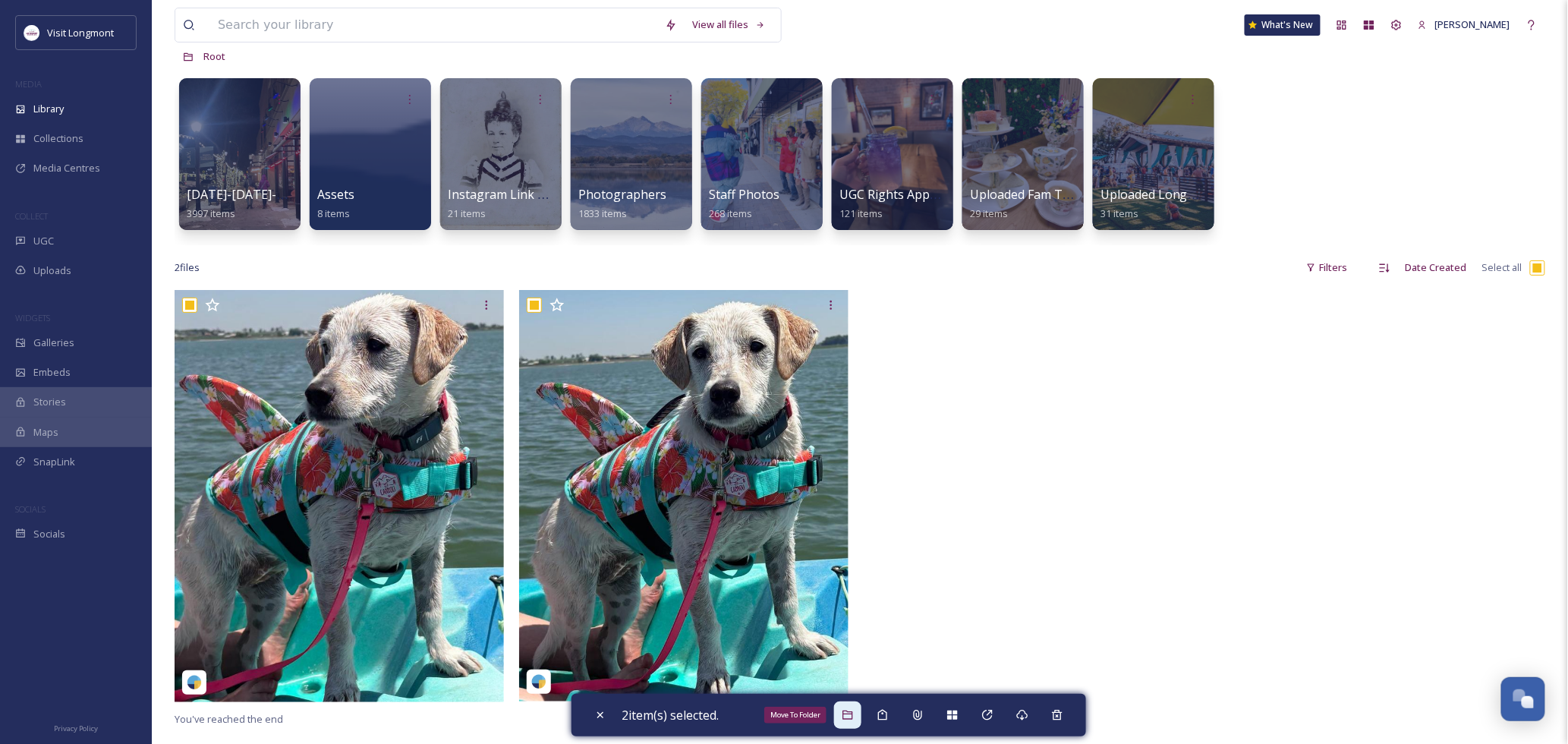
click at [859, 709] on div "Move To Folder" at bounding box center [848, 715] width 27 height 27
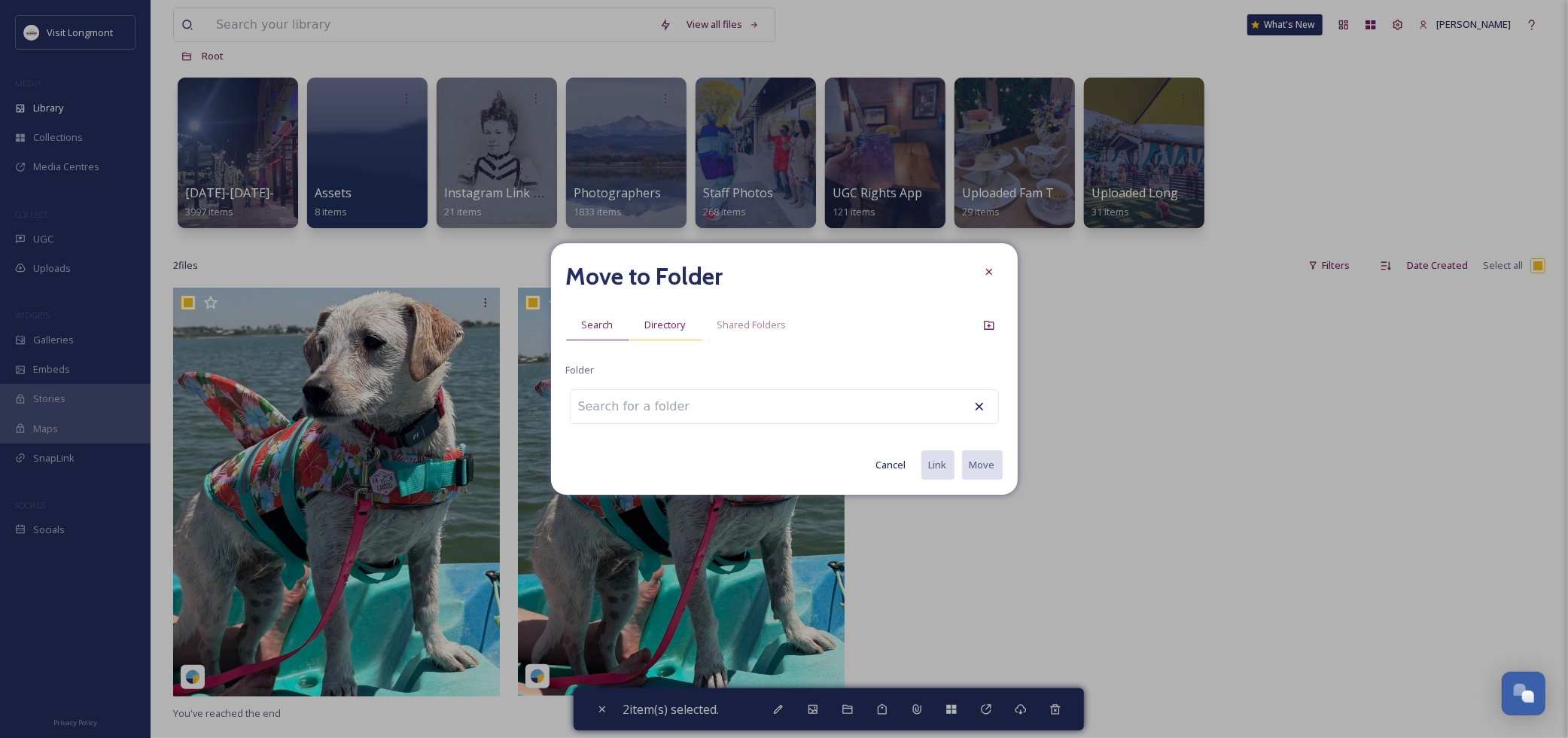
click at [670, 330] on span "Directory" at bounding box center [665, 325] width 41 height 14
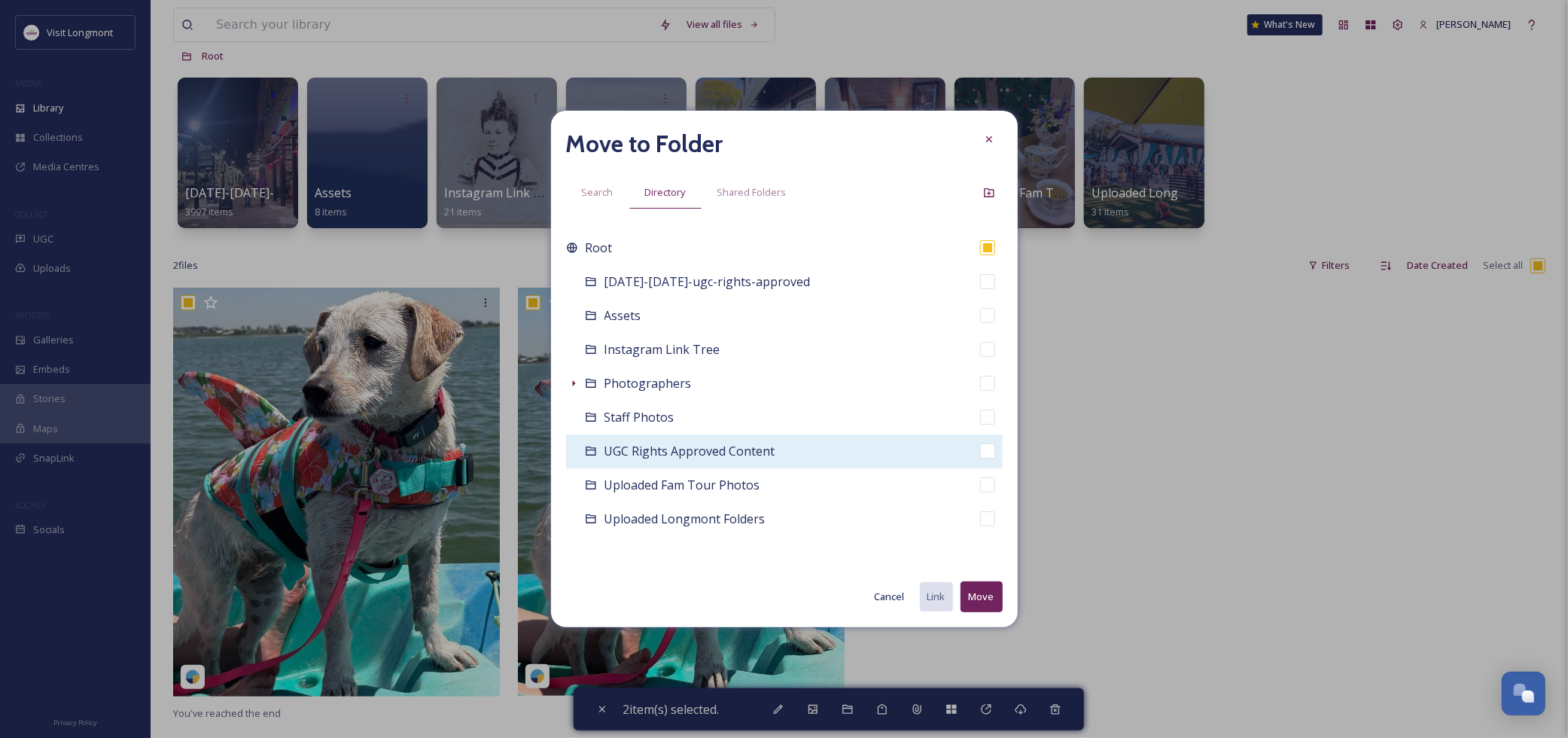
click at [670, 448] on span "UGC Rights Approved Content" at bounding box center [690, 451] width 171 height 17
checkbox input "false"
checkbox input "true"
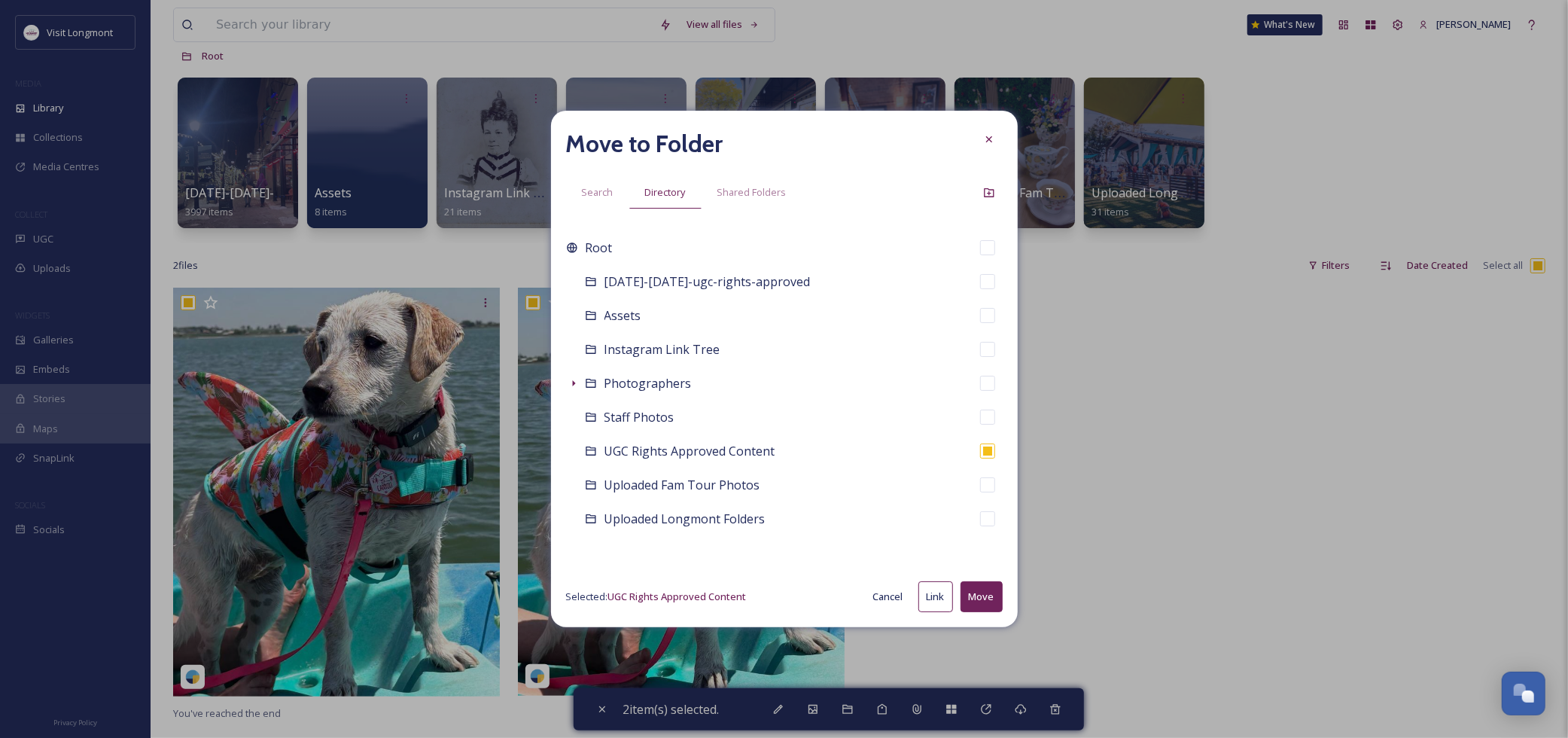
click at [988, 603] on button "Move" at bounding box center [981, 596] width 42 height 31
checkbox input "false"
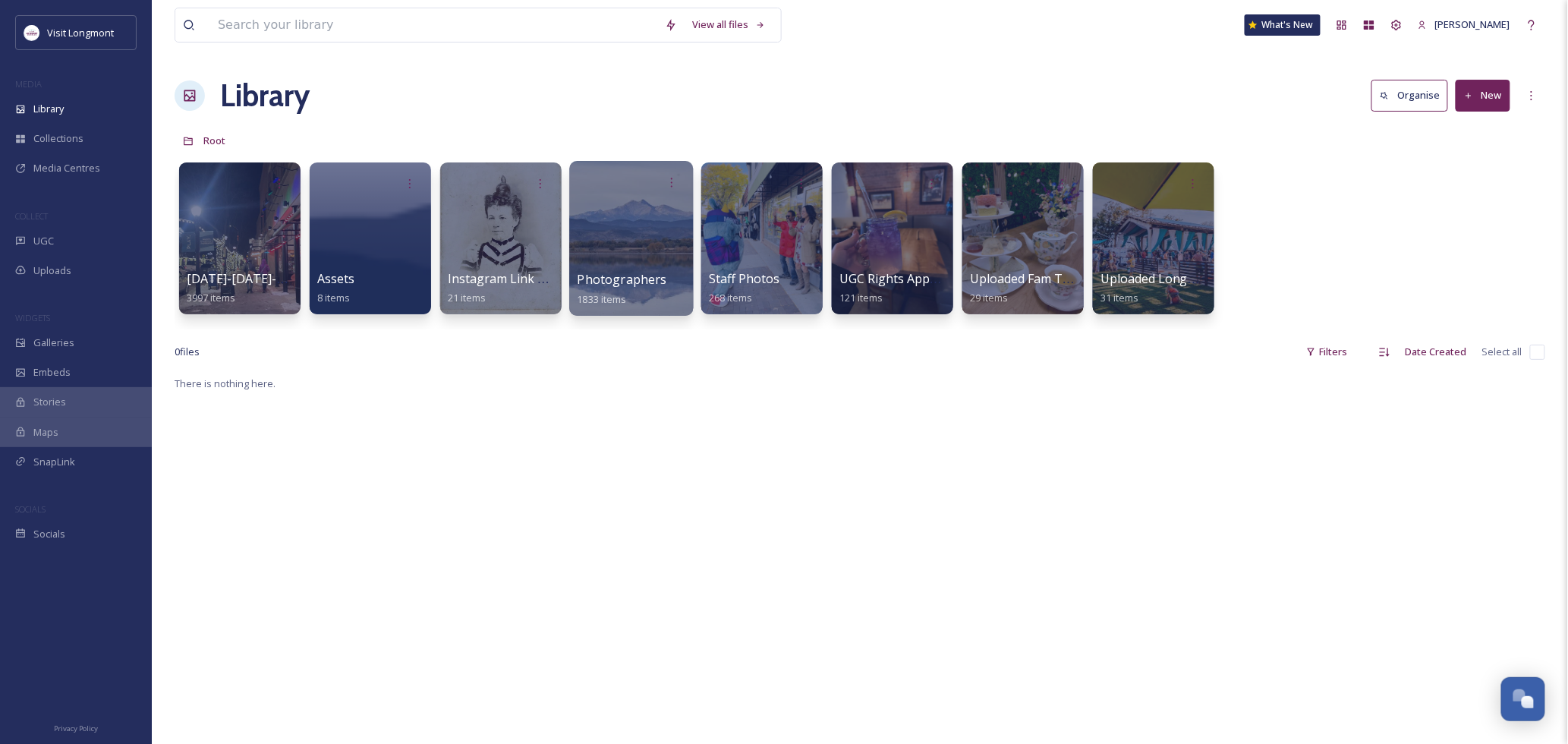
click at [646, 248] on div at bounding box center [631, 238] width 124 height 155
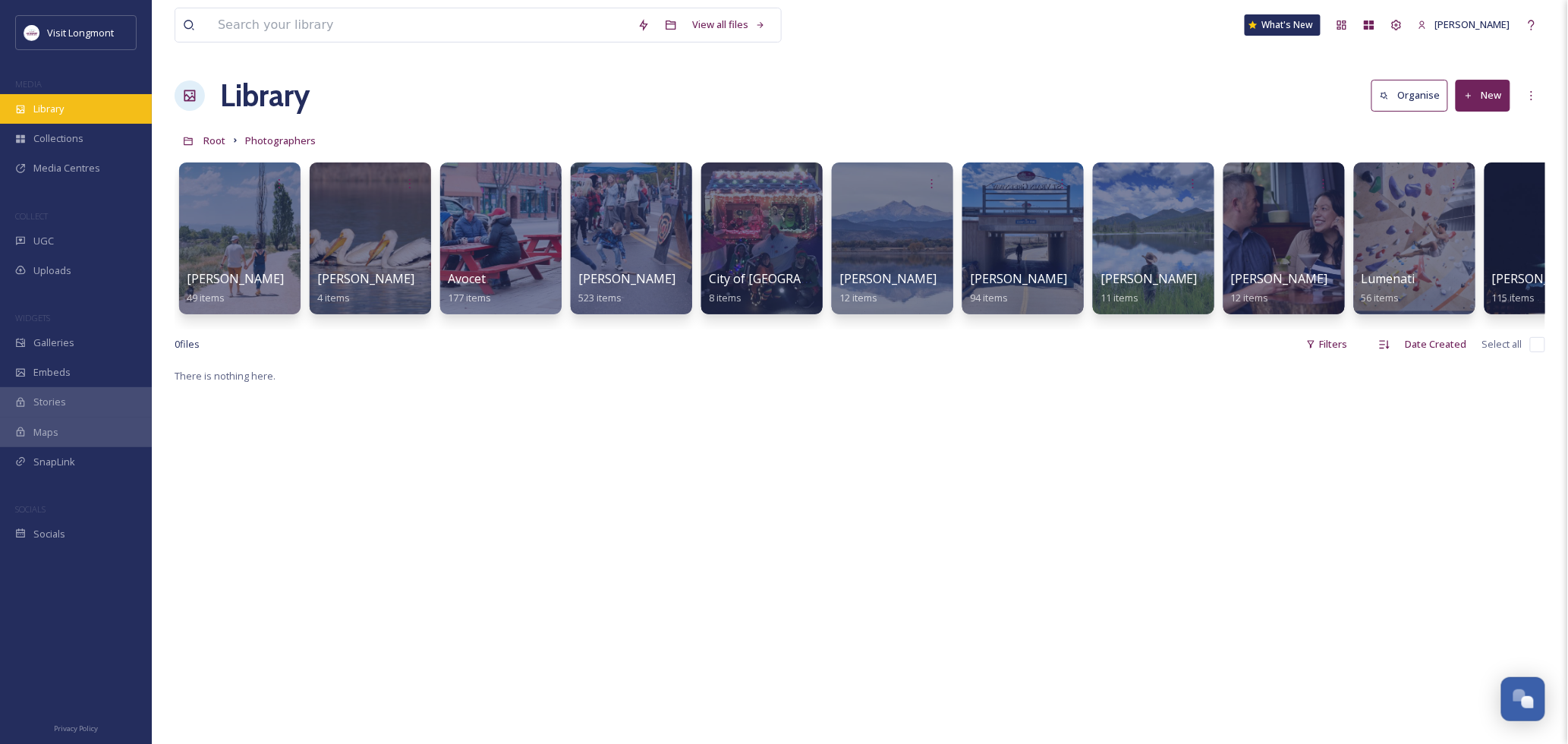
click at [39, 116] on span "Library" at bounding box center [49, 109] width 30 height 14
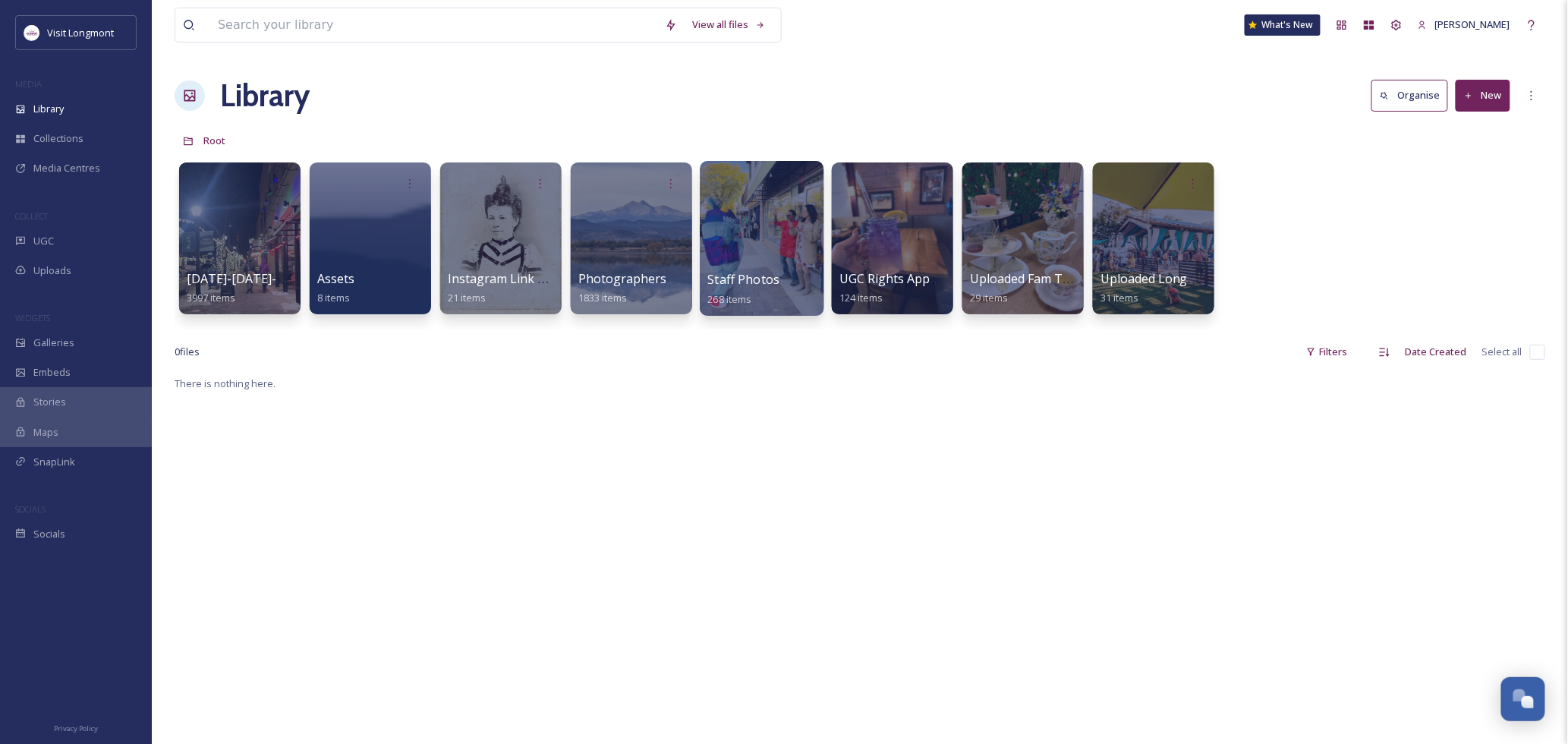
click at [763, 254] on div at bounding box center [762, 238] width 124 height 155
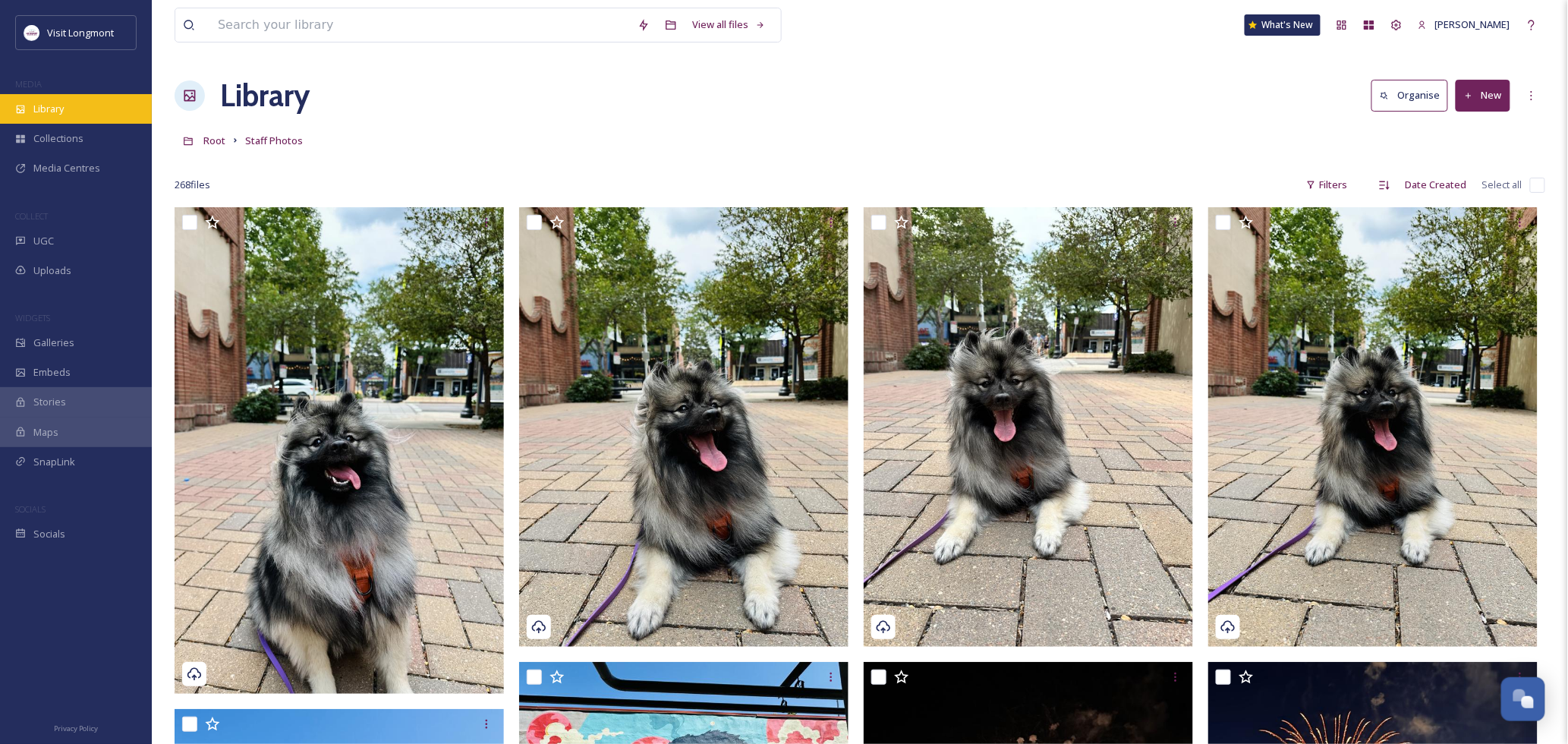
click at [55, 97] on div "Library" at bounding box center [75, 108] width 152 height 30
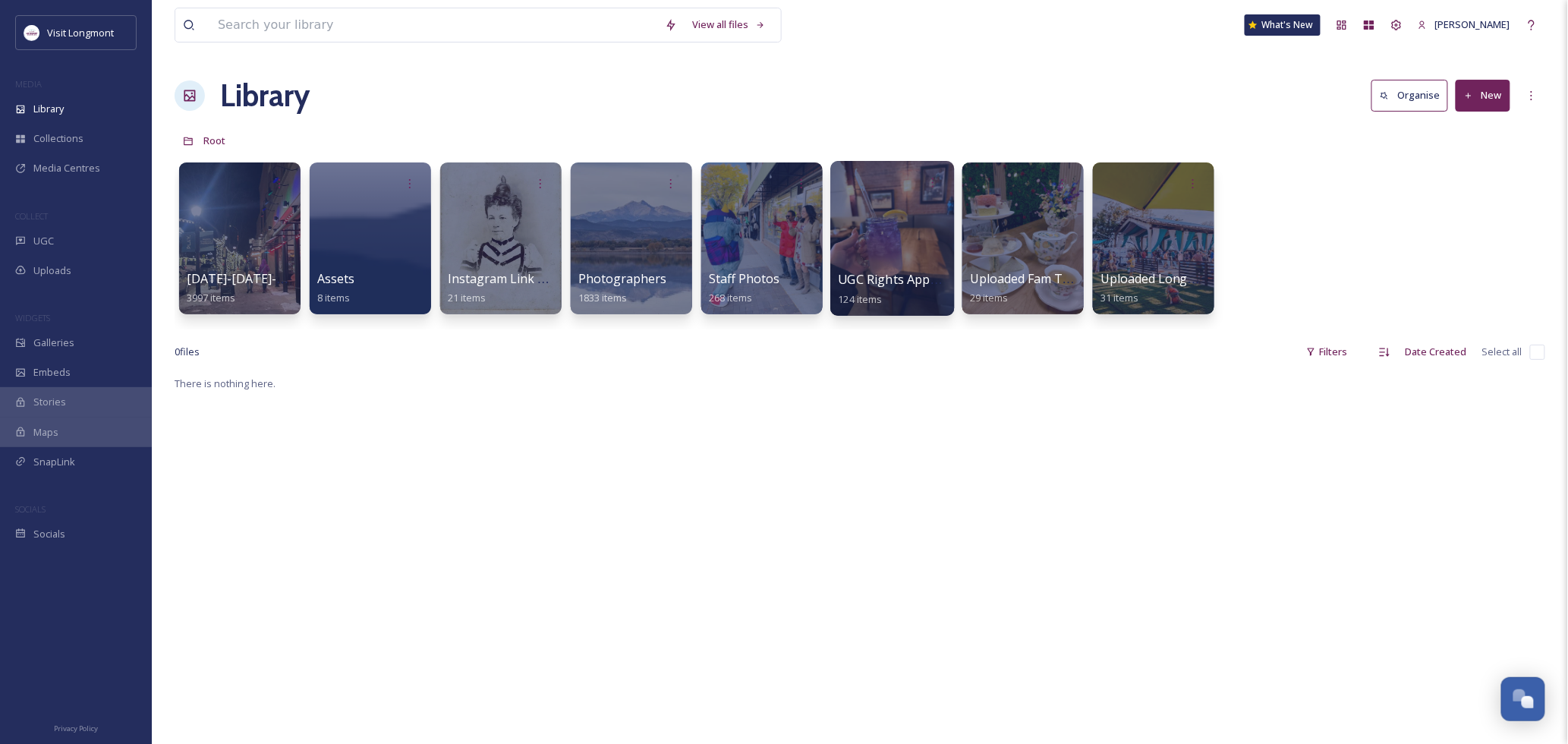
click at [876, 246] on div at bounding box center [892, 238] width 124 height 155
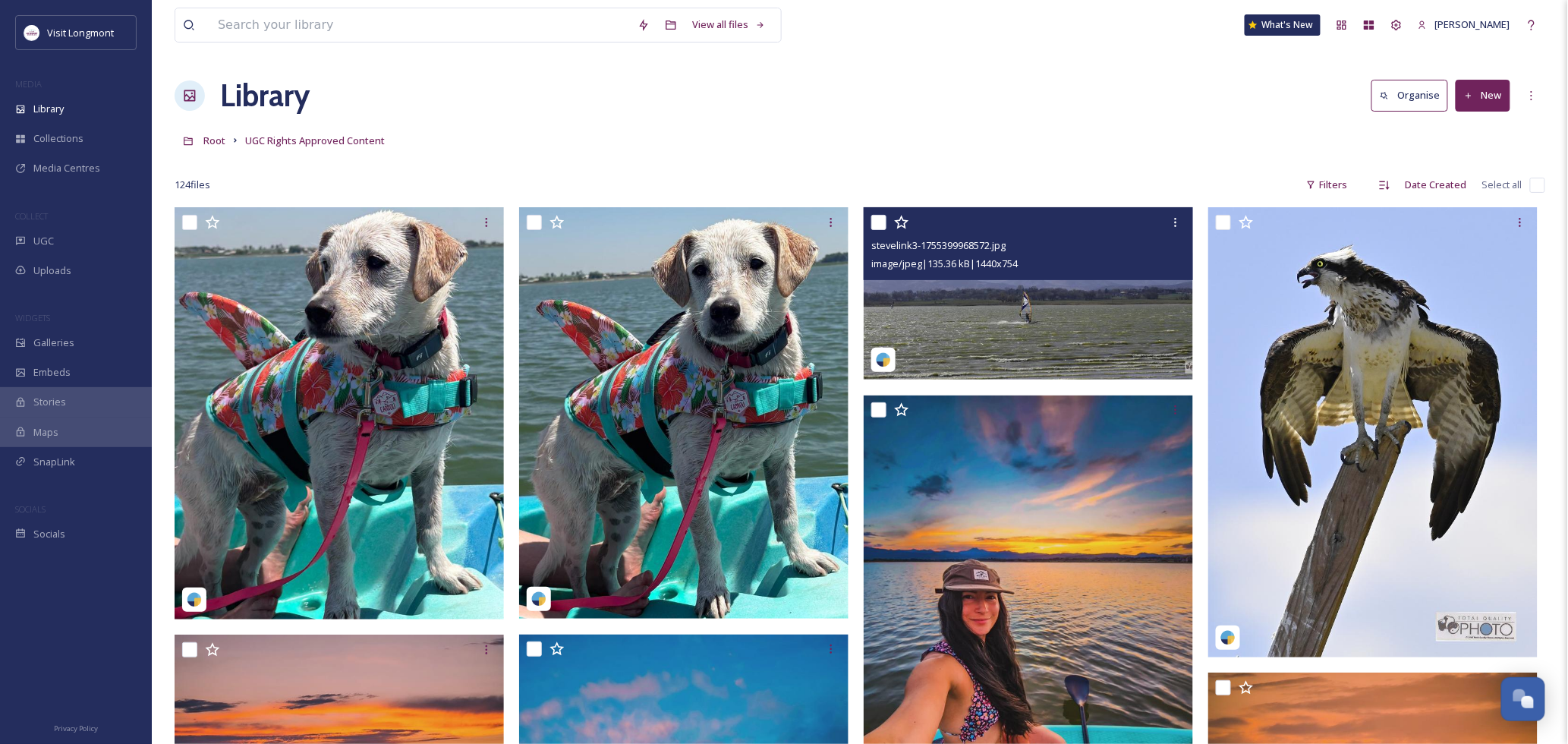
click at [1018, 310] on img at bounding box center [1028, 294] width 330 height 173
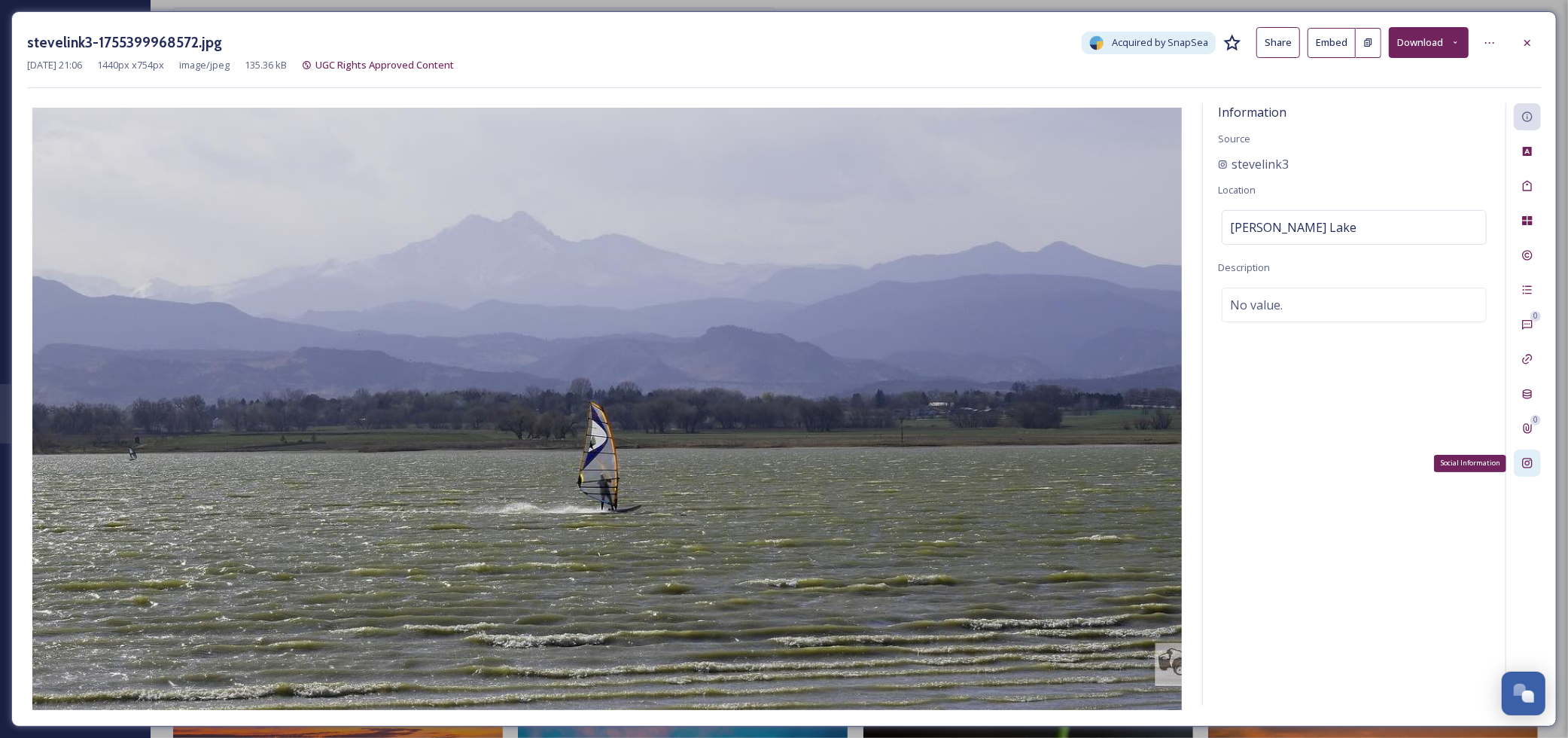
click at [1530, 457] on icon at bounding box center [1527, 463] width 12 height 12
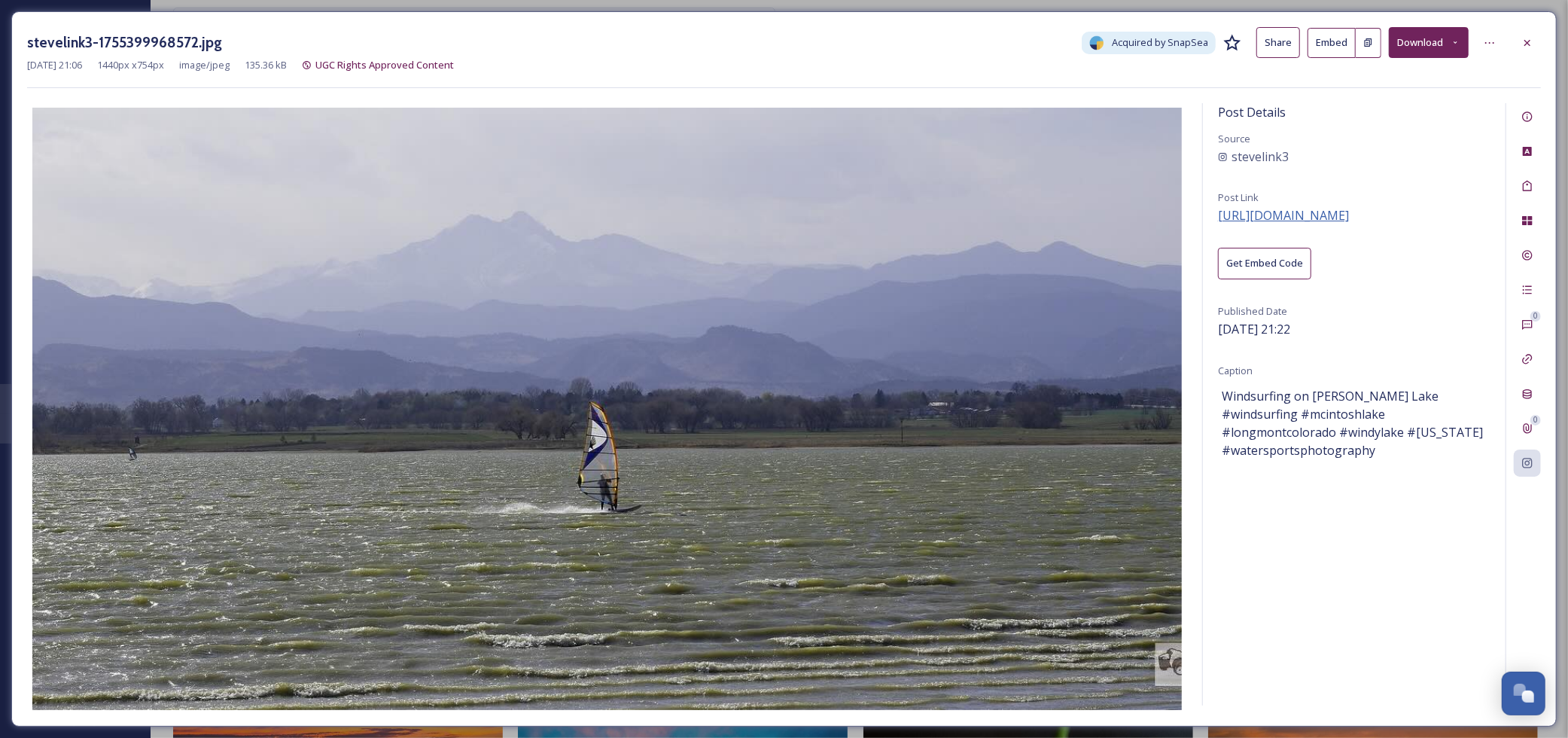
click at [1273, 221] on span "[URL][DOMAIN_NAME]" at bounding box center [1284, 215] width 131 height 17
click at [1528, 46] on icon at bounding box center [1527, 42] width 12 height 12
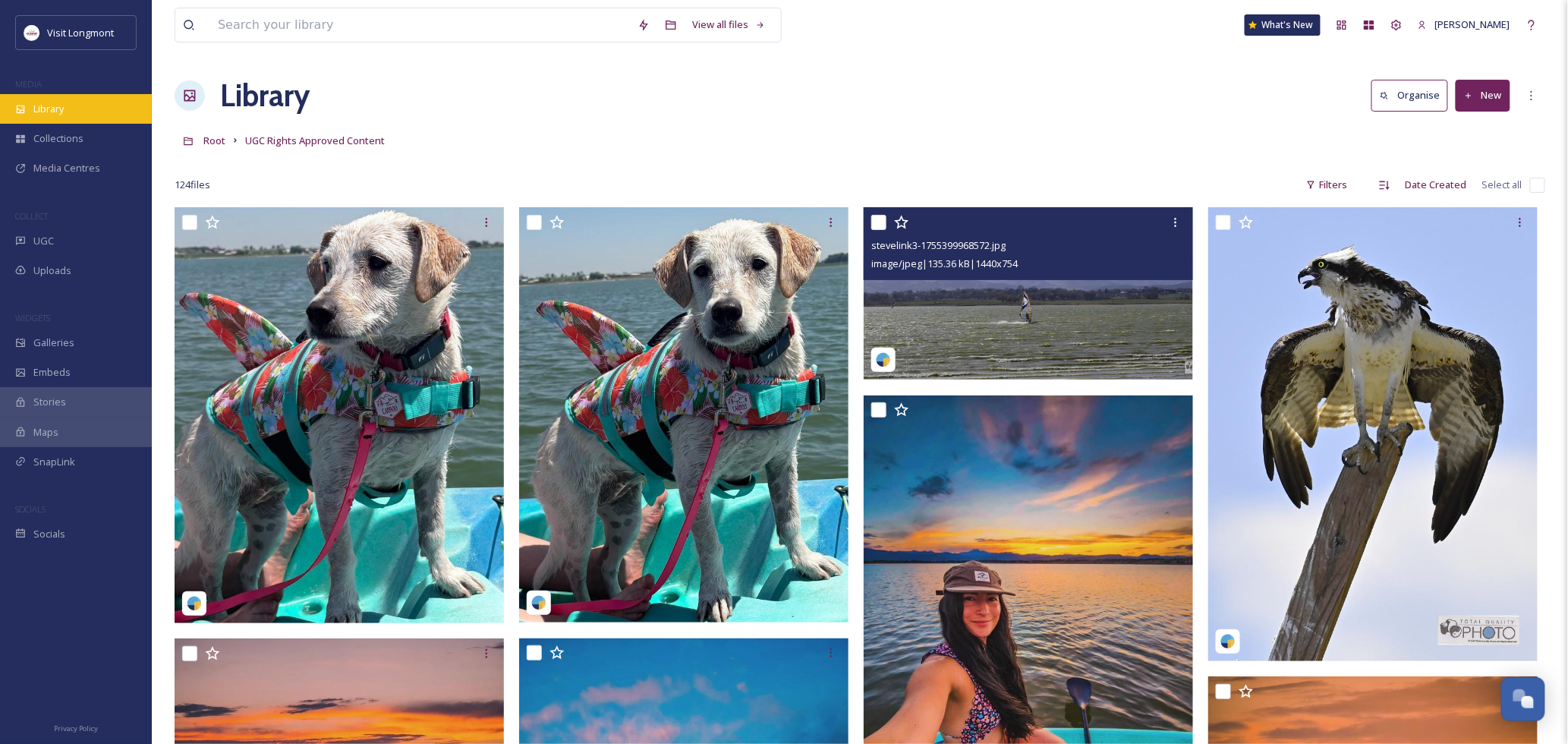
click at [54, 119] on div "Library" at bounding box center [75, 108] width 152 height 30
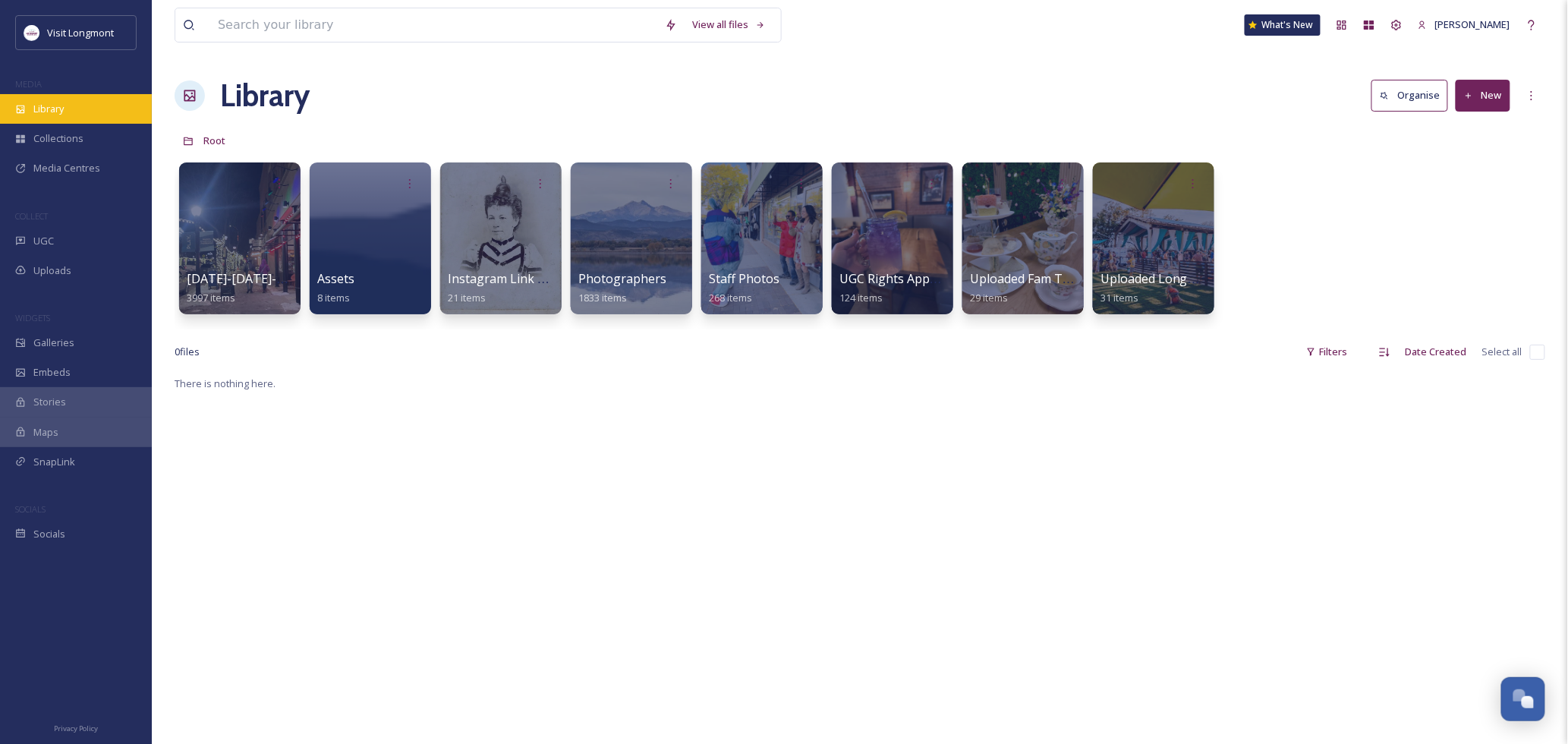
click at [49, 112] on span "Library" at bounding box center [49, 109] width 30 height 14
